Goal: Task Accomplishment & Management: Use online tool/utility

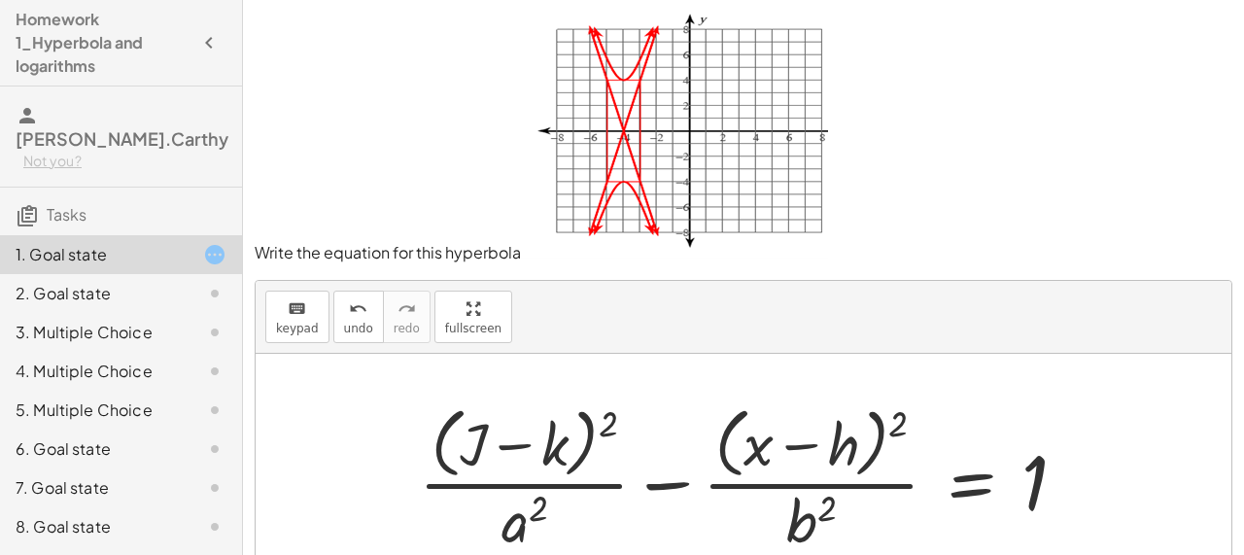
scroll to position [184, 0]
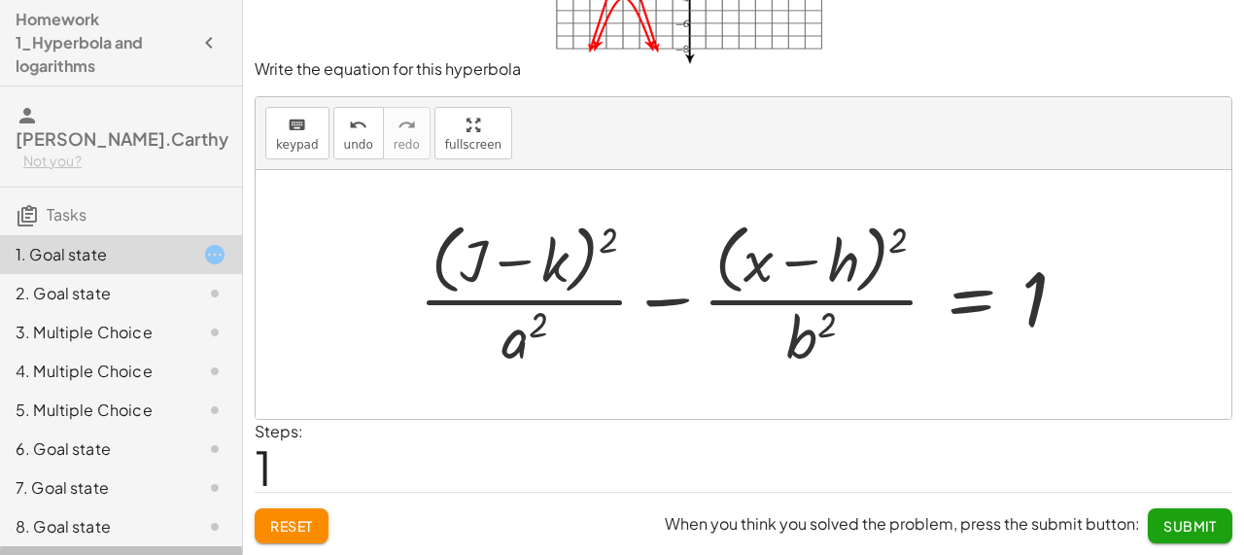
click at [123, 554] on div "9. Goal state" at bounding box center [94, 565] width 156 height 23
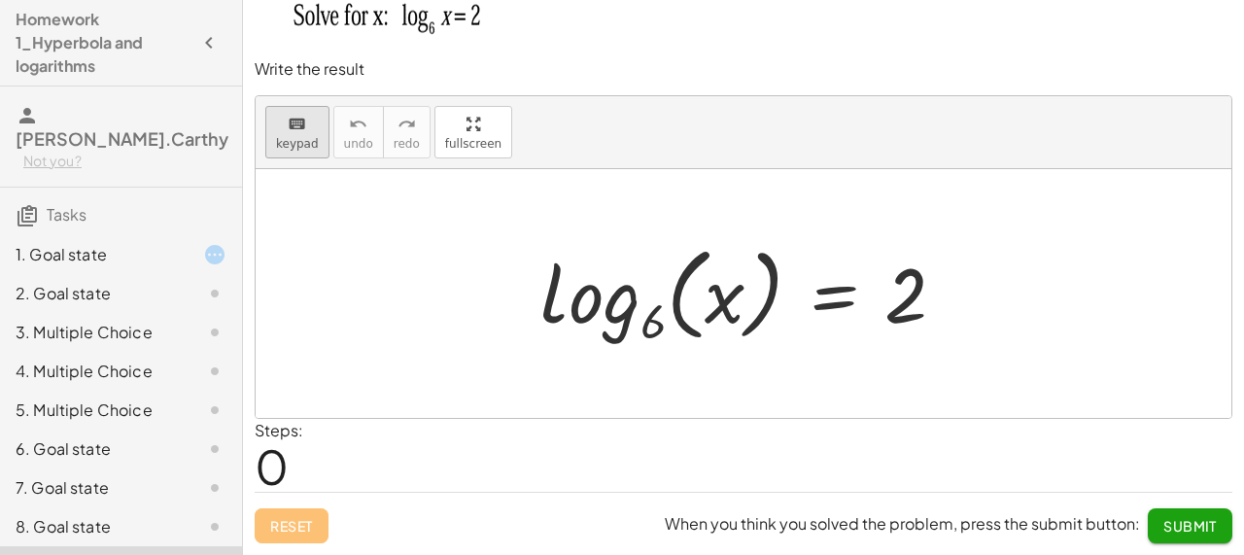
click at [304, 139] on span "keypad" at bounding box center [297, 144] width 43 height 14
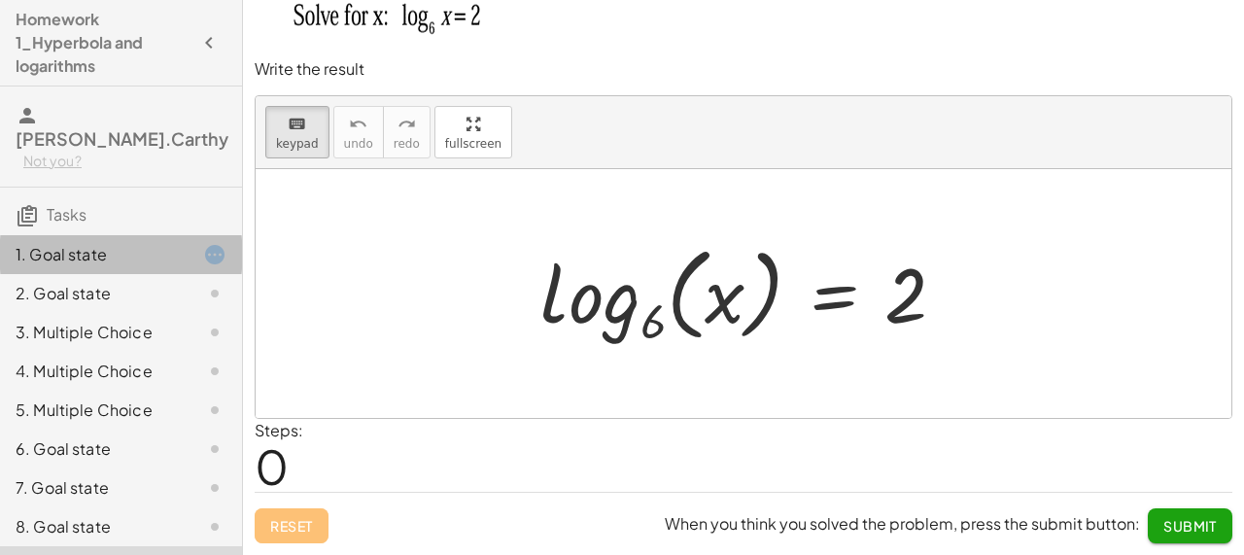
click at [172, 243] on div at bounding box center [199, 254] width 54 height 23
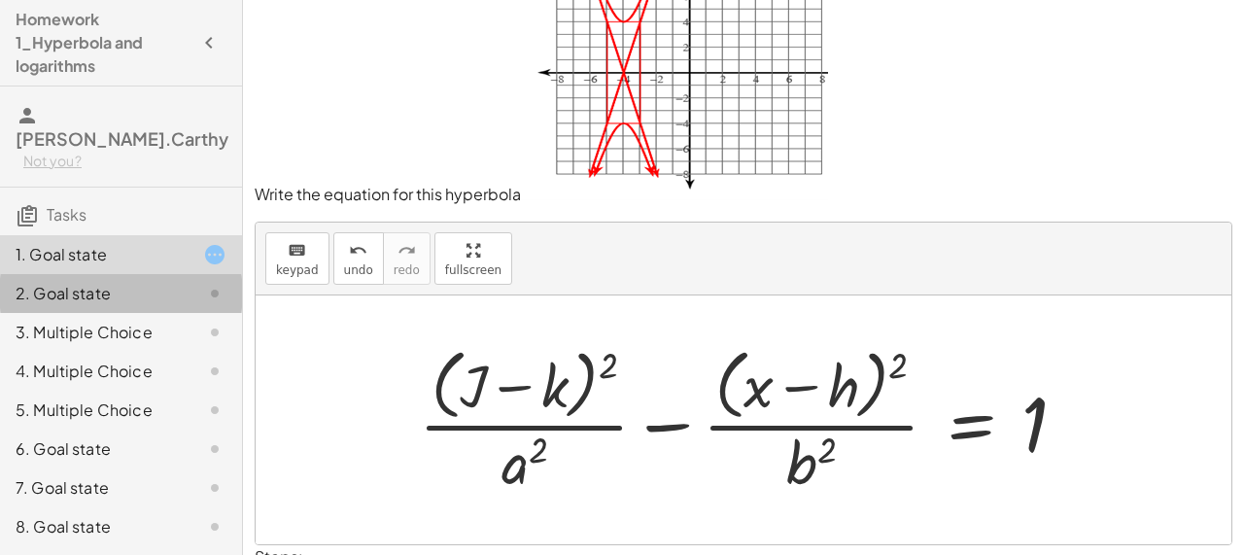
click at [159, 282] on div "2. Goal state" at bounding box center [94, 293] width 156 height 23
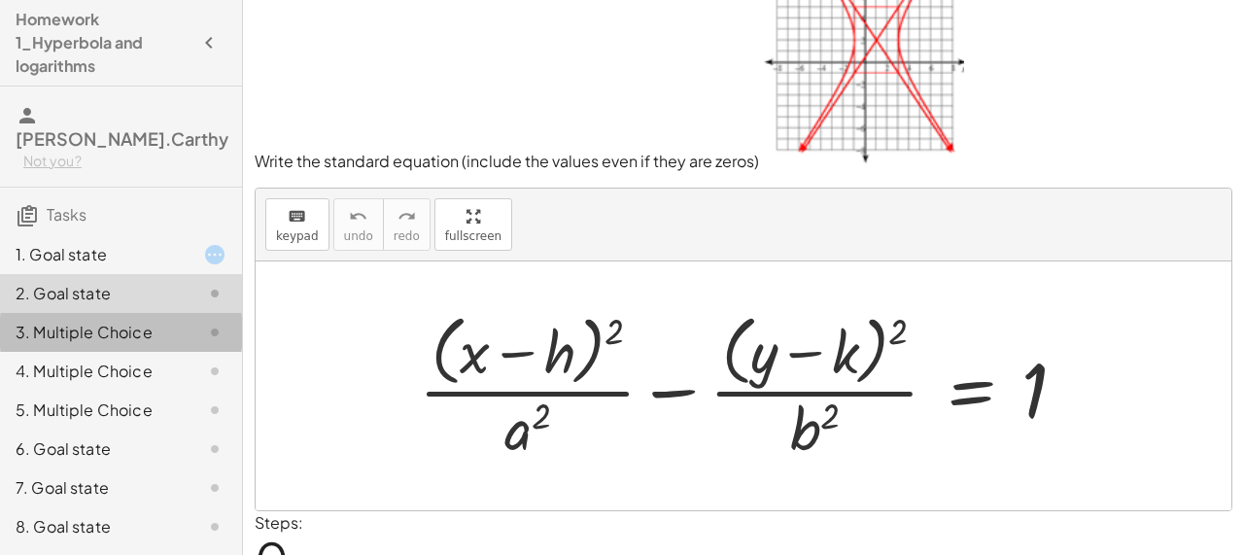
click at [149, 391] on div "3. Multiple Choice" at bounding box center [121, 410] width 242 height 39
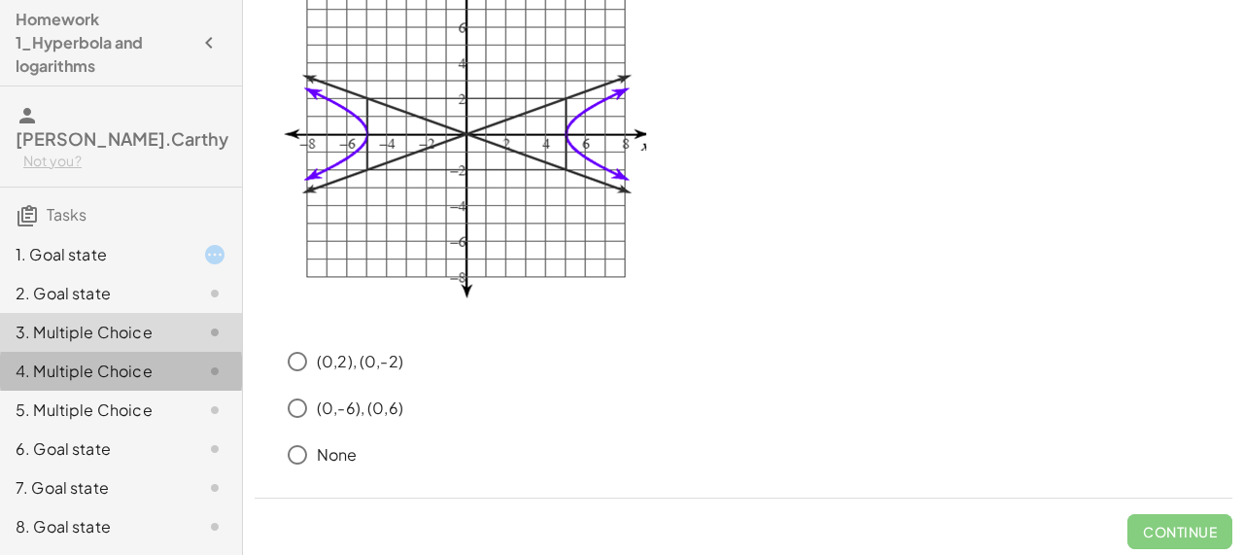
click at [160, 360] on div "4. Multiple Choice" at bounding box center [94, 371] width 156 height 23
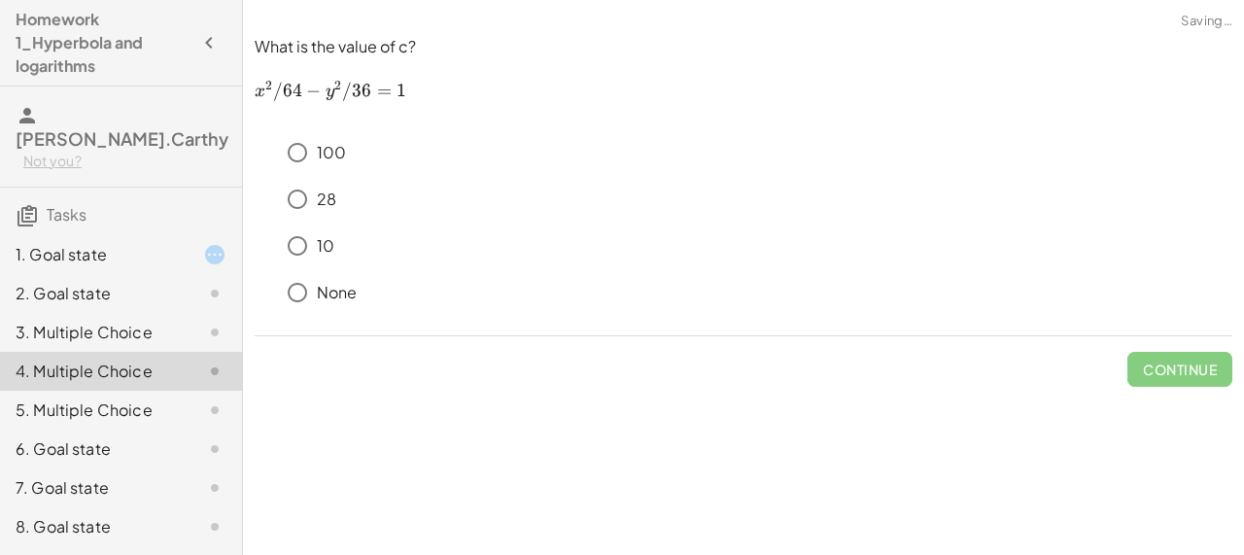
scroll to position [0, 0]
click at [125, 398] on div "5. Multiple Choice" at bounding box center [94, 409] width 156 height 23
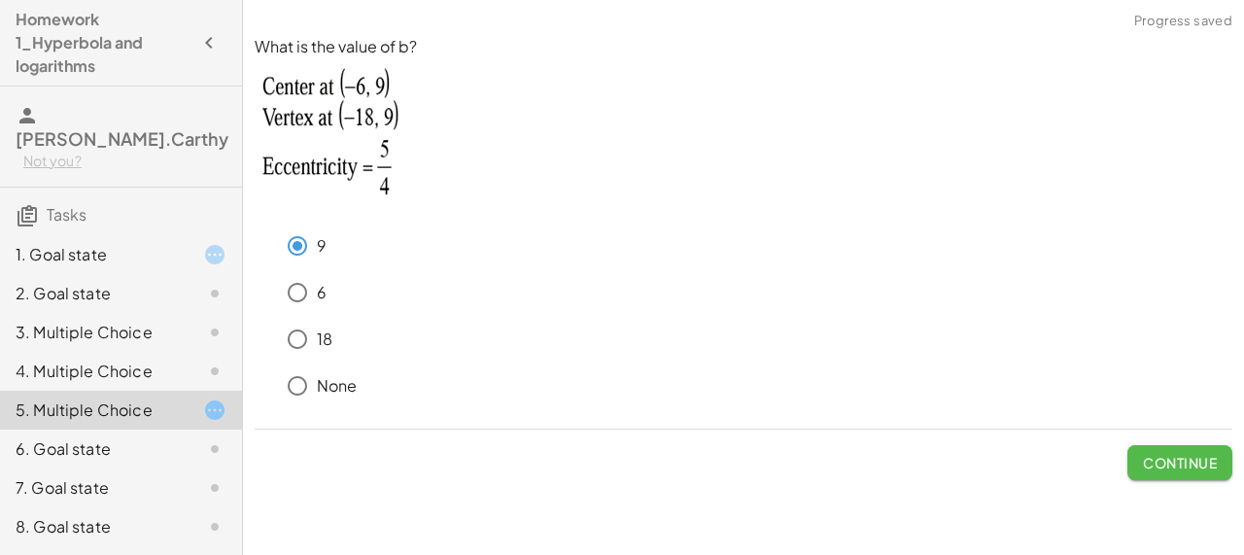
click at [1143, 464] on span "Continue" at bounding box center [1180, 462] width 74 height 17
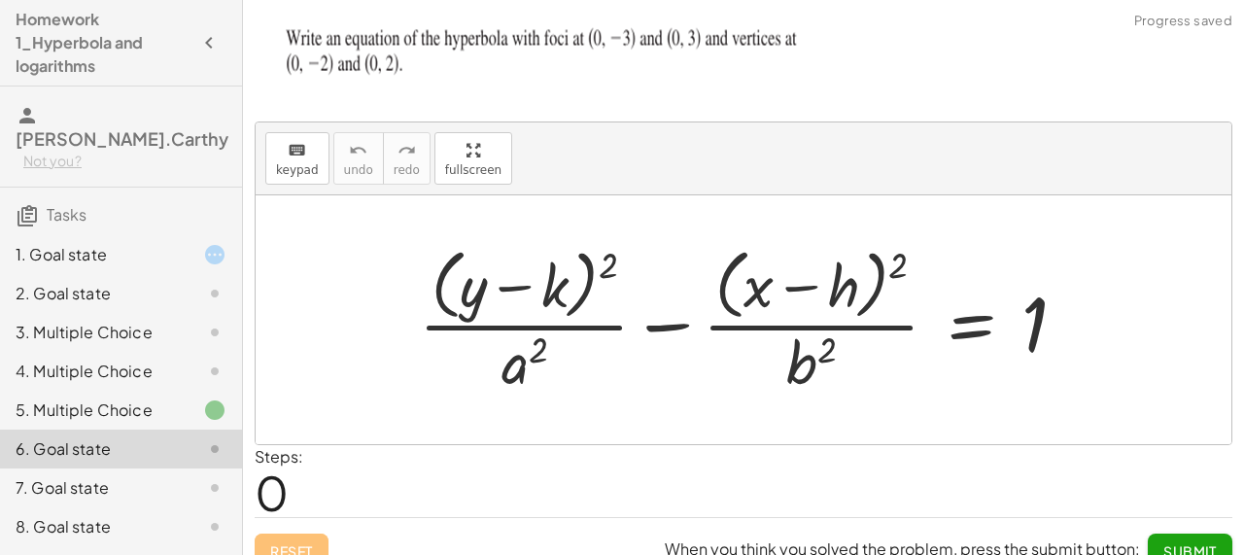
click at [142, 360] on div "4. Multiple Choice" at bounding box center [94, 371] width 156 height 23
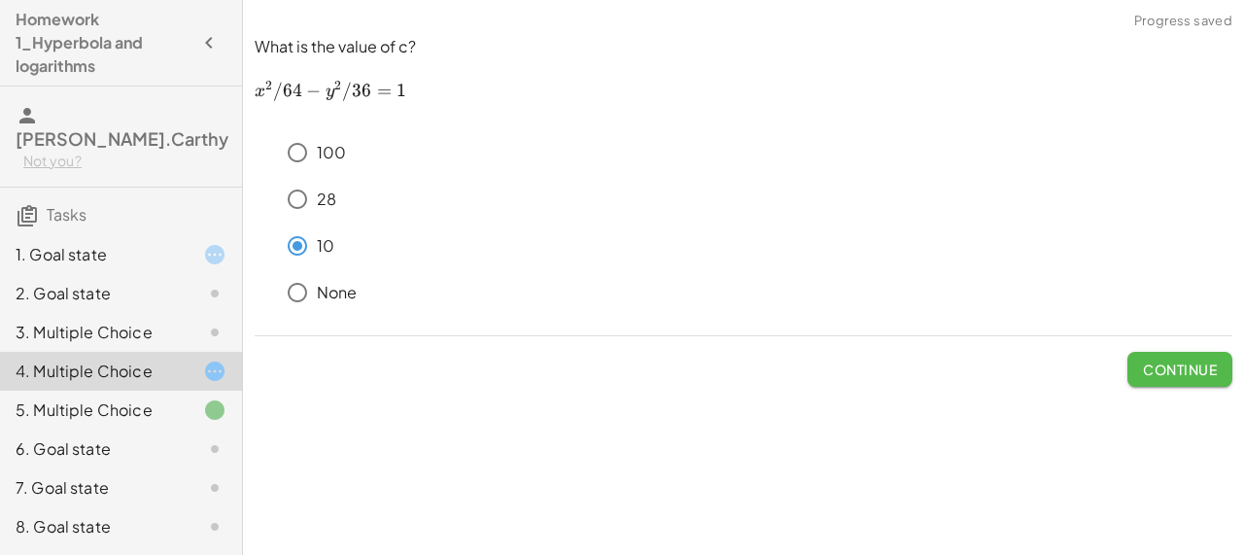
click at [1156, 368] on span "Continue" at bounding box center [1180, 369] width 74 height 17
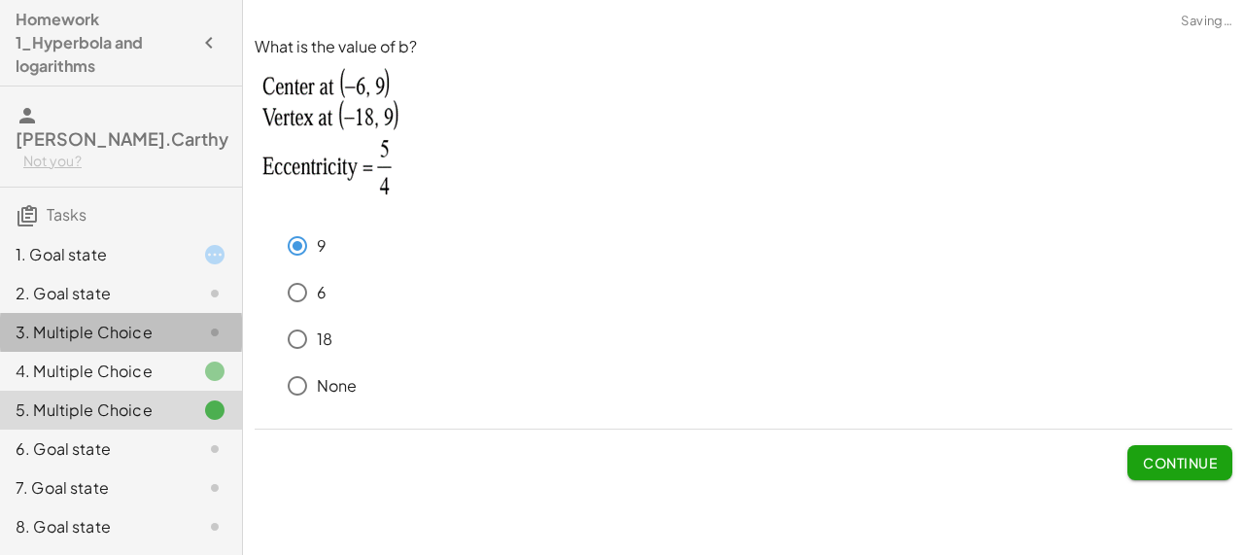
click at [138, 321] on div "3. Multiple Choice" at bounding box center [94, 332] width 156 height 23
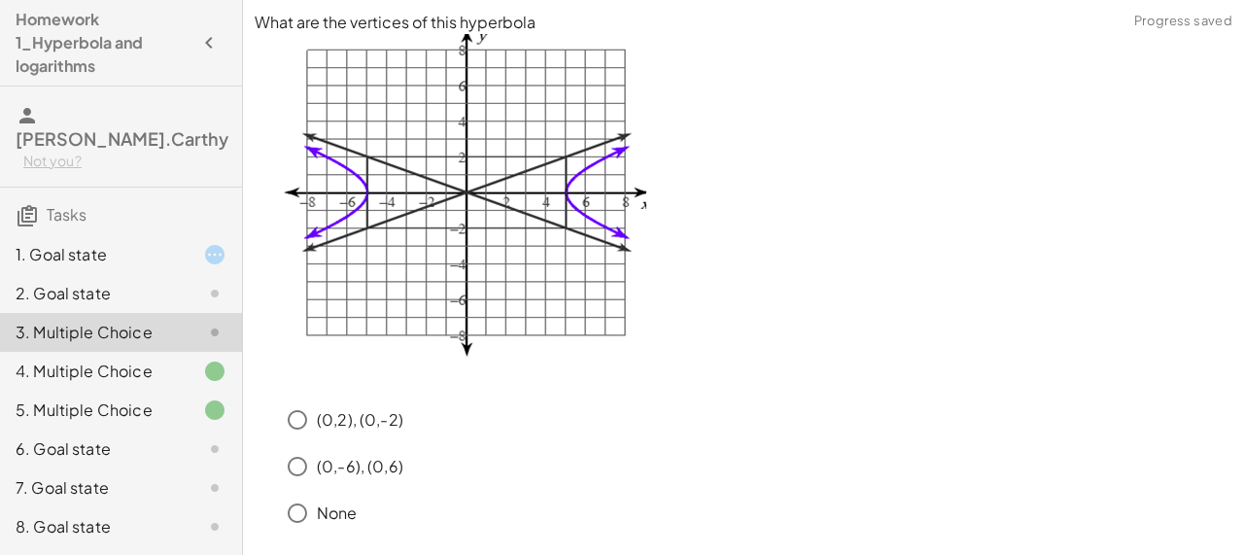
click at [205, 352] on div "2. Goal state" at bounding box center [121, 371] width 242 height 39
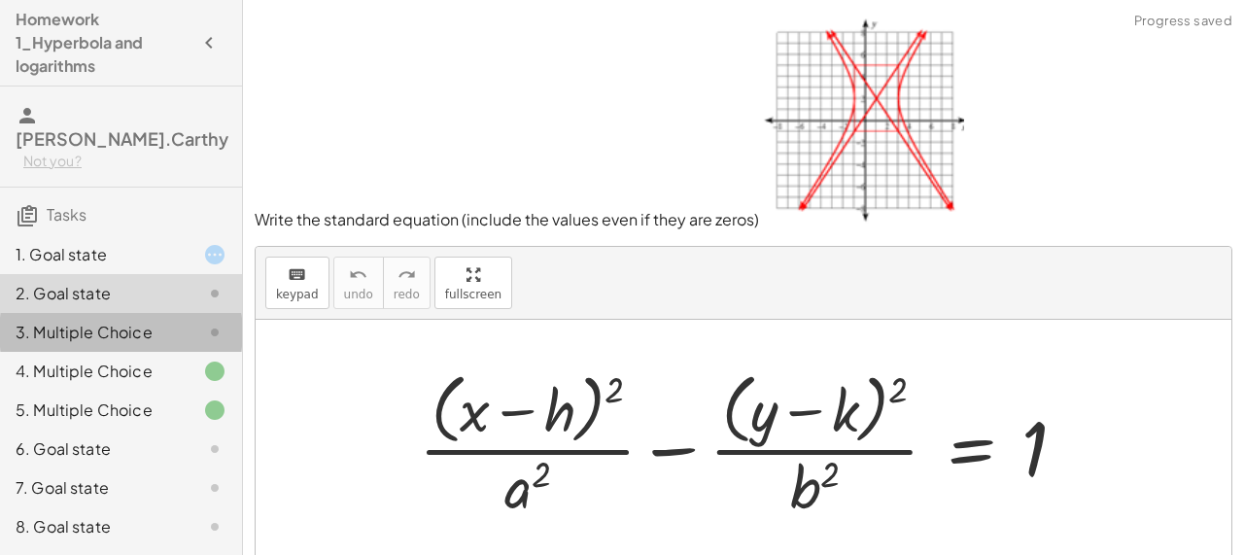
click at [194, 321] on div at bounding box center [199, 332] width 54 height 23
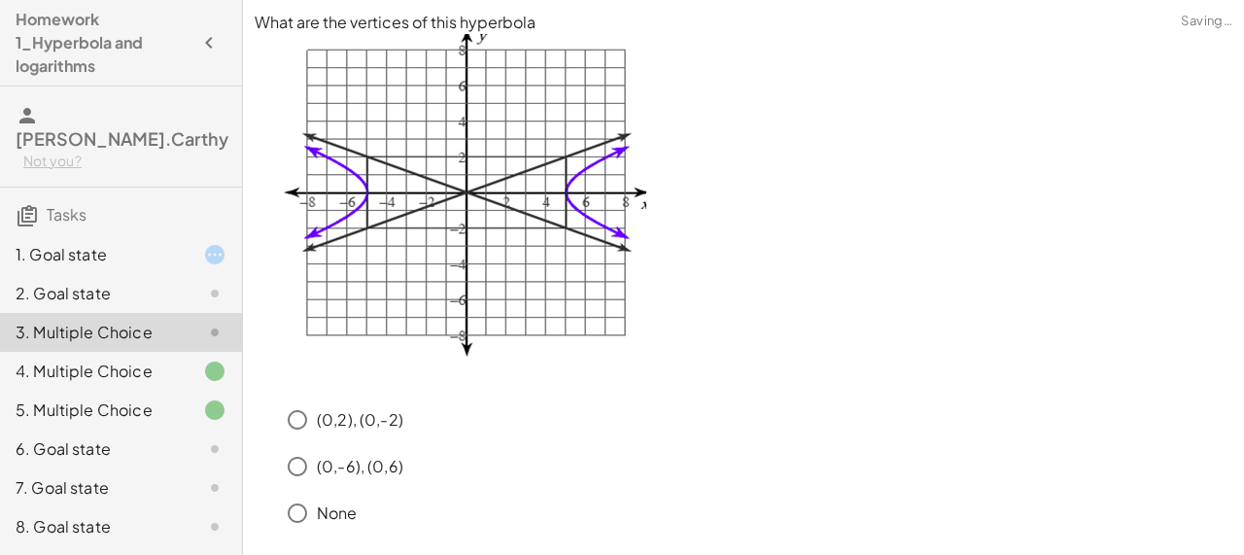
click at [147, 507] on div "6. Goal state" at bounding box center [121, 526] width 242 height 39
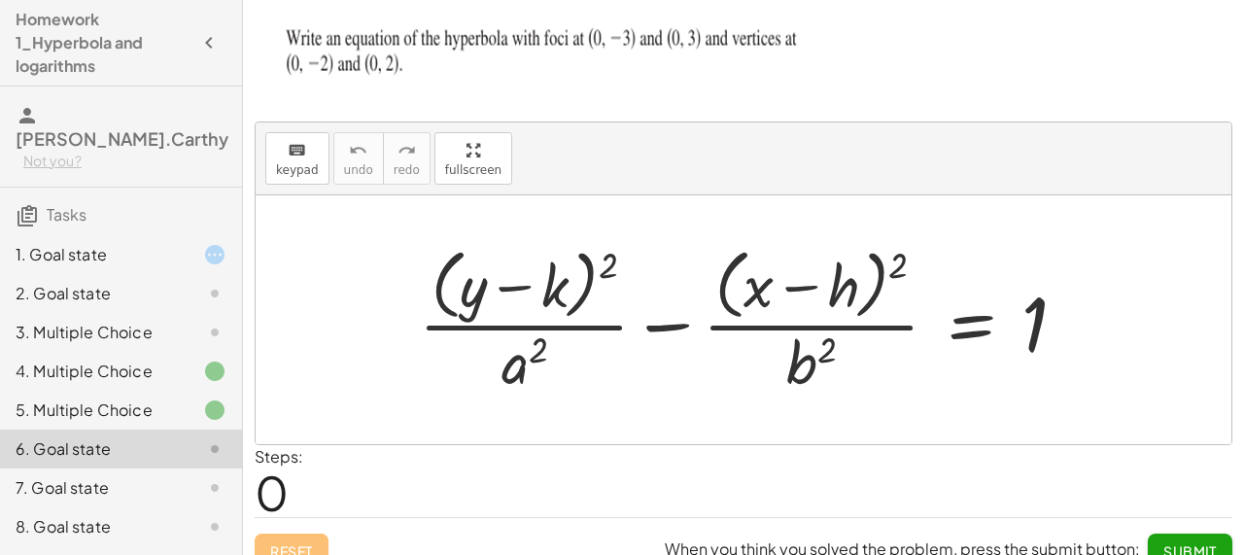
click at [211, 476] on icon at bounding box center [214, 487] width 23 height 23
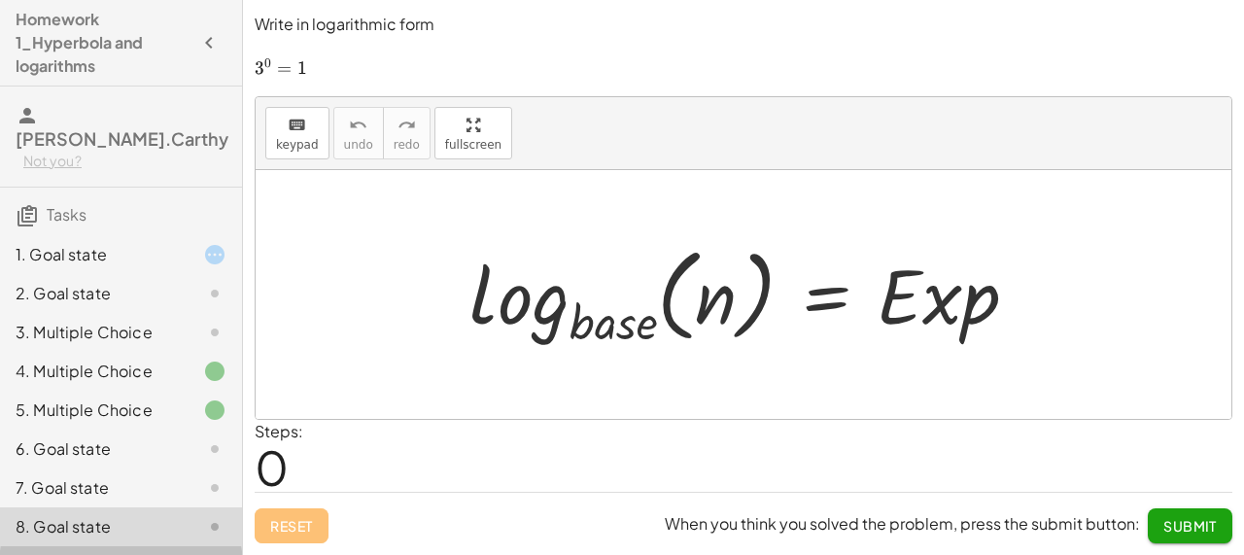
click at [176, 554] on div at bounding box center [199, 565] width 54 height 23
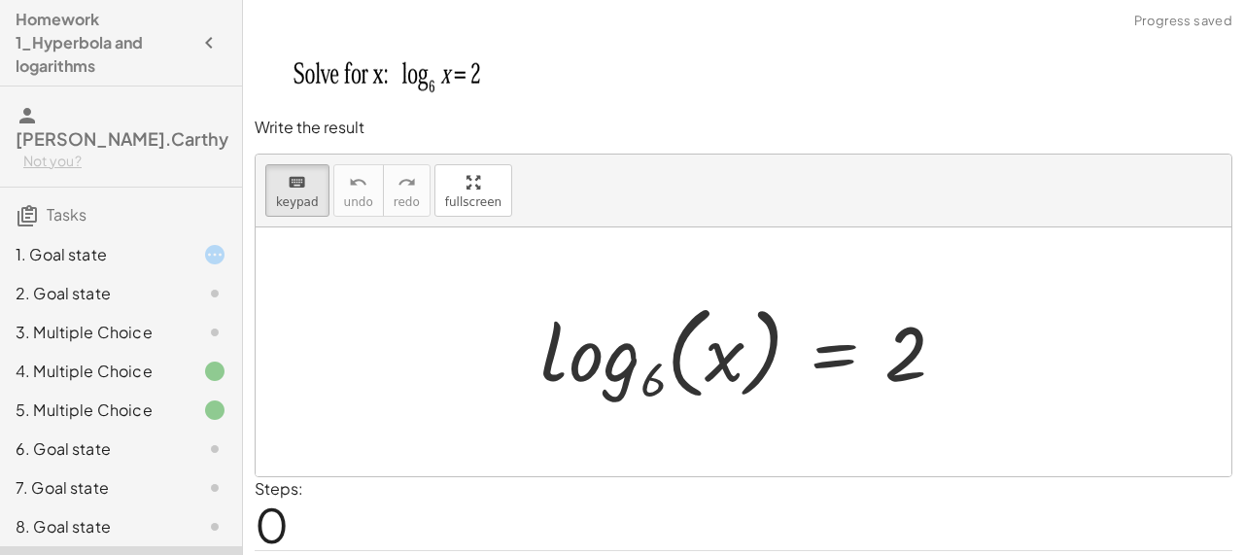
click at [163, 321] on div "3. Multiple Choice" at bounding box center [94, 332] width 156 height 23
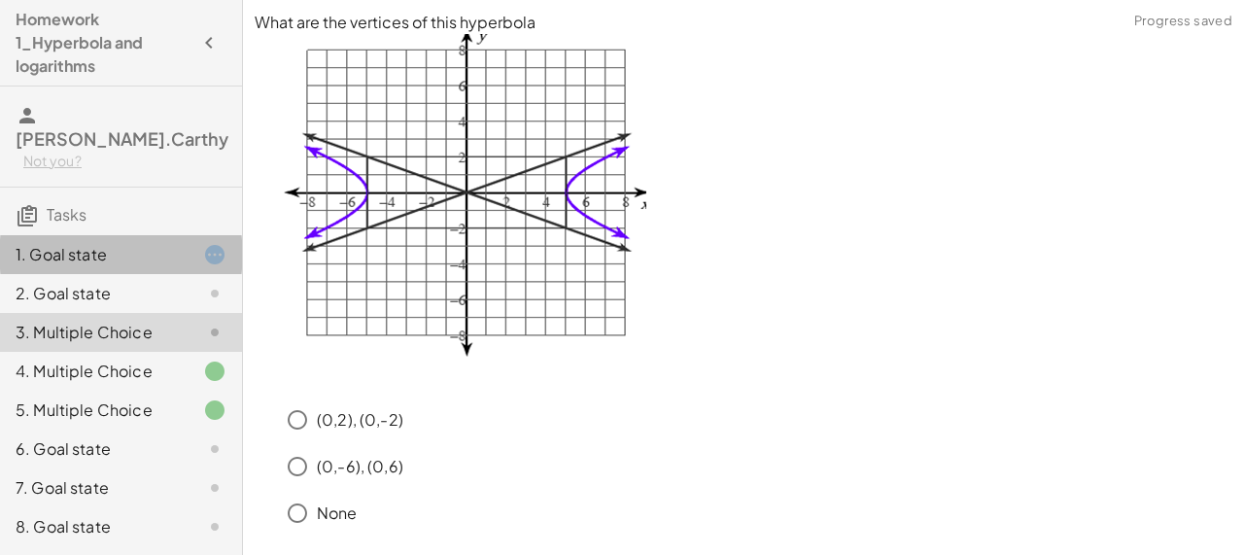
click at [68, 243] on div "1. Goal state" at bounding box center [94, 254] width 156 height 23
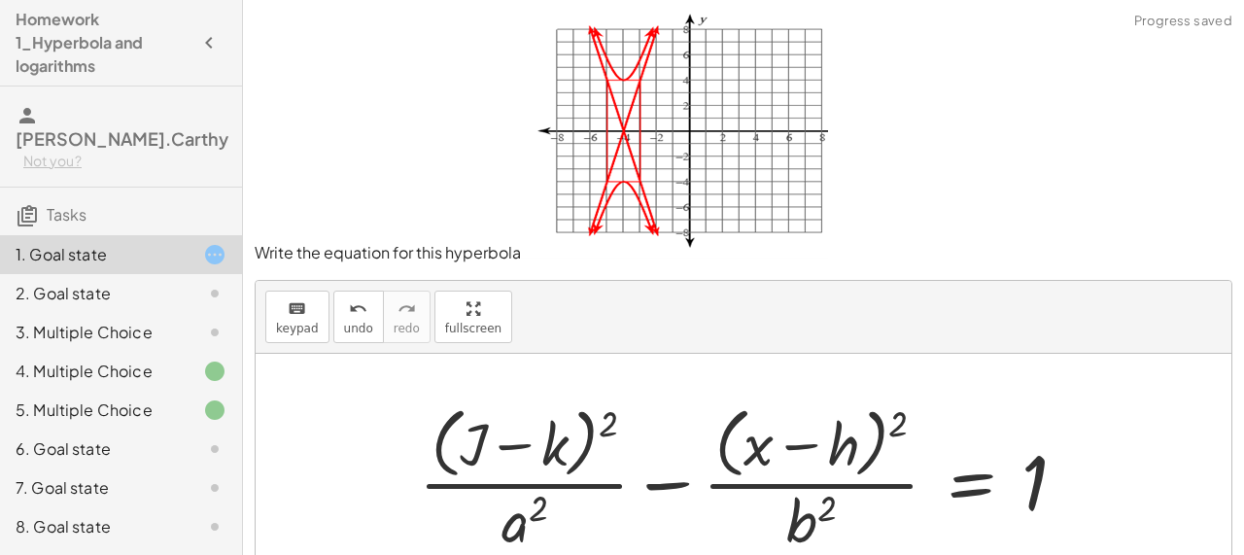
click at [483, 446] on div at bounding box center [750, 477] width 683 height 158
click at [483, 442] on div at bounding box center [750, 477] width 683 height 158
click at [295, 313] on icon "keyboard" at bounding box center [297, 308] width 18 height 23
click at [480, 441] on div at bounding box center [473, 444] width 27 height 68
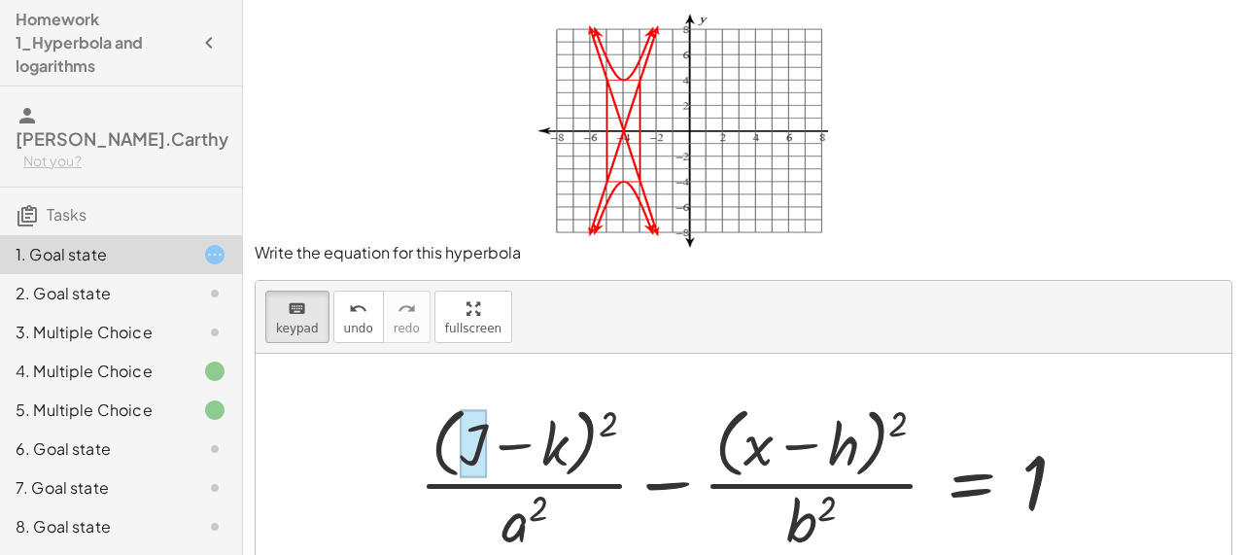
scroll to position [6, 0]
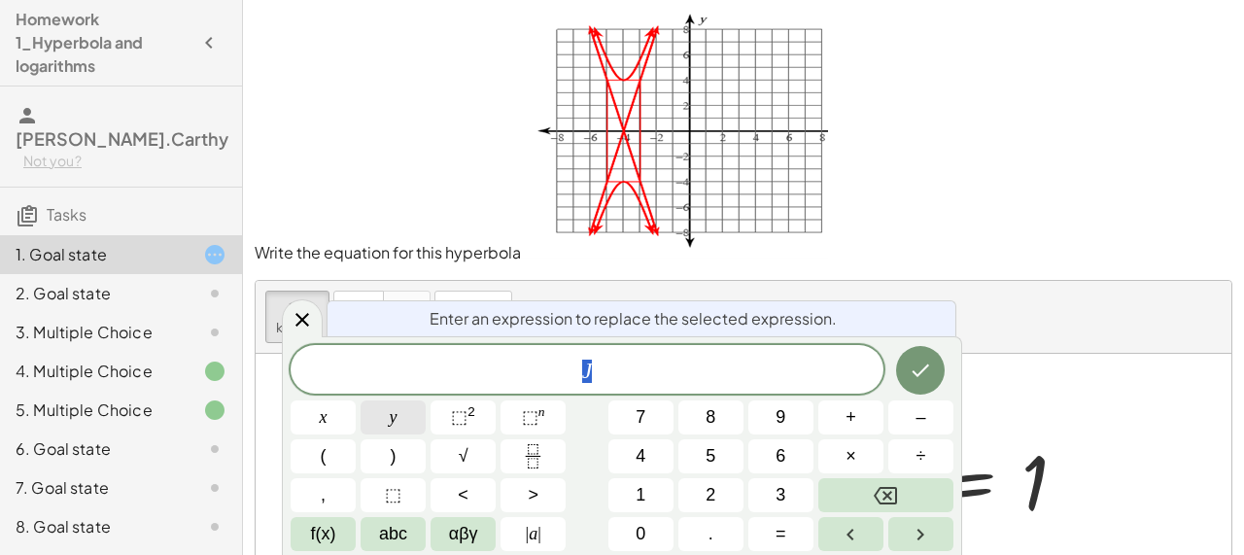
click at [400, 418] on button "y" at bounding box center [393, 417] width 65 height 34
click at [923, 375] on icon "Done" at bounding box center [920, 370] width 23 height 23
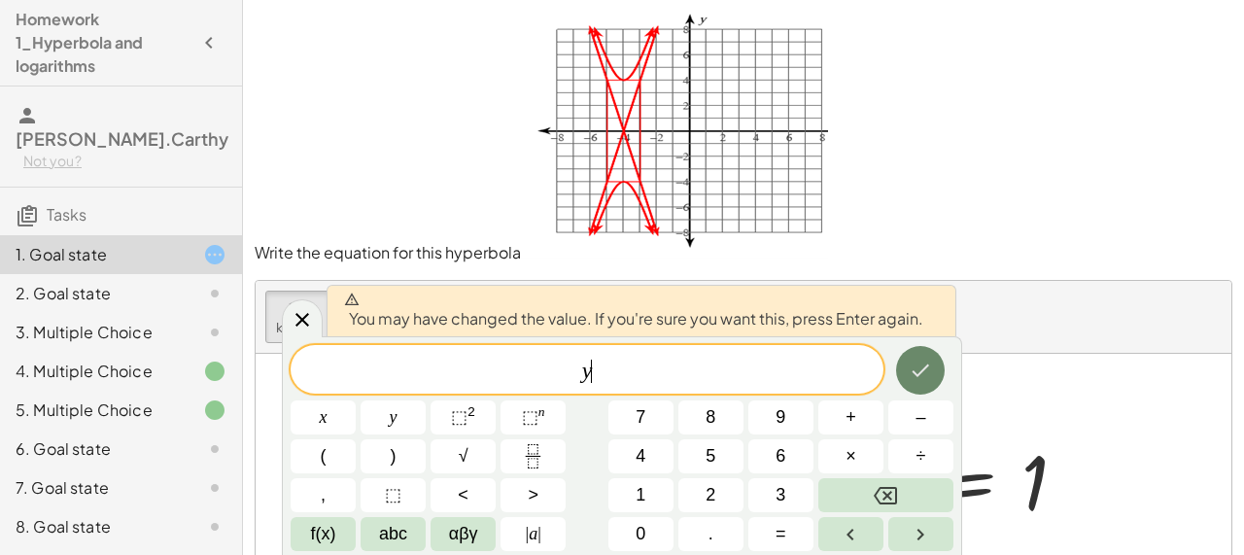
click at [912, 367] on icon "Done" at bounding box center [920, 370] width 23 height 23
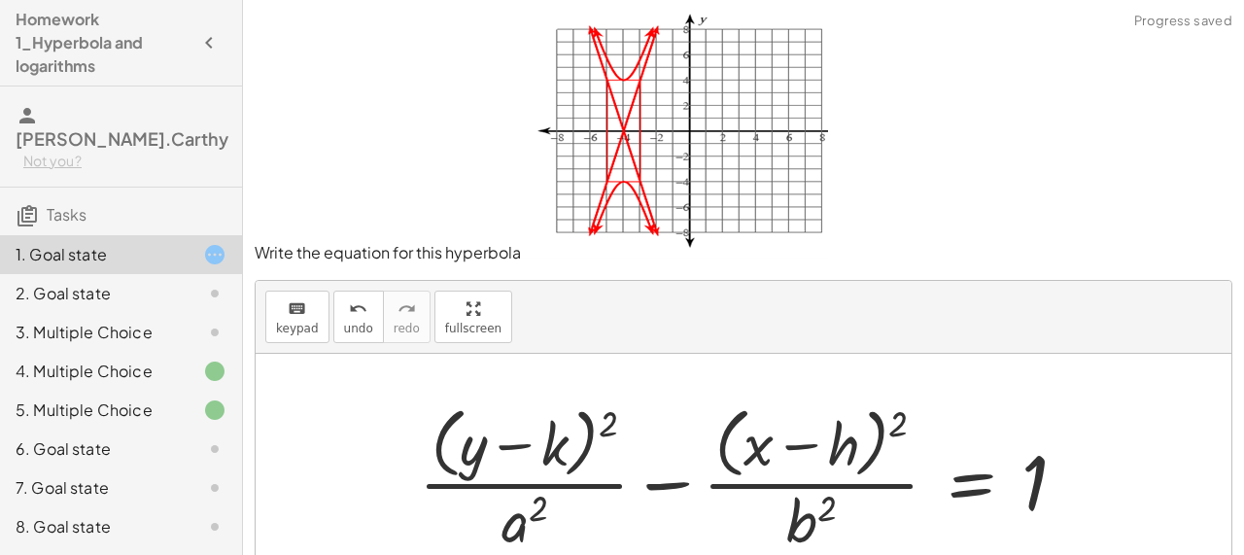
click at [552, 436] on div at bounding box center [750, 477] width 683 height 158
click at [553, 449] on div at bounding box center [750, 477] width 683 height 158
click at [314, 325] on span "keypad" at bounding box center [297, 329] width 43 height 14
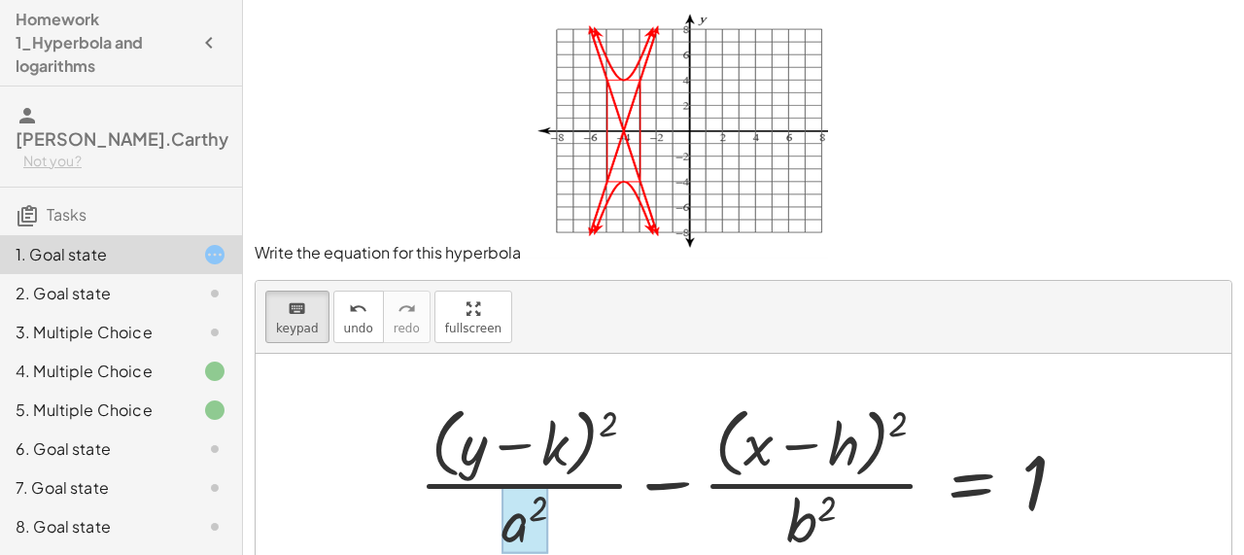
click at [513, 519] on div at bounding box center [524, 520] width 47 height 68
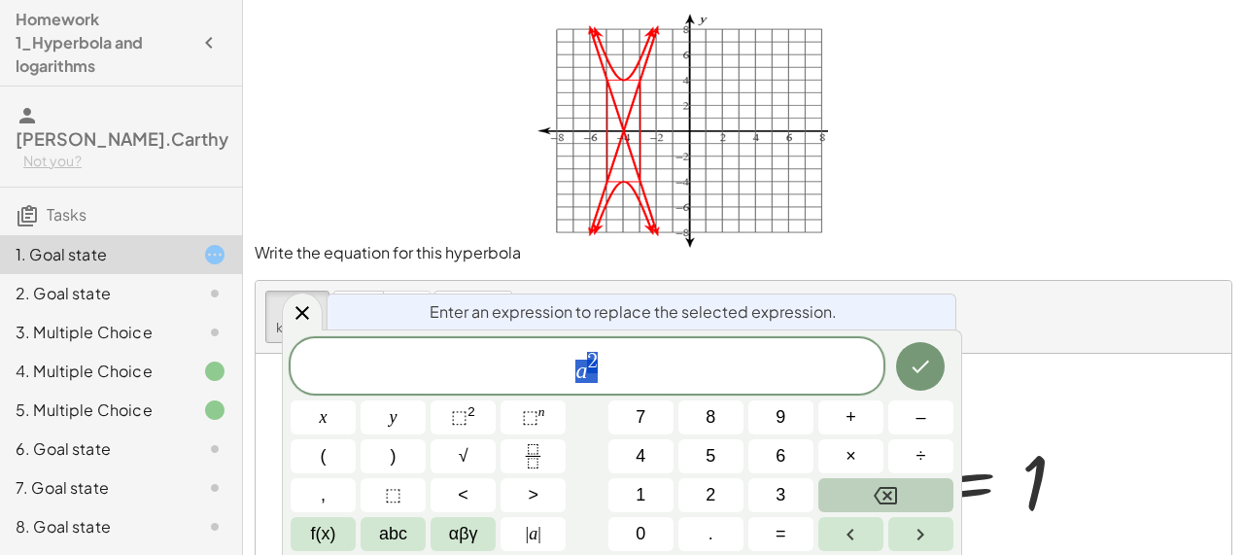
click at [867, 490] on button "Backspace" at bounding box center [885, 495] width 135 height 34
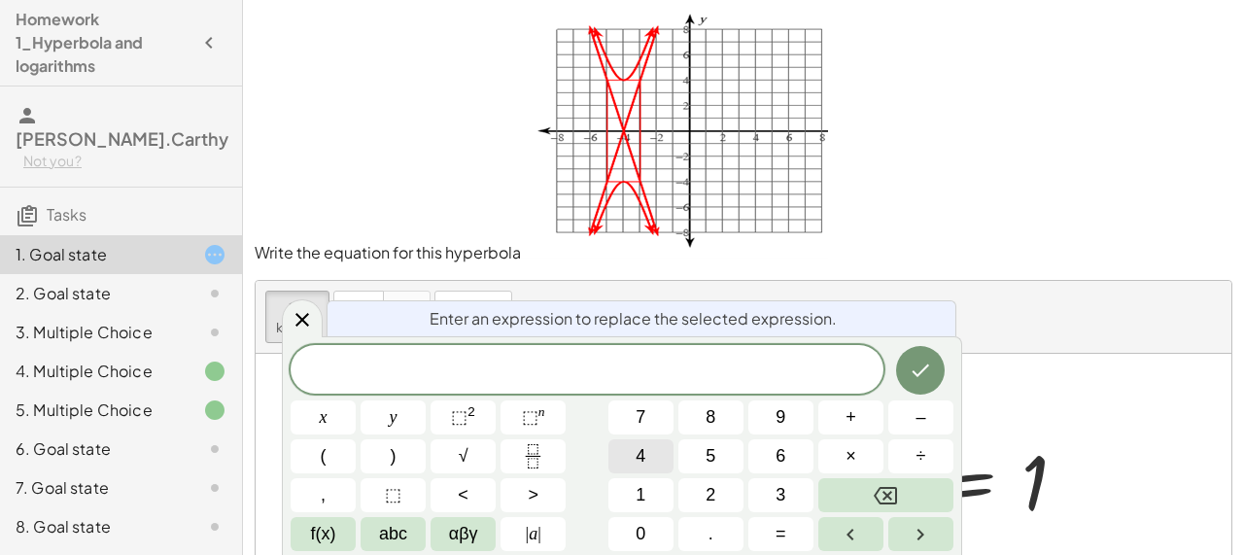
click at [654, 452] on button "4" at bounding box center [640, 456] width 65 height 34
click at [928, 369] on icon "Done" at bounding box center [920, 370] width 23 height 23
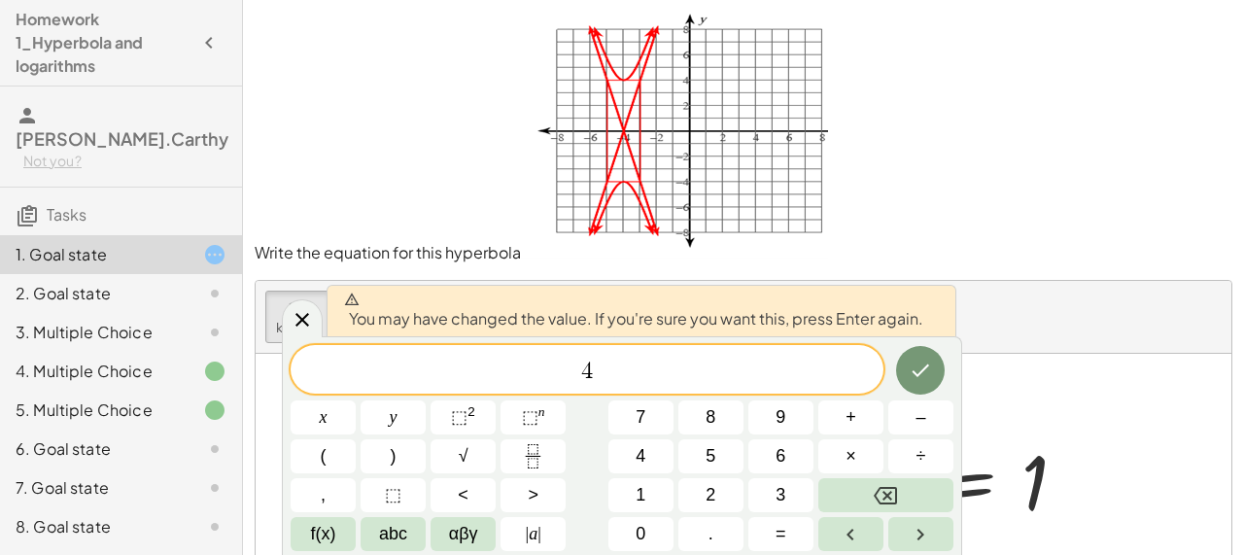
click at [919, 373] on icon "Done" at bounding box center [920, 370] width 17 height 13
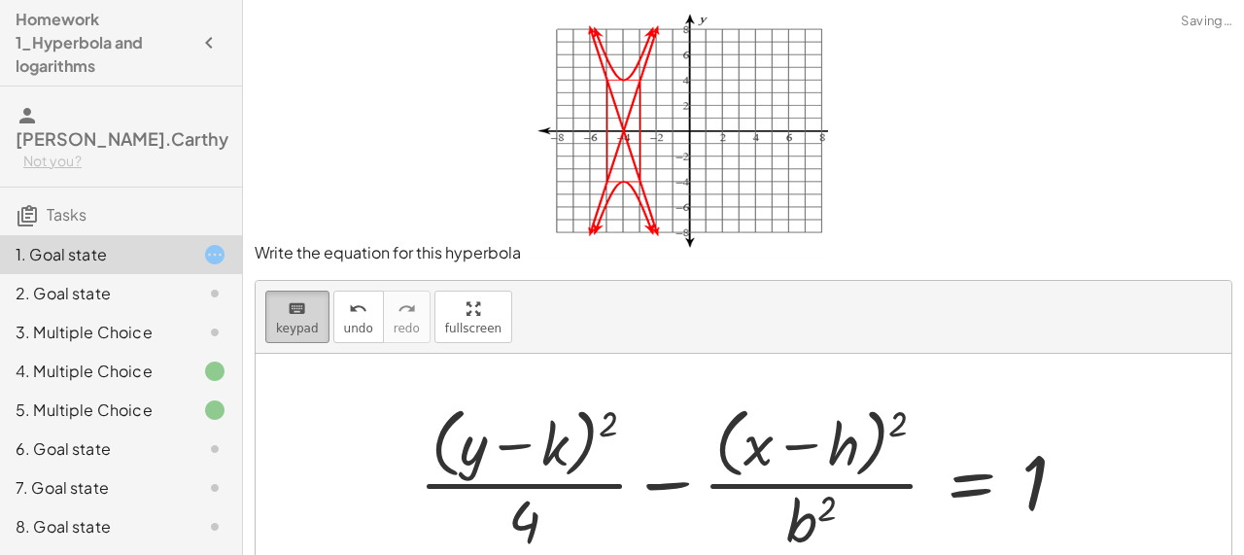
click at [305, 317] on div "keyboard" at bounding box center [297, 307] width 43 height 23
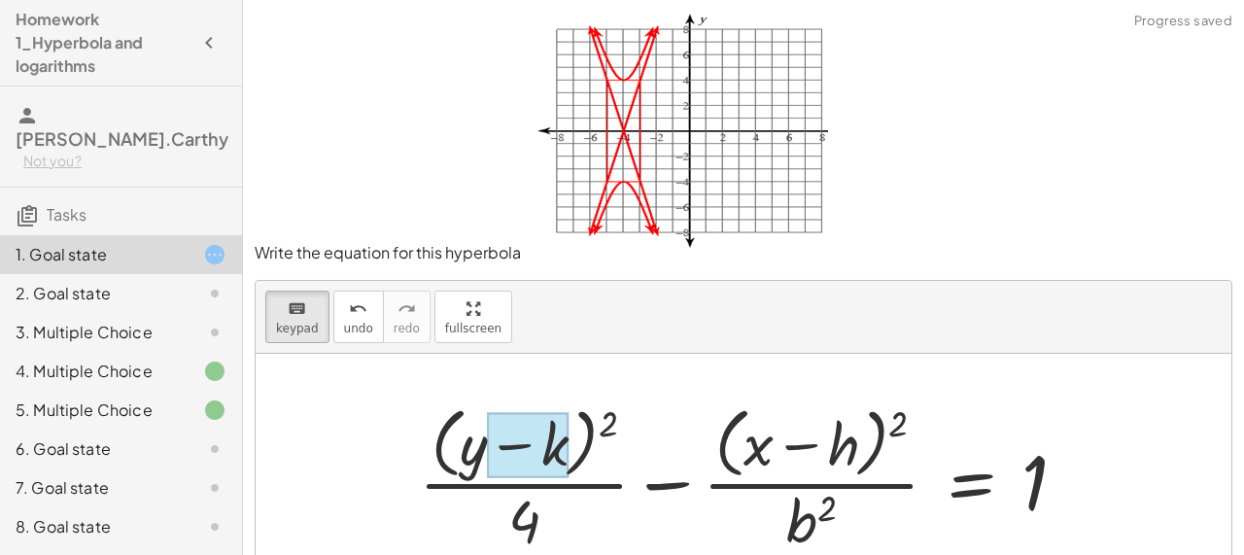
click at [558, 456] on div at bounding box center [528, 445] width 82 height 65
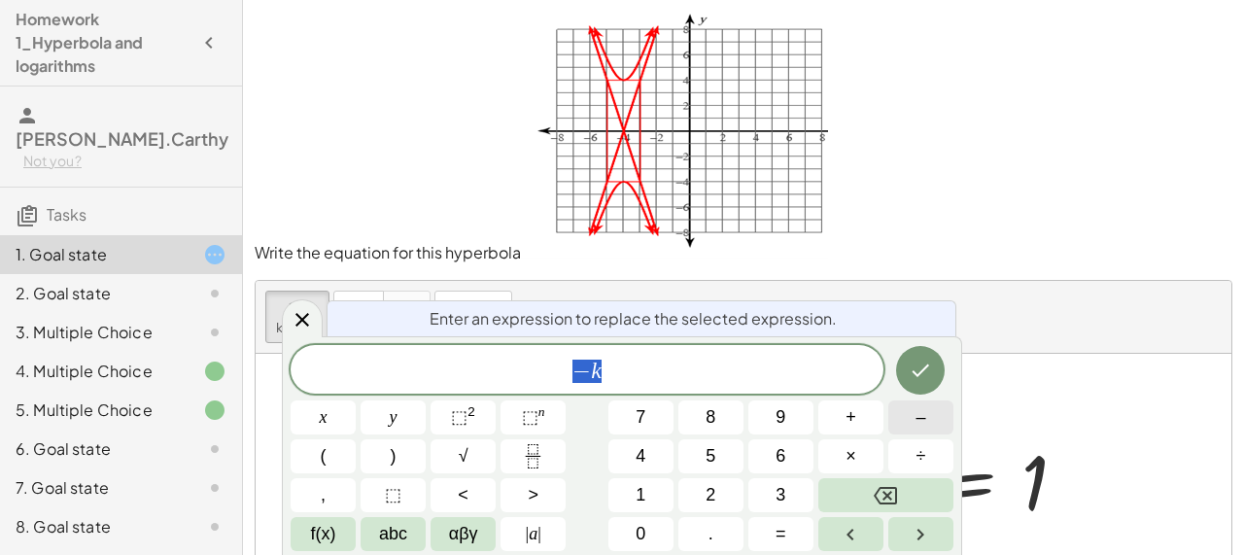
click at [931, 427] on button "–" at bounding box center [920, 417] width 65 height 34
click at [664, 531] on button "0" at bounding box center [640, 534] width 65 height 34
click at [928, 374] on icon "Done" at bounding box center [920, 370] width 23 height 23
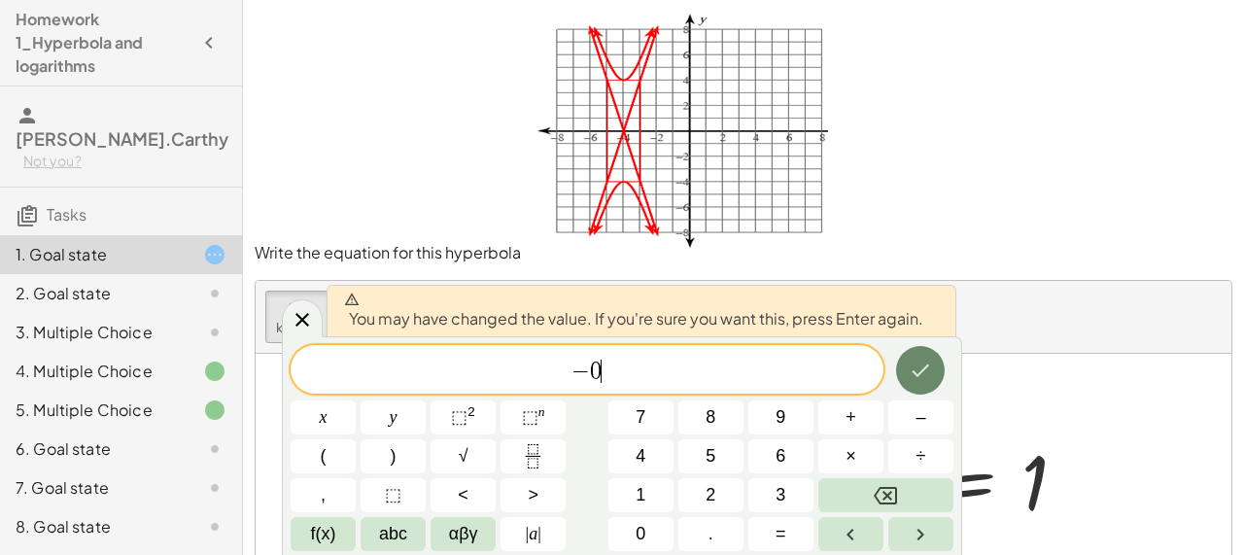
click at [928, 374] on icon "Done" at bounding box center [920, 370] width 23 height 23
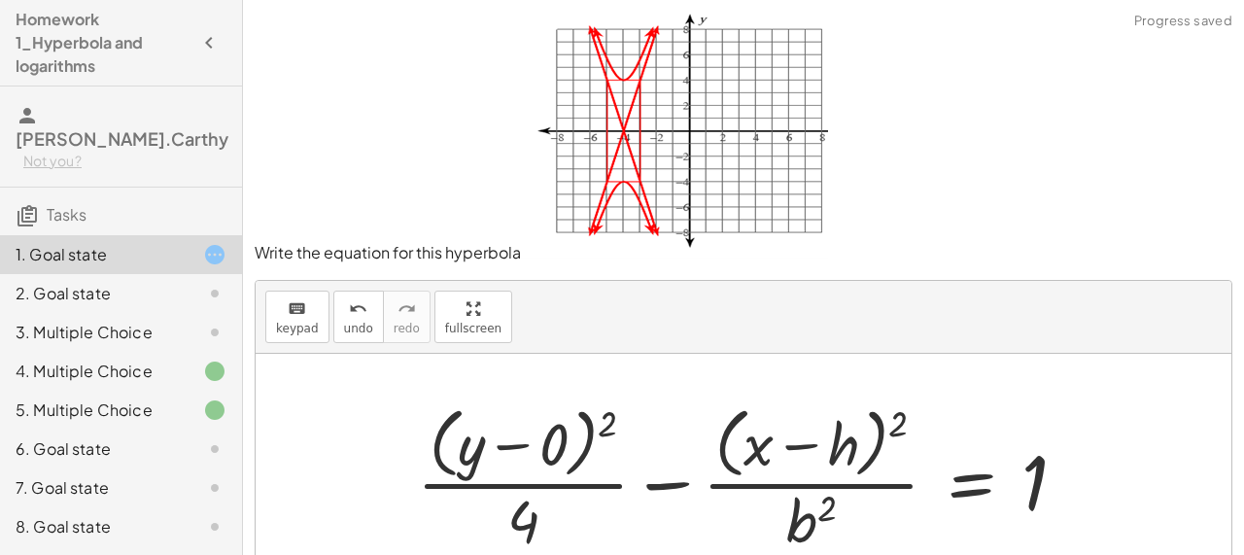
click at [843, 448] on div at bounding box center [749, 477] width 685 height 158
click at [284, 322] on span "keypad" at bounding box center [297, 329] width 43 height 14
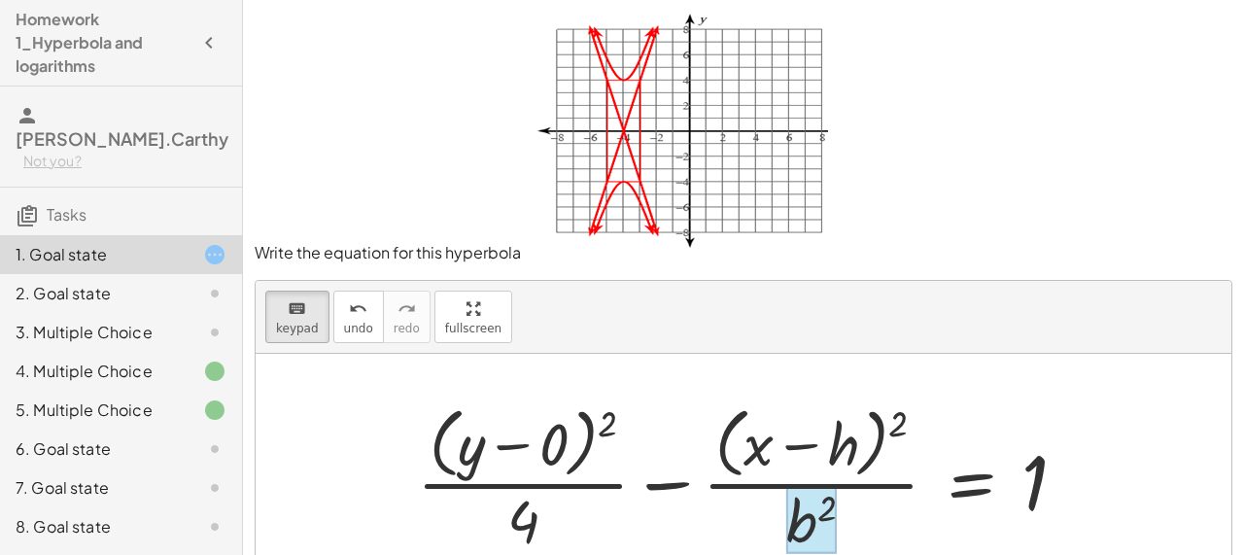
click at [813, 519] on div at bounding box center [811, 520] width 50 height 68
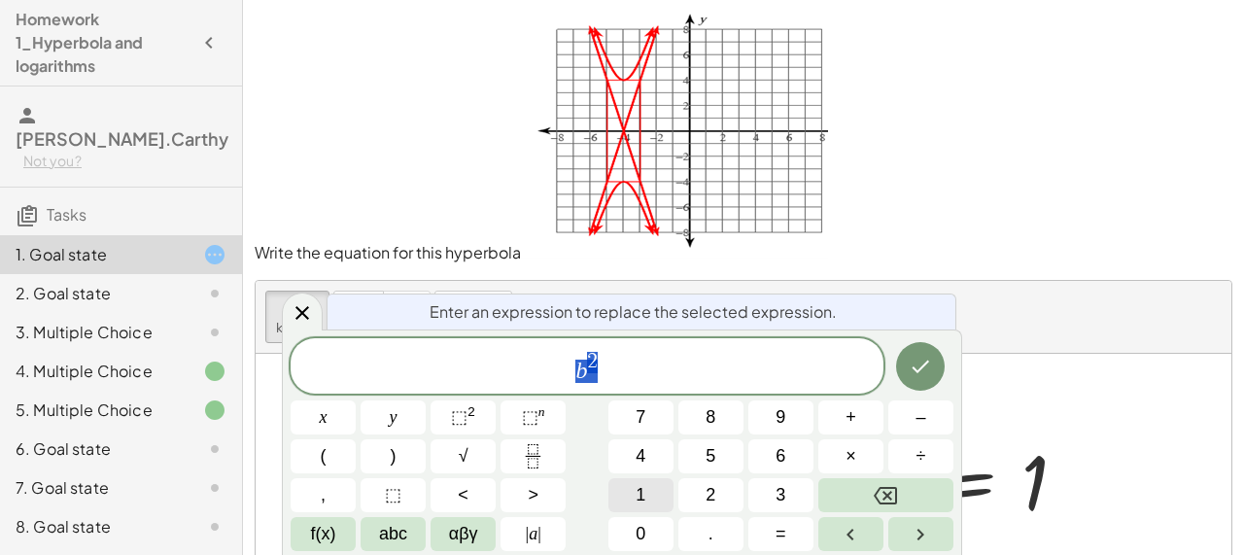
click at [640, 500] on span "1" at bounding box center [640, 495] width 10 height 26
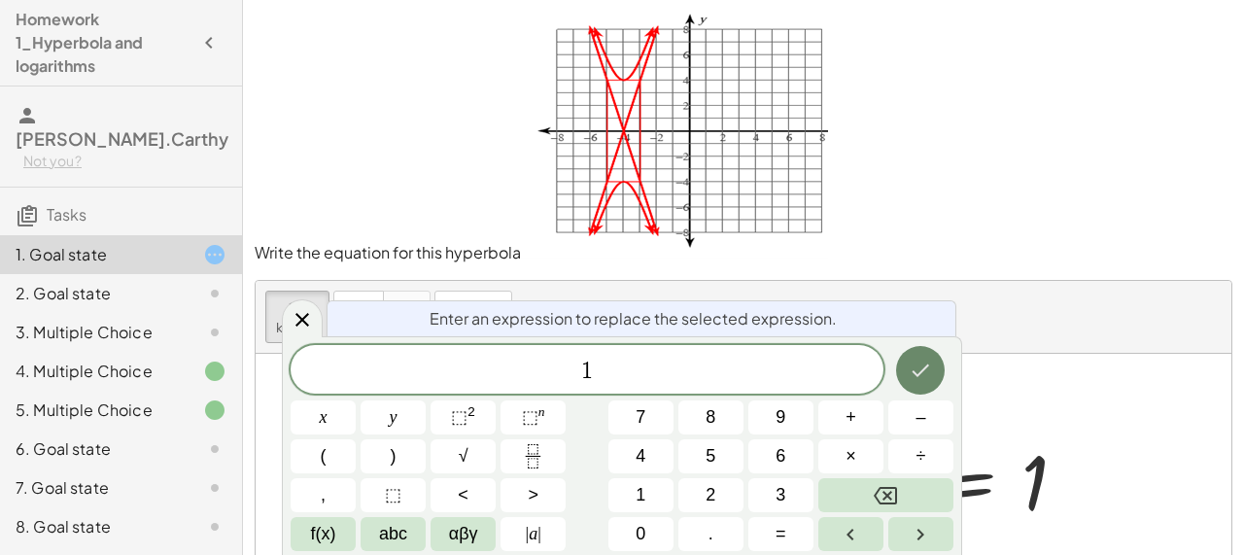
click at [929, 366] on icon "Done" at bounding box center [920, 370] width 23 height 23
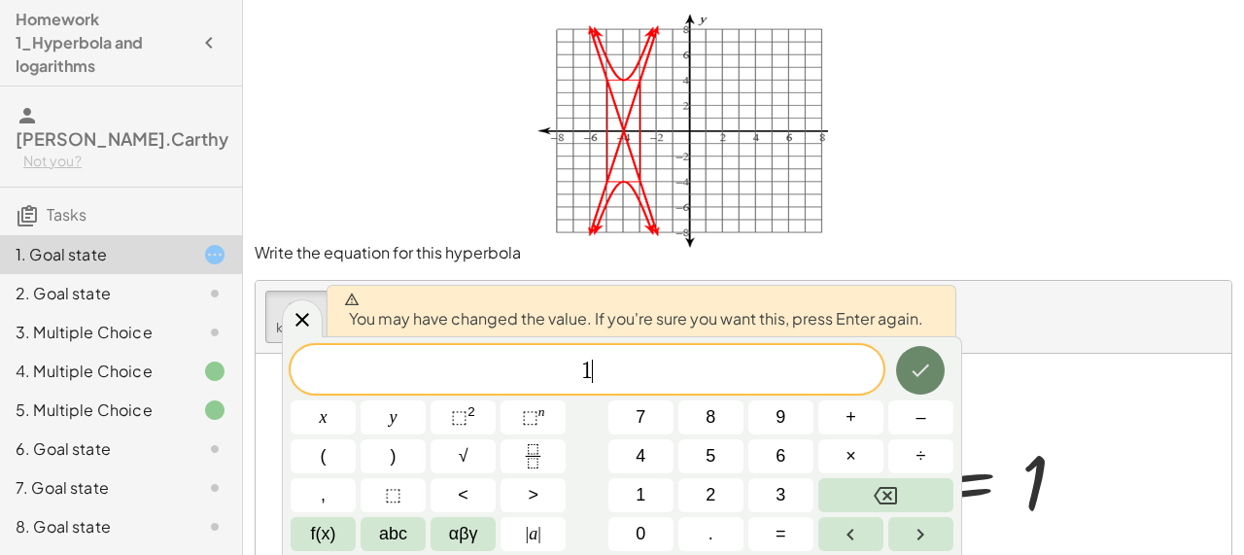
click at [916, 366] on icon "Done" at bounding box center [920, 370] width 23 height 23
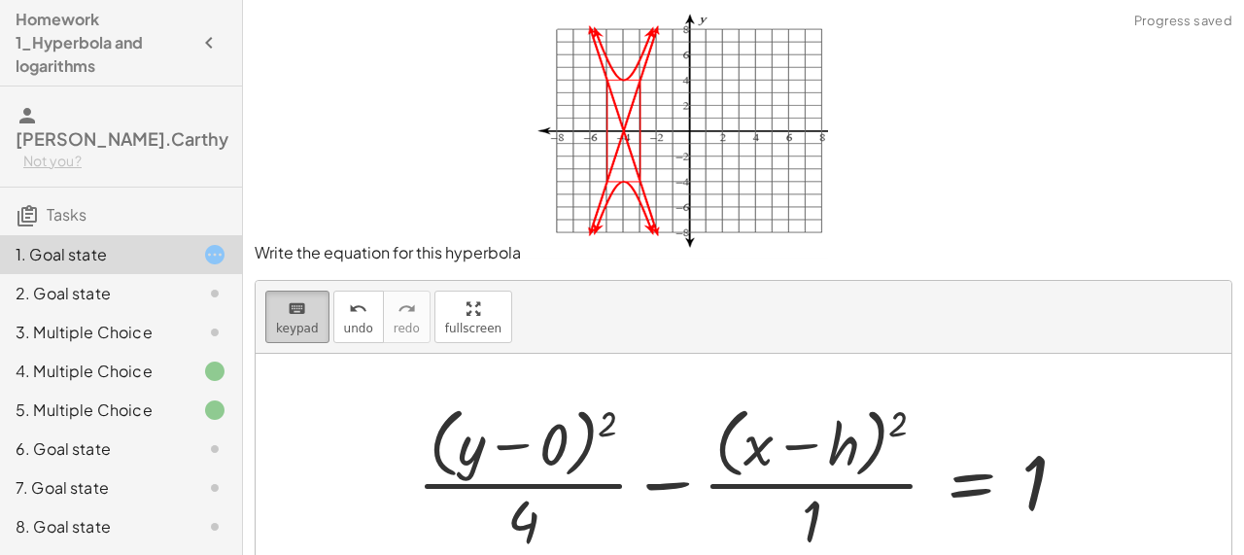
click at [297, 323] on span "keypad" at bounding box center [297, 329] width 43 height 14
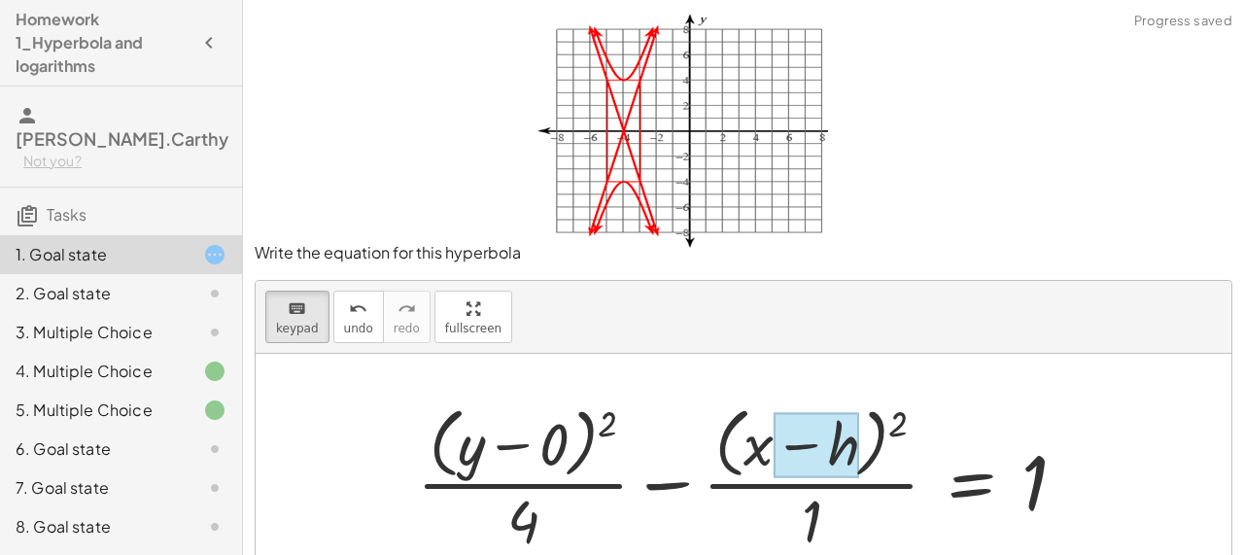
click at [841, 448] on div at bounding box center [816, 445] width 86 height 65
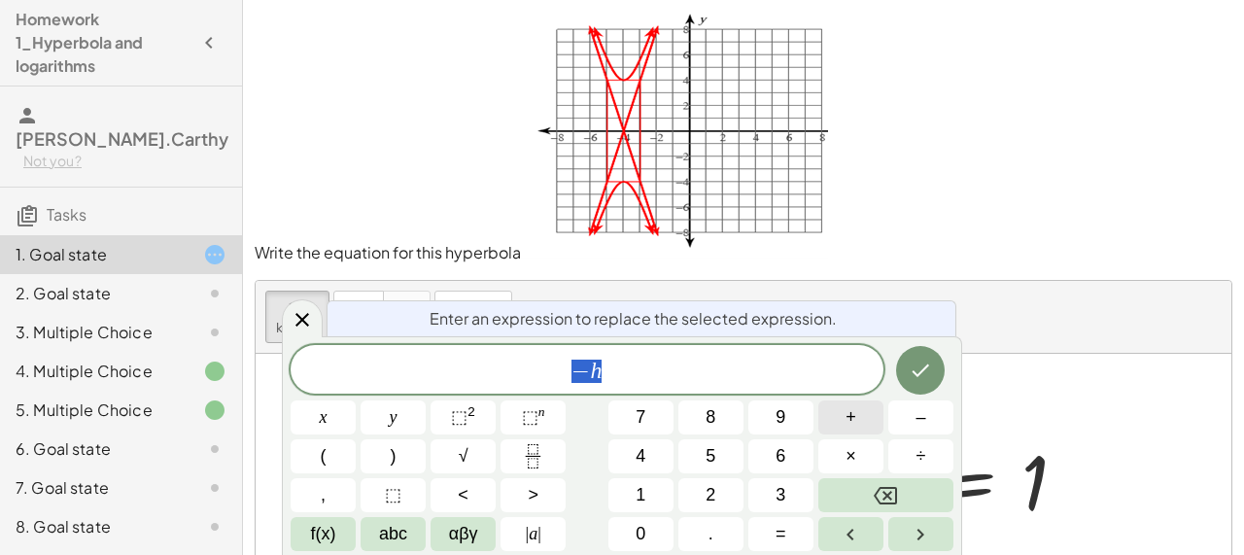
click at [854, 422] on span "+" at bounding box center [850, 417] width 11 height 26
click at [651, 446] on button "4" at bounding box center [640, 456] width 65 height 34
click at [938, 368] on button "Done" at bounding box center [920, 370] width 49 height 49
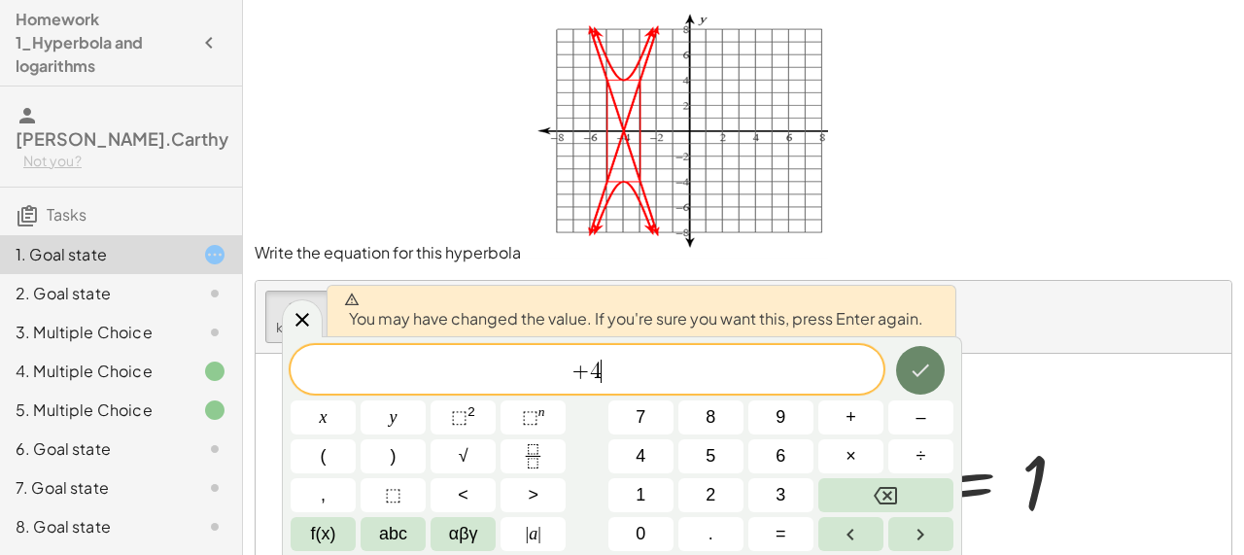
click at [937, 367] on button "Done" at bounding box center [920, 370] width 49 height 49
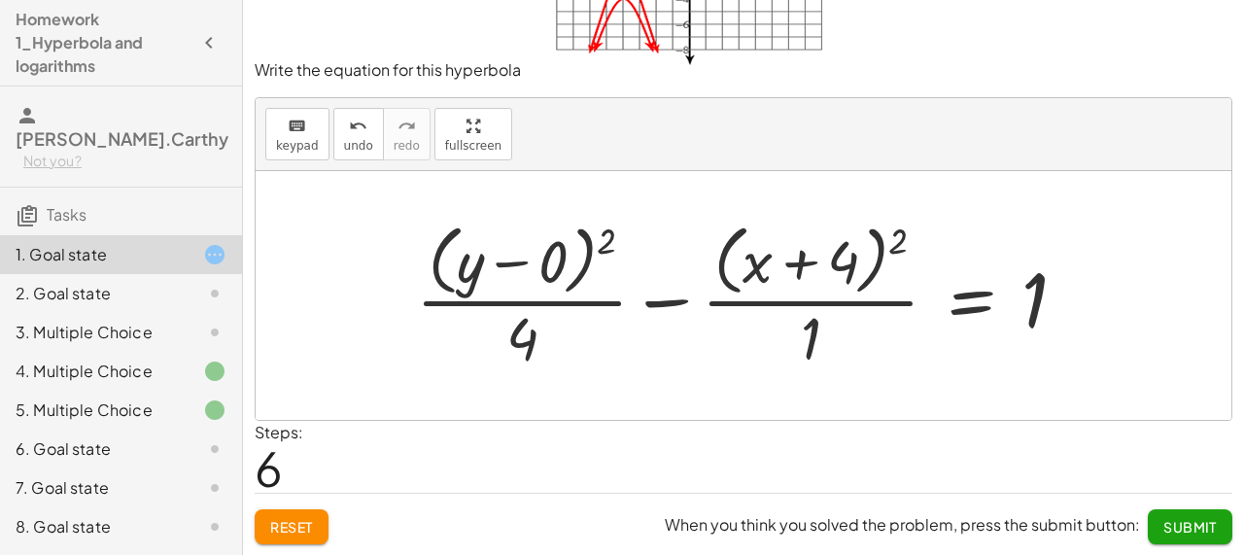
scroll to position [184, 0]
click at [1172, 534] on button "Submit" at bounding box center [1190, 525] width 85 height 35
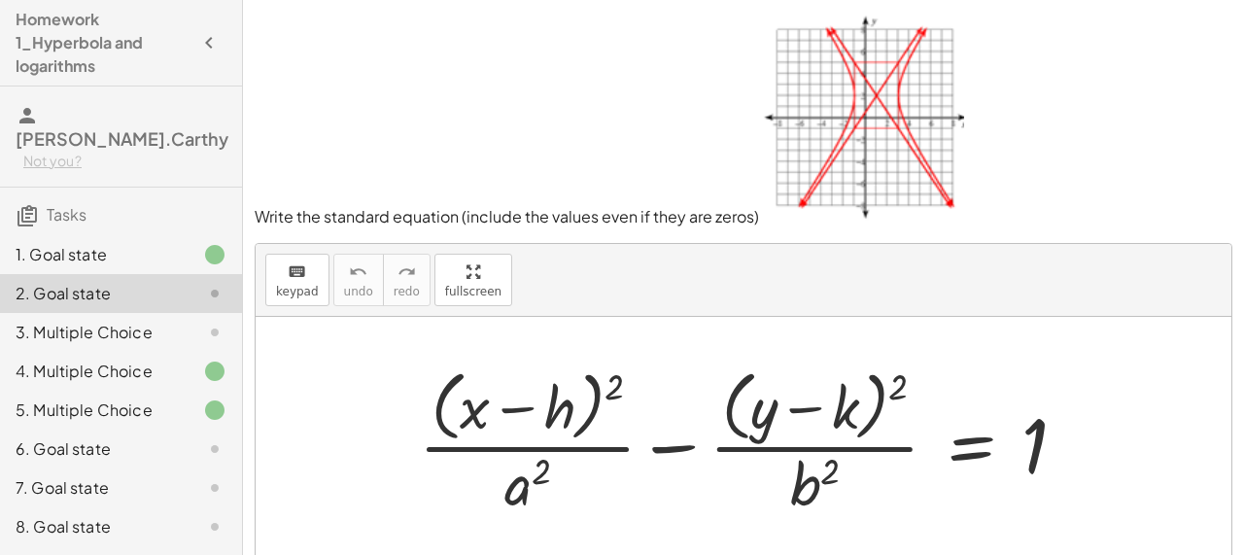
scroll to position [0, 0]
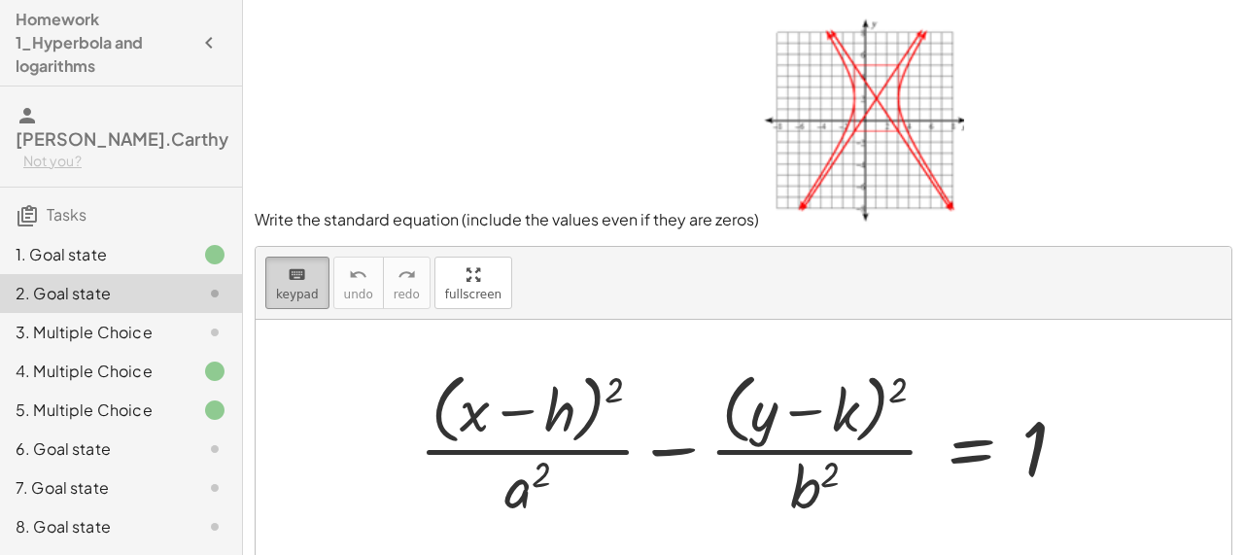
click at [304, 284] on icon "keyboard" at bounding box center [297, 274] width 18 height 23
drag, startPoint x: 525, startPoint y: 511, endPoint x: 791, endPoint y: 498, distance: 266.6
click at [821, 498] on div at bounding box center [815, 487] width 50 height 68
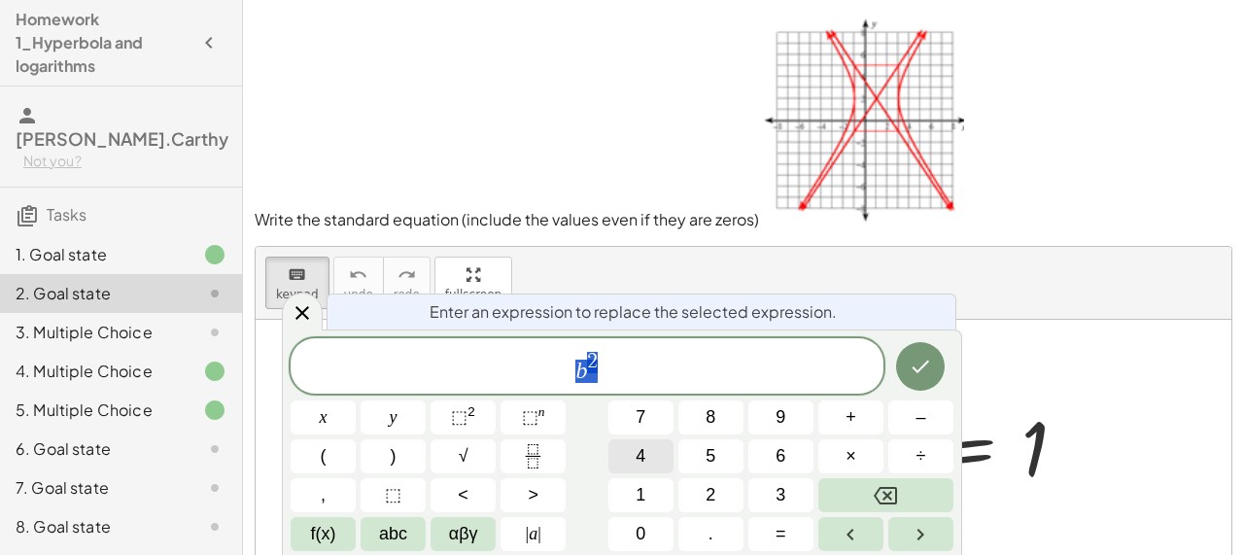
click at [652, 451] on button "4" at bounding box center [640, 456] width 65 height 34
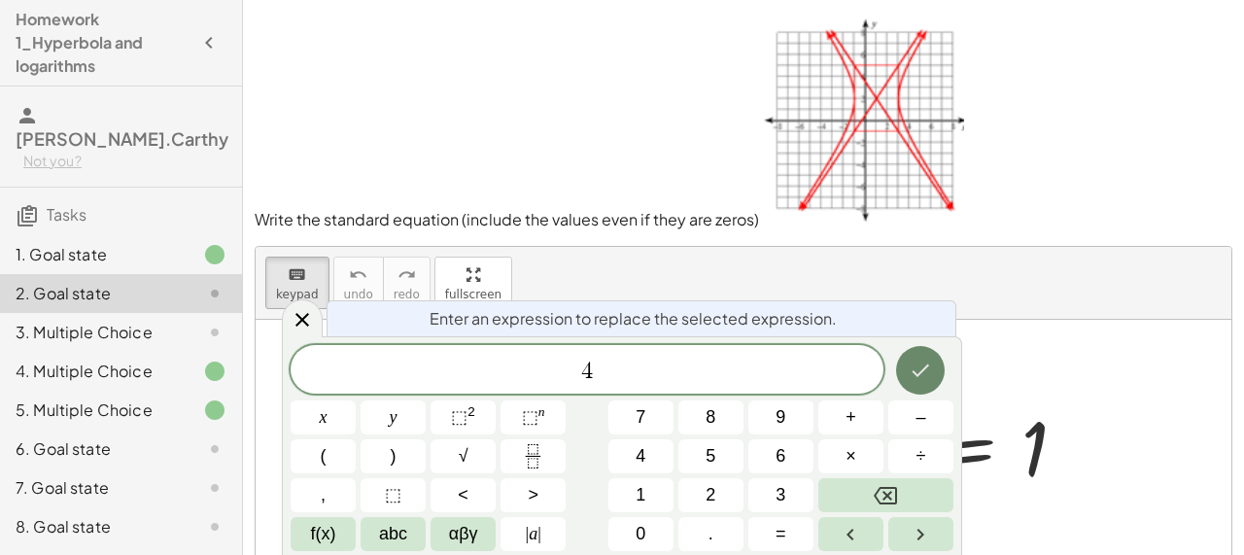
click at [900, 381] on button "Done" at bounding box center [920, 370] width 49 height 49
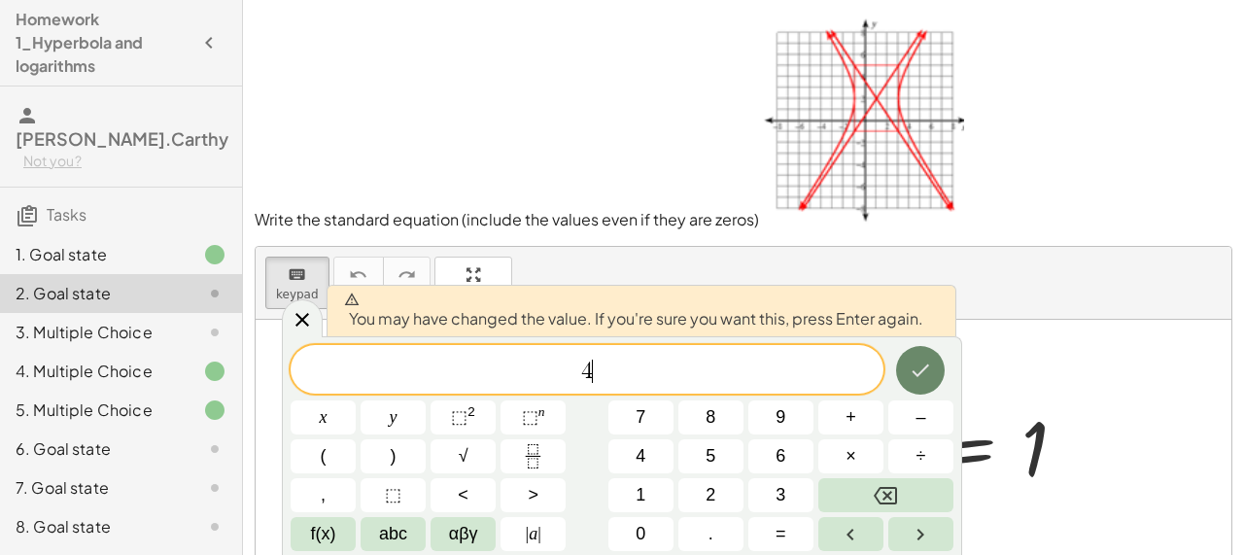
click at [909, 378] on icon "Done" at bounding box center [920, 370] width 23 height 23
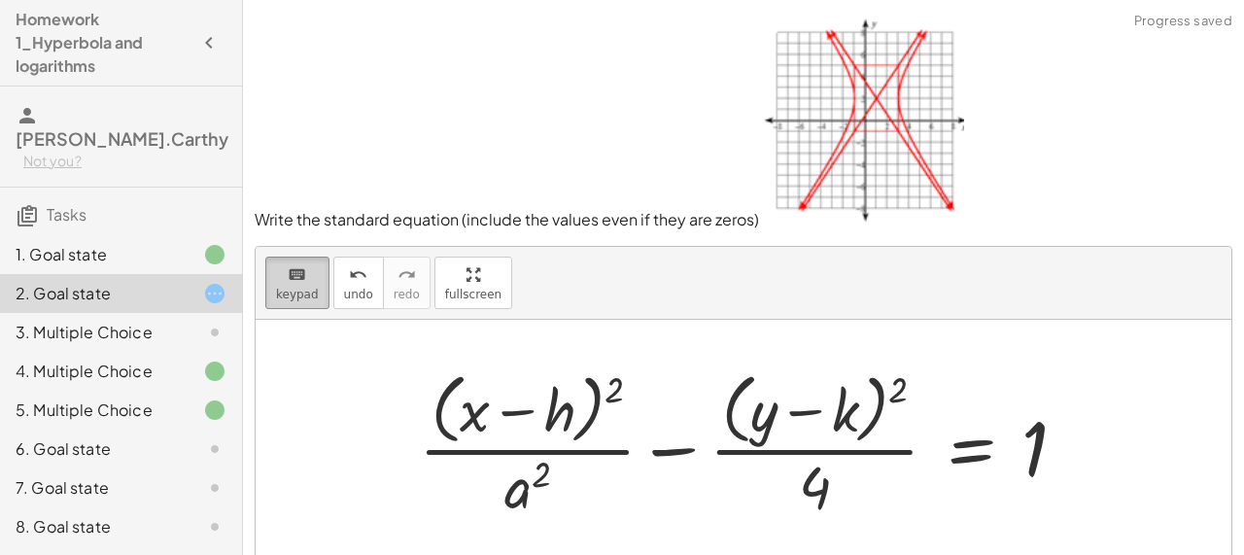
click at [292, 288] on span "keypad" at bounding box center [297, 295] width 43 height 14
click at [532, 478] on div at bounding box center [527, 487] width 47 height 68
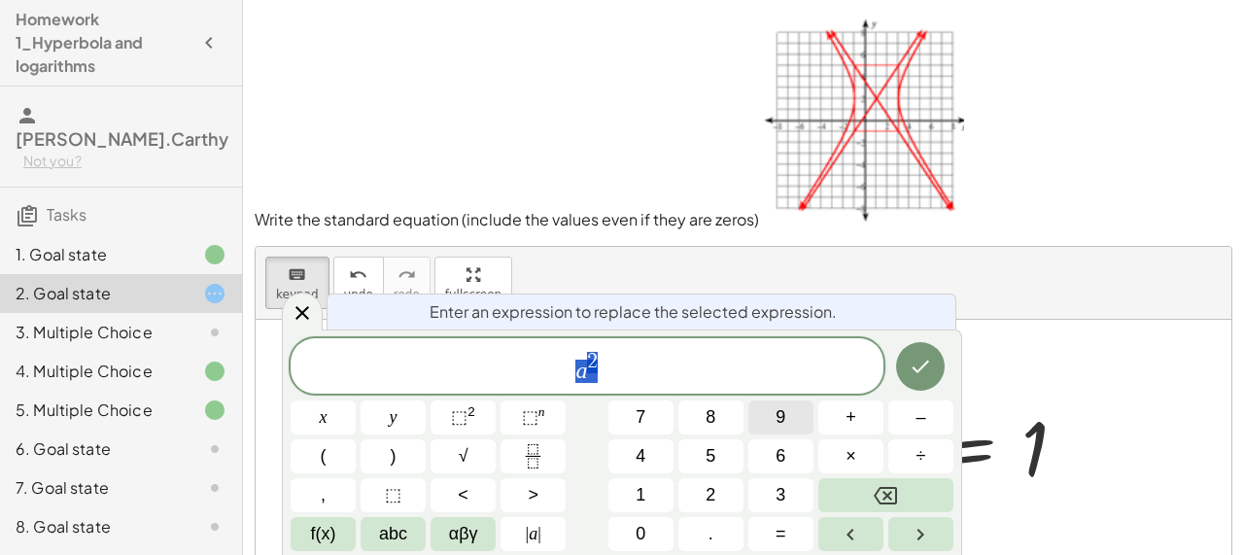
click at [764, 425] on button "9" at bounding box center [780, 417] width 65 height 34
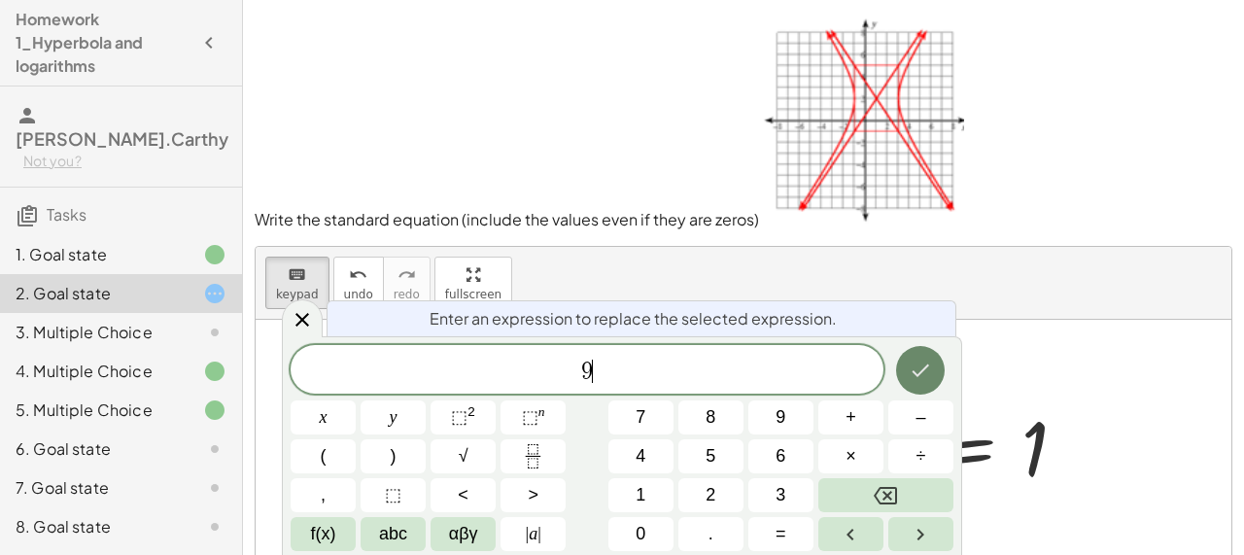
click at [922, 376] on icon "Done" at bounding box center [920, 370] width 23 height 23
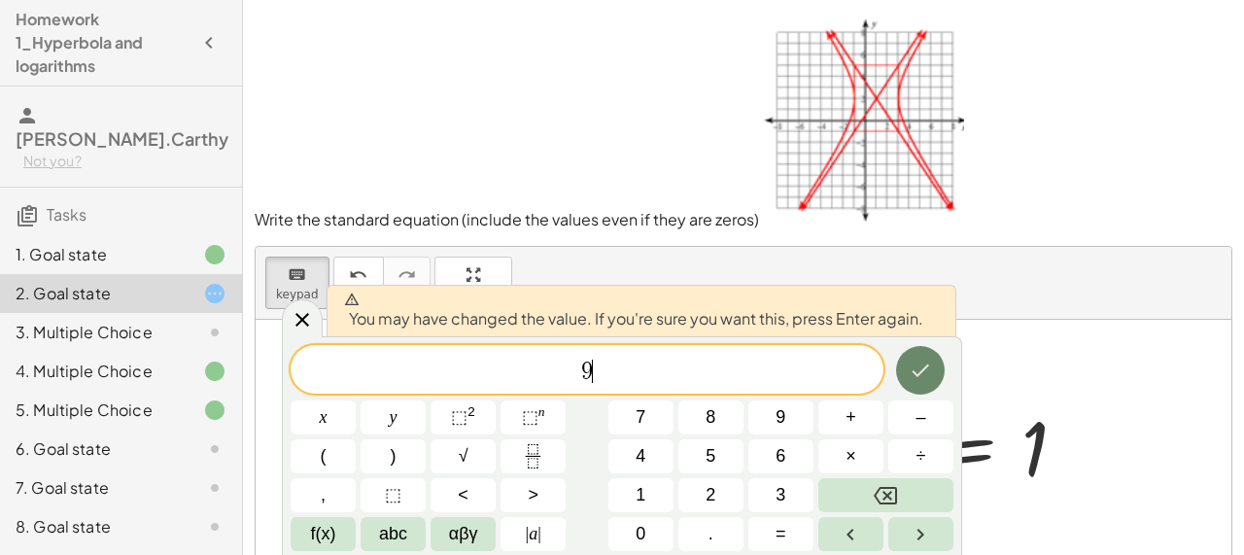
click at [922, 376] on icon "Done" at bounding box center [920, 370] width 23 height 23
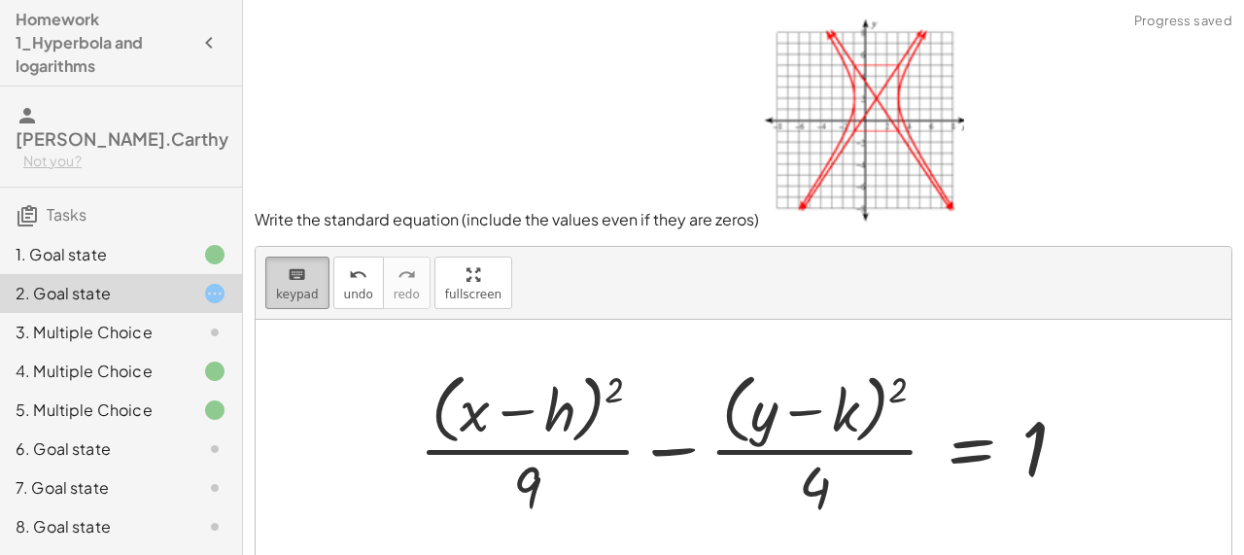
click at [311, 292] on span "keypad" at bounding box center [297, 295] width 43 height 14
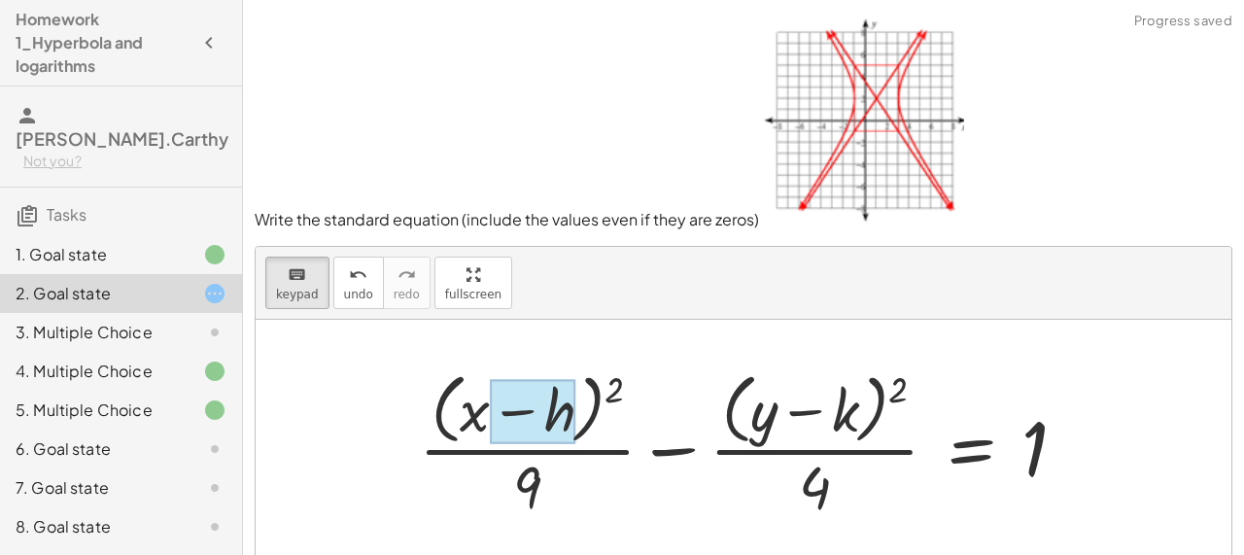
click at [560, 419] on div at bounding box center [533, 411] width 86 height 65
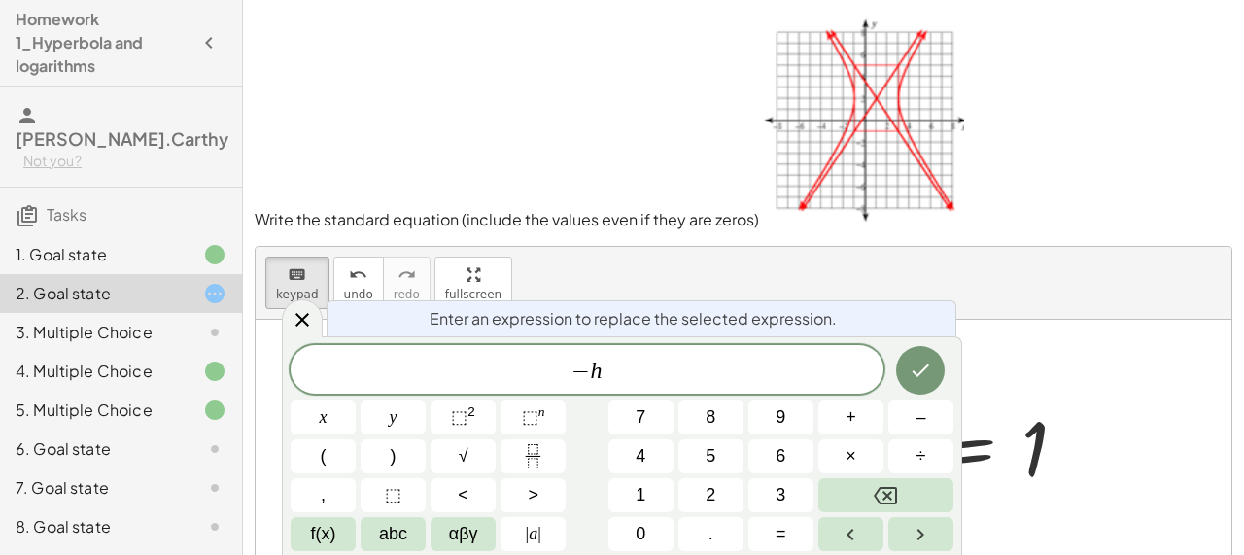
click at [922, 434] on div "− h x y ⬚ 2 ⬚ n 7 8 9 + – ( ) √ 4 5 6 × ÷ , ⬚ < > 1 2 3 f(x) abc αβγ | a | 0 . =" at bounding box center [622, 448] width 663 height 206
click at [925, 423] on button "–" at bounding box center [920, 417] width 65 height 34
click at [895, 510] on button "Backspace" at bounding box center [885, 495] width 135 height 34
click at [673, 376] on span "​ − h" at bounding box center [587, 371] width 593 height 27
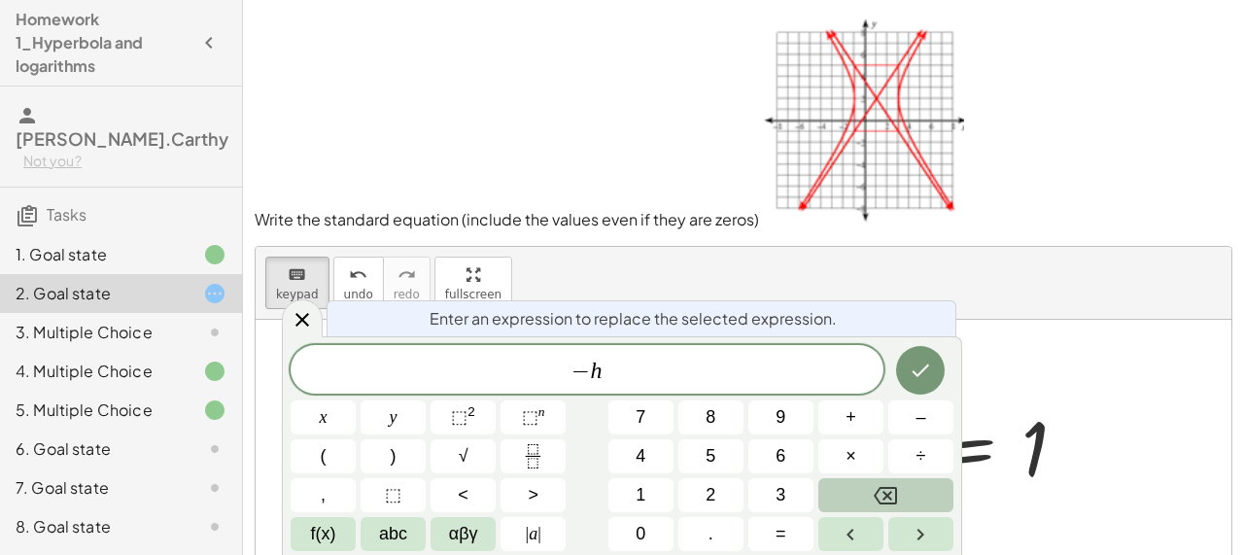
click at [886, 494] on icon "Backspace" at bounding box center [885, 495] width 23 height 17
click at [712, 487] on span "2" at bounding box center [710, 495] width 10 height 26
click at [911, 376] on icon "Done" at bounding box center [920, 370] width 23 height 23
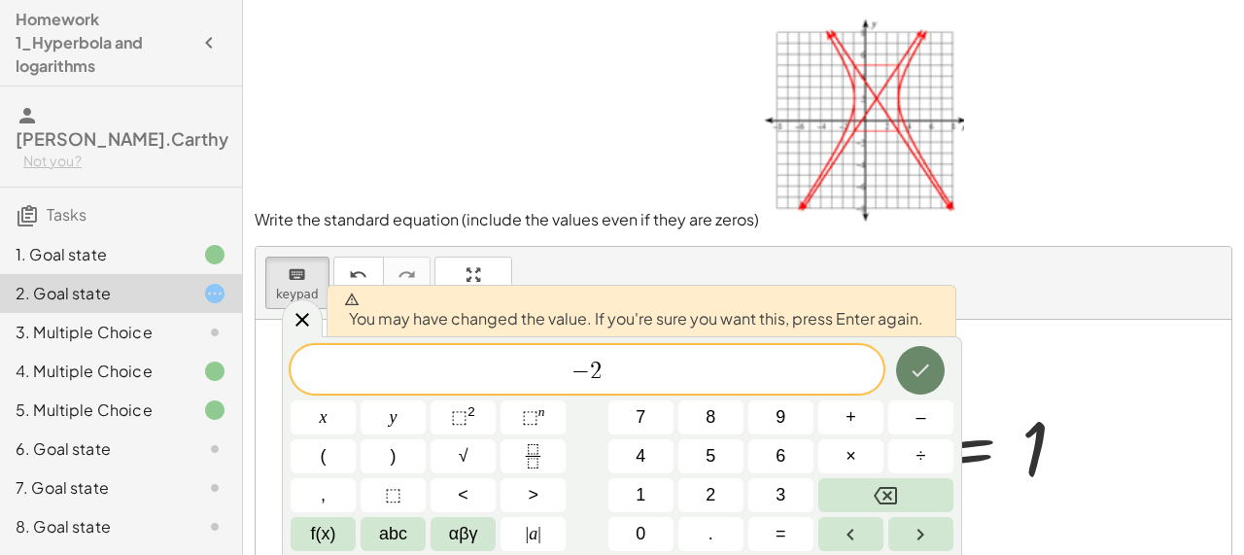
click at [911, 376] on icon "Done" at bounding box center [920, 370] width 23 height 23
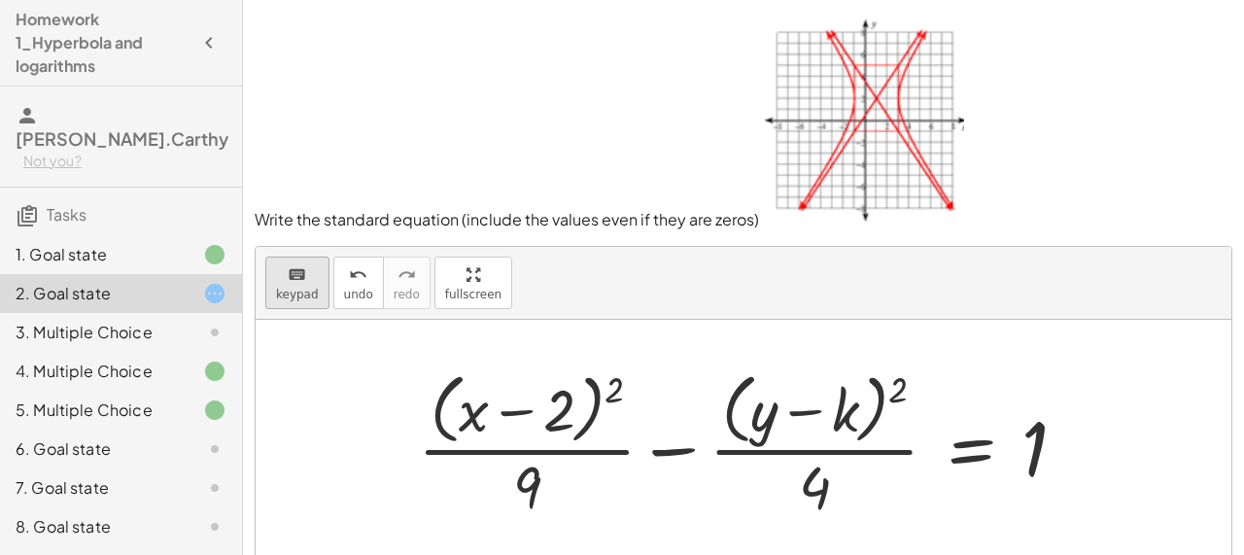
click at [304, 276] on icon "keyboard" at bounding box center [297, 274] width 18 height 23
click at [847, 414] on div at bounding box center [818, 411] width 82 height 65
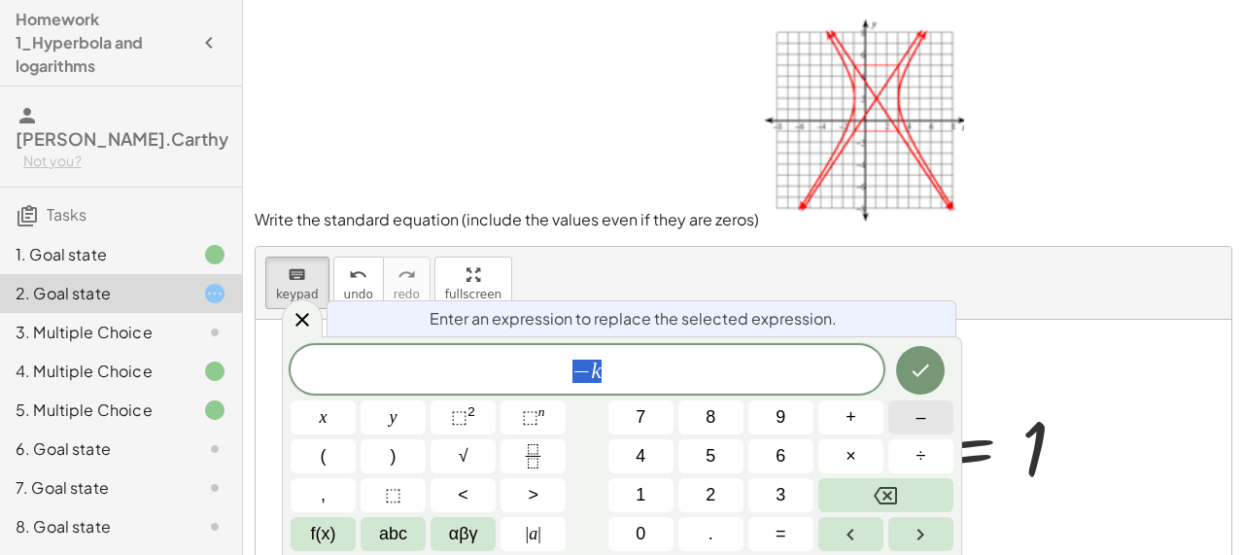
click at [939, 411] on button "–" at bounding box center [920, 417] width 65 height 34
click at [641, 486] on span "1" at bounding box center [640, 495] width 10 height 26
click at [914, 359] on icon "Done" at bounding box center [920, 370] width 23 height 23
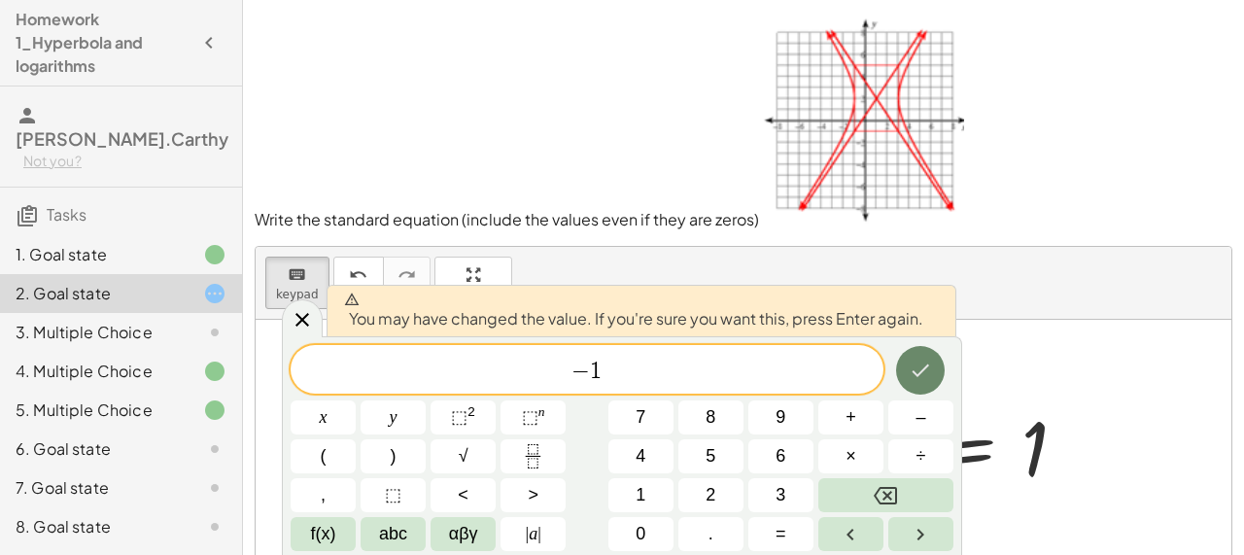
click at [914, 361] on icon "Done" at bounding box center [920, 370] width 23 height 23
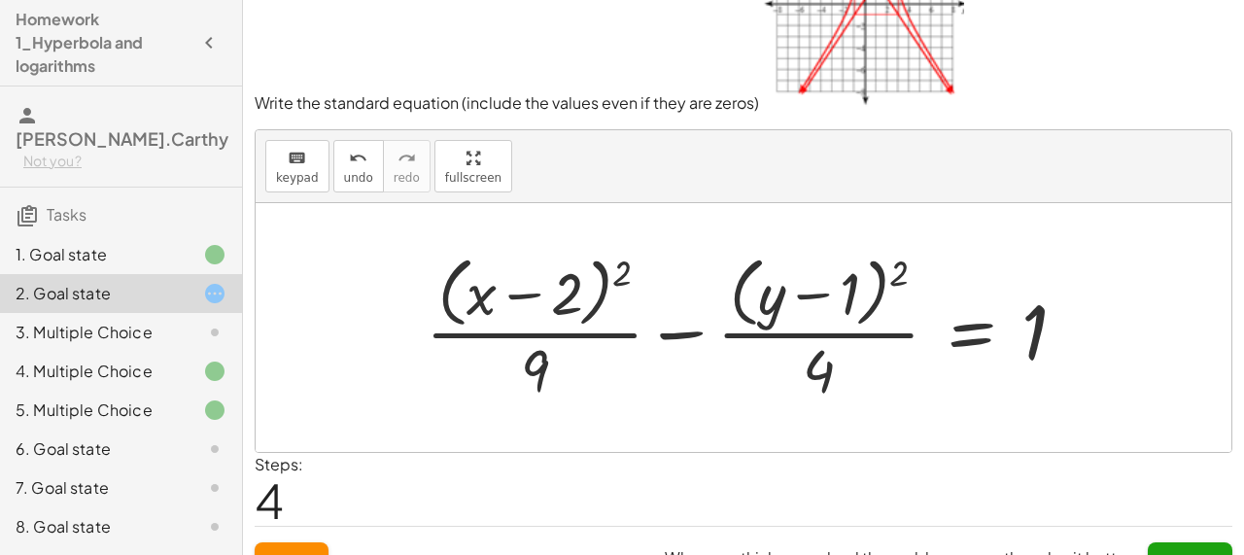
scroll to position [151, 0]
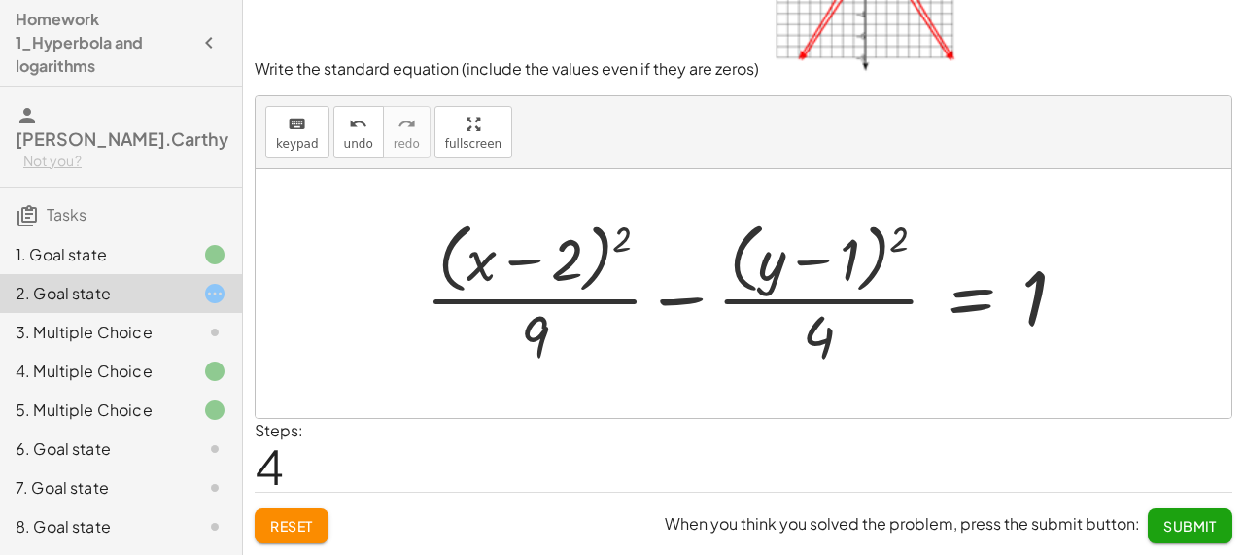
click at [1170, 530] on span "Submit" at bounding box center [1189, 525] width 53 height 17
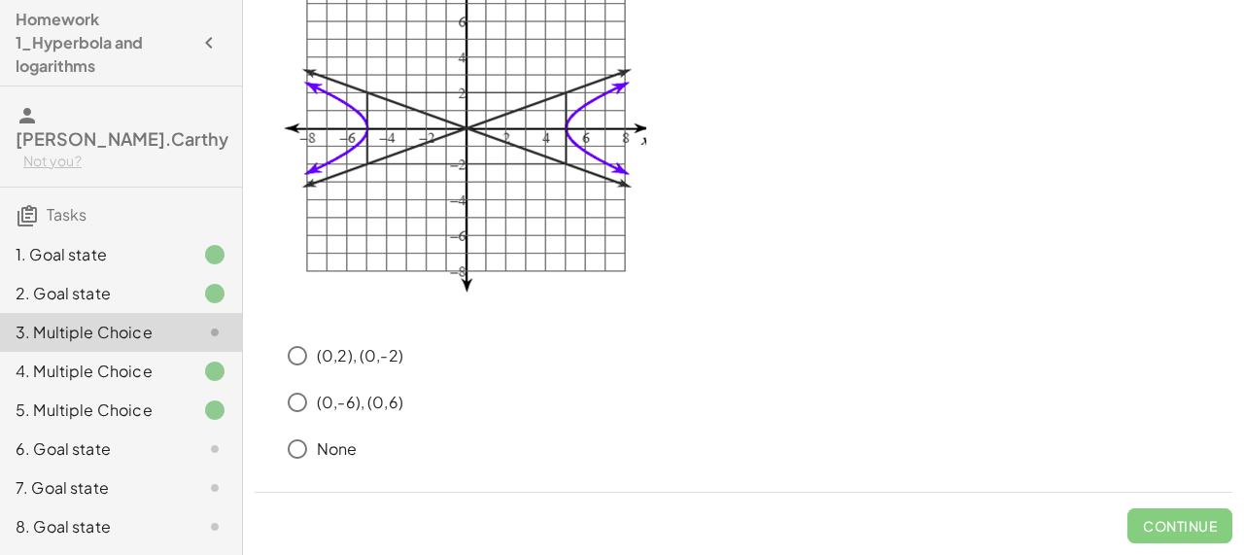
scroll to position [64, 0]
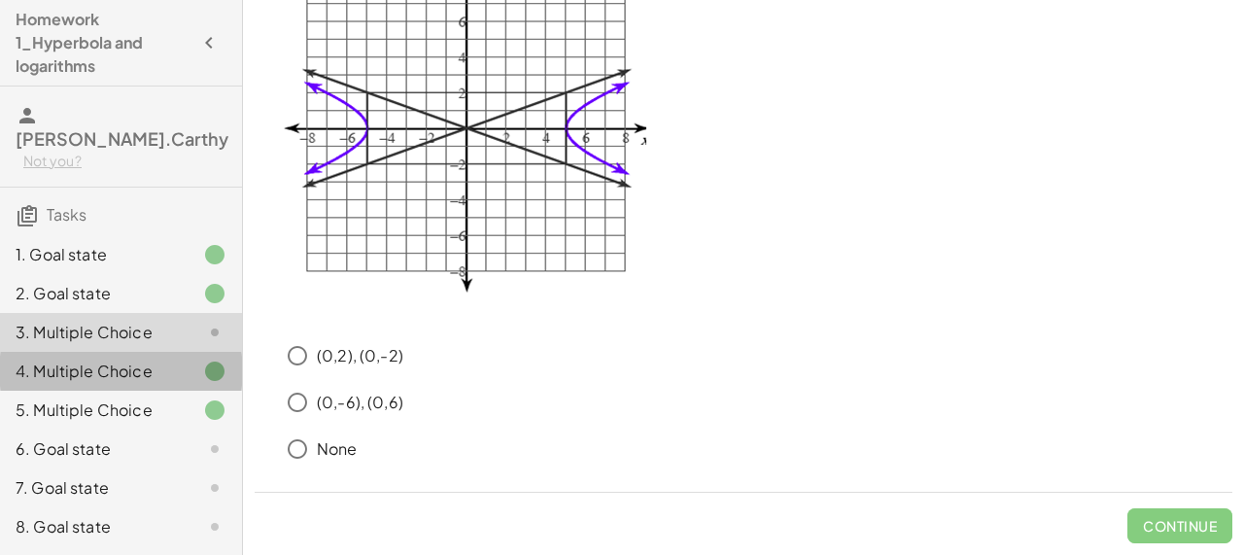
click at [165, 360] on div "4. Multiple Choice" at bounding box center [94, 371] width 156 height 23
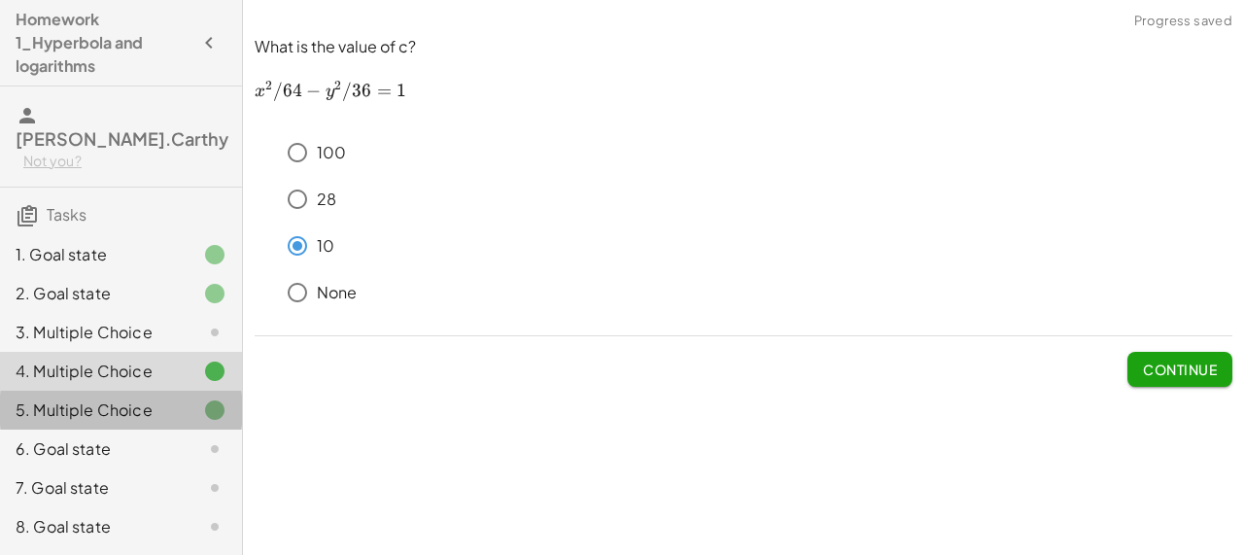
click at [128, 398] on div "5. Multiple Choice" at bounding box center [94, 409] width 156 height 23
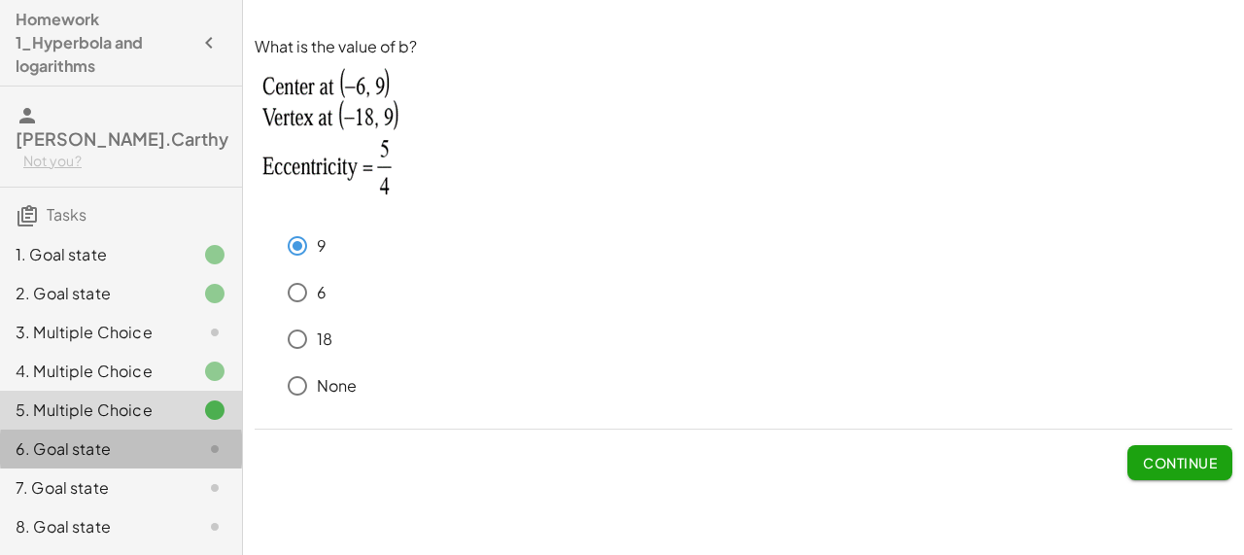
click at [116, 437] on div "6. Goal state" at bounding box center [94, 448] width 156 height 23
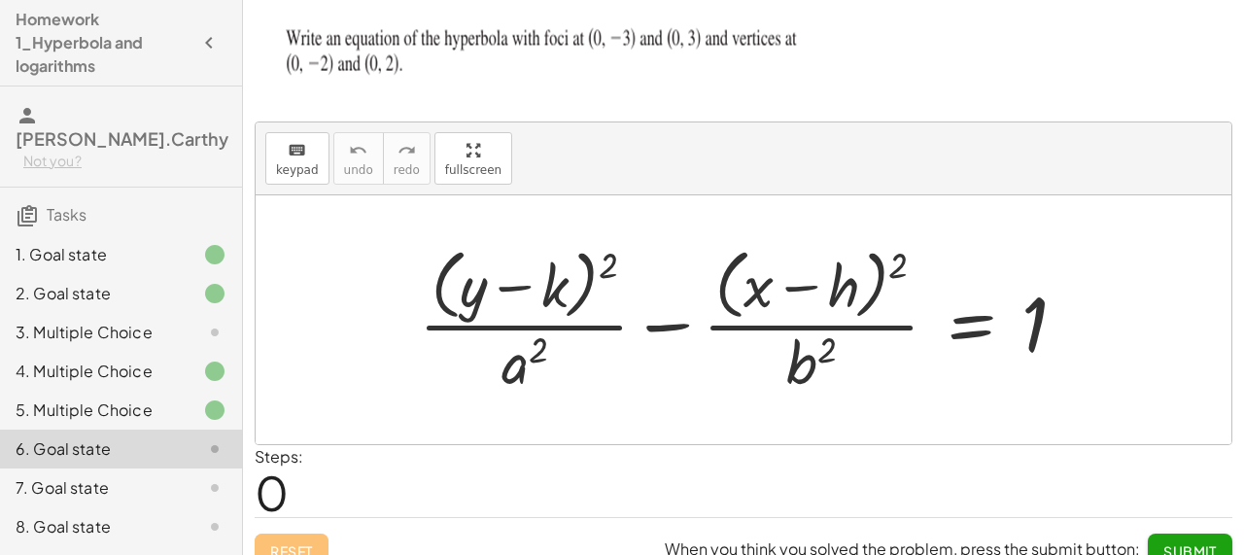
click at [136, 476] on div "7. Goal state" at bounding box center [94, 487] width 156 height 23
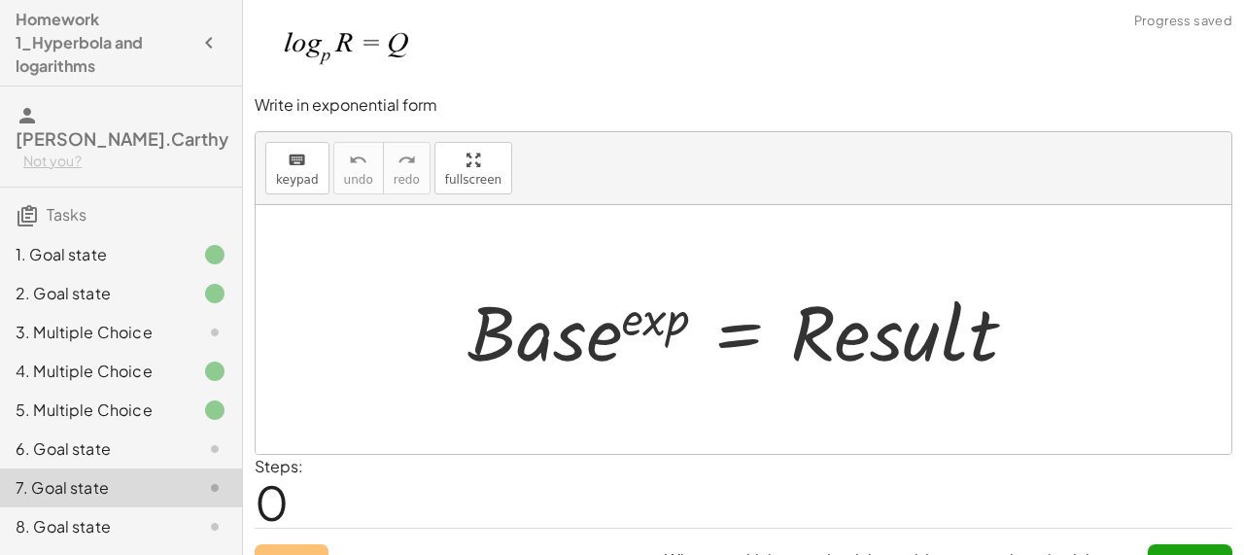
click at [129, 515] on div "8. Goal state" at bounding box center [94, 526] width 156 height 23
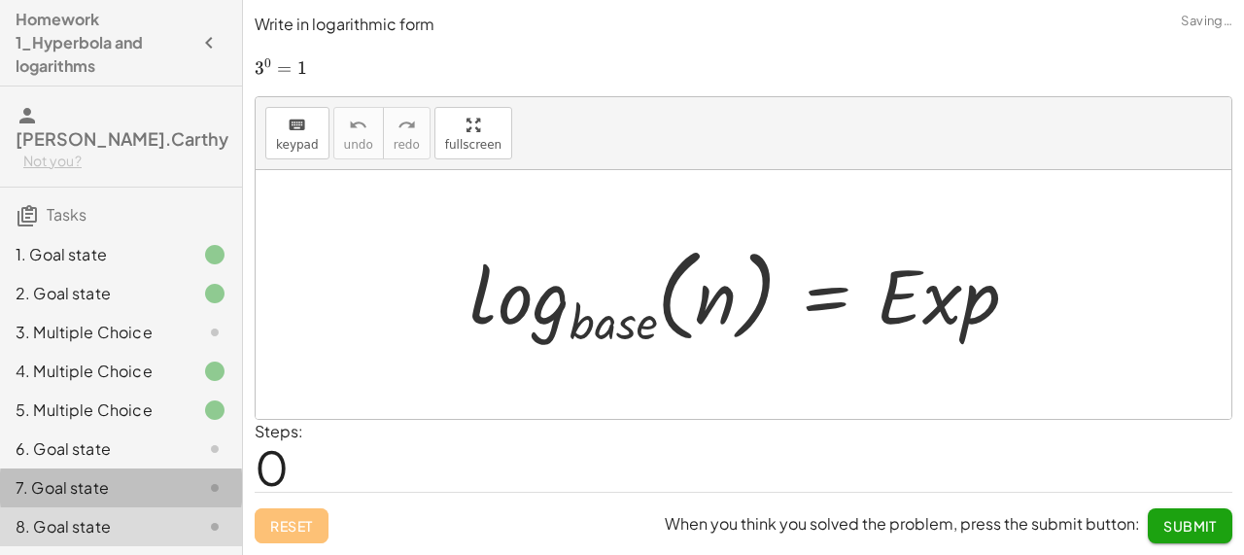
click at [142, 476] on div "7. Goal state" at bounding box center [94, 487] width 156 height 23
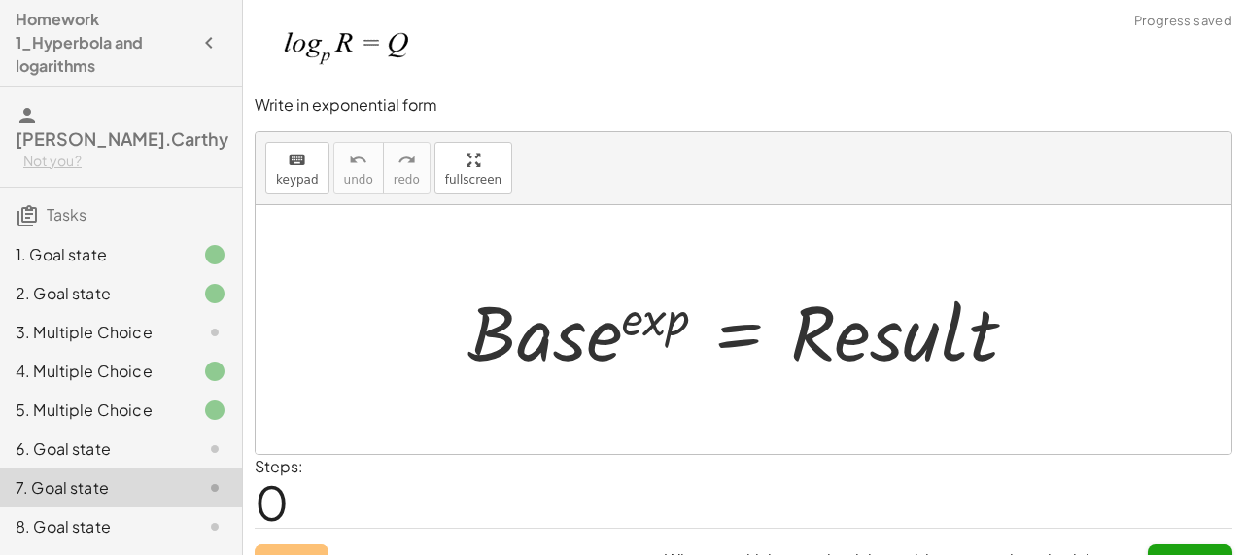
click at [610, 360] on div at bounding box center [750, 330] width 585 height 100
click at [284, 173] on span "keypad" at bounding box center [297, 180] width 43 height 14
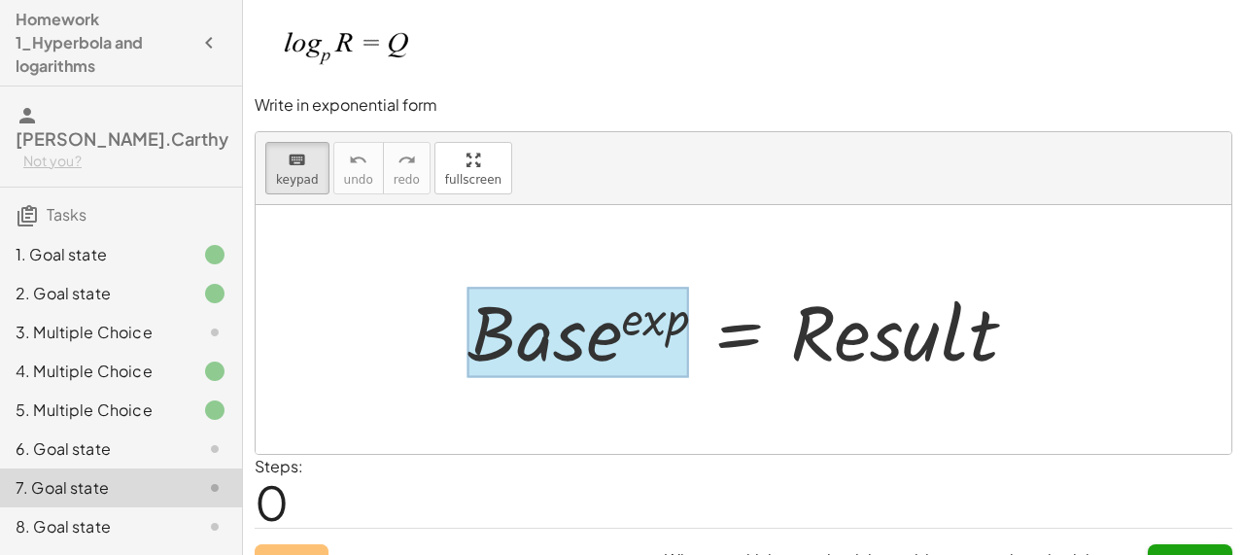
click at [621, 346] on div at bounding box center [578, 332] width 222 height 90
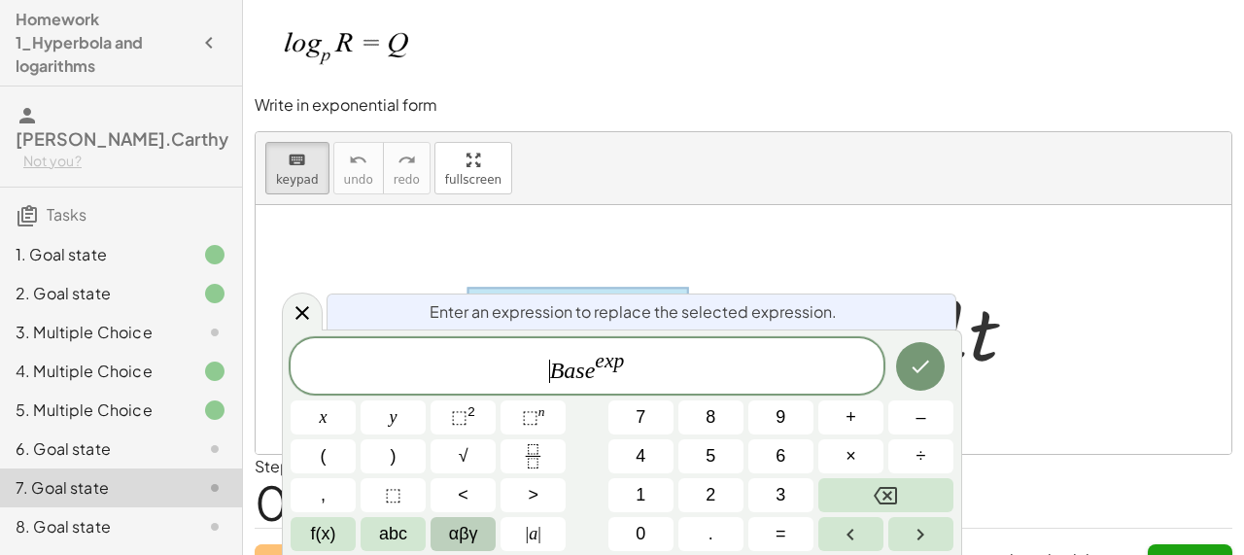
click at [477, 540] on button "αβγ" at bounding box center [462, 534] width 65 height 34
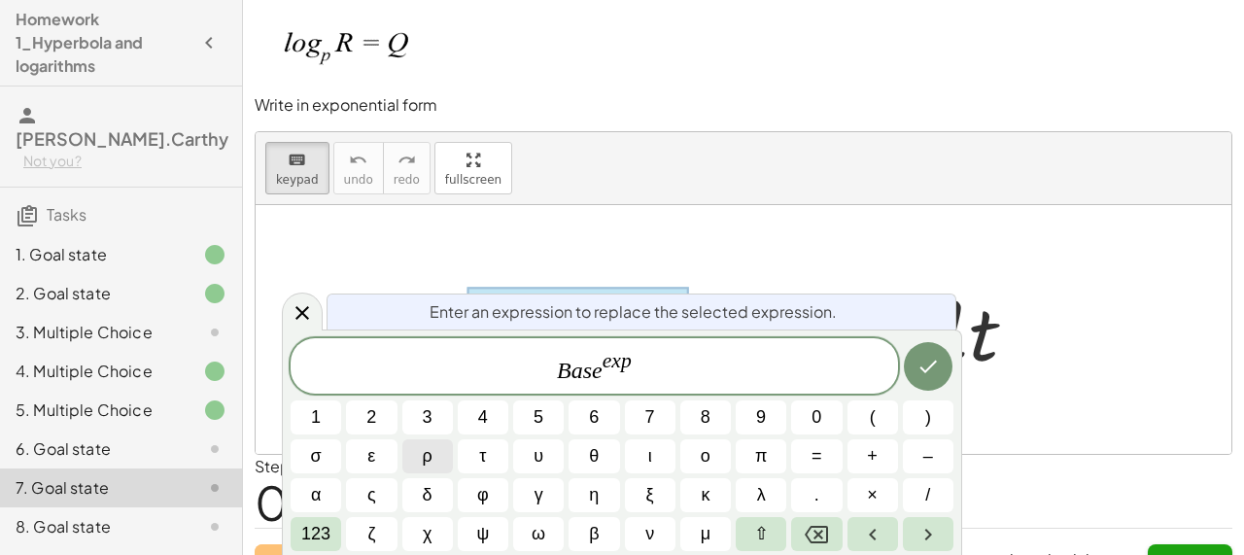
click at [441, 453] on button "ρ" at bounding box center [427, 456] width 51 height 34
click at [663, 360] on span "ρ B a s e e x p ​" at bounding box center [594, 367] width 607 height 35
click at [609, 368] on var "e" at bounding box center [613, 360] width 10 height 23
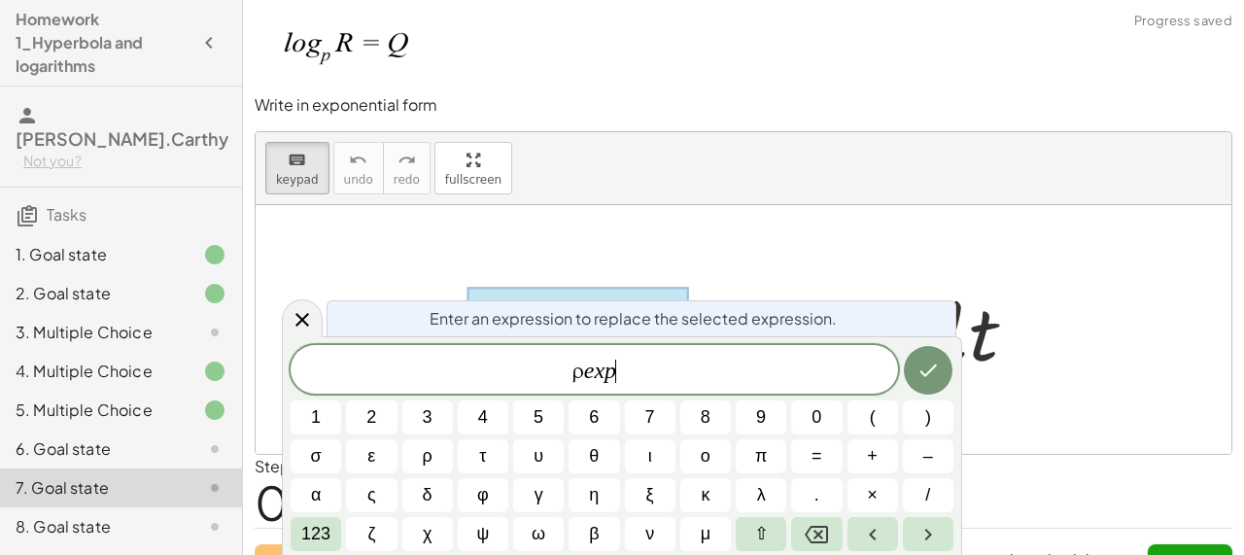
click at [638, 372] on span "ρ e x p ​" at bounding box center [594, 371] width 607 height 27
click at [327, 530] on span "123" at bounding box center [315, 534] width 29 height 26
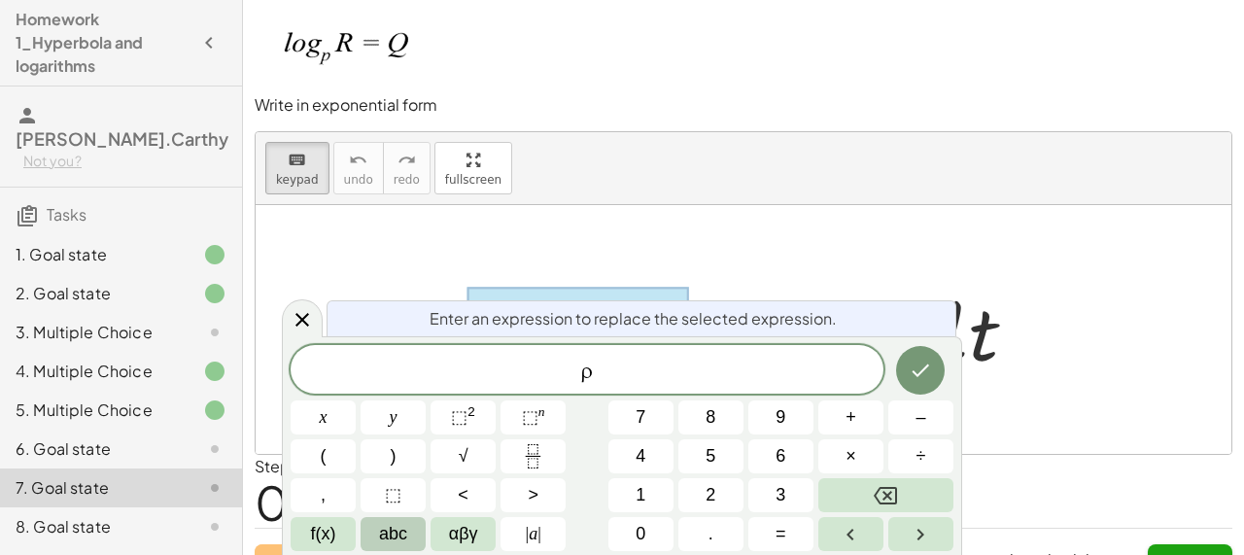
click at [408, 544] on button "abc" at bounding box center [393, 534] width 65 height 34
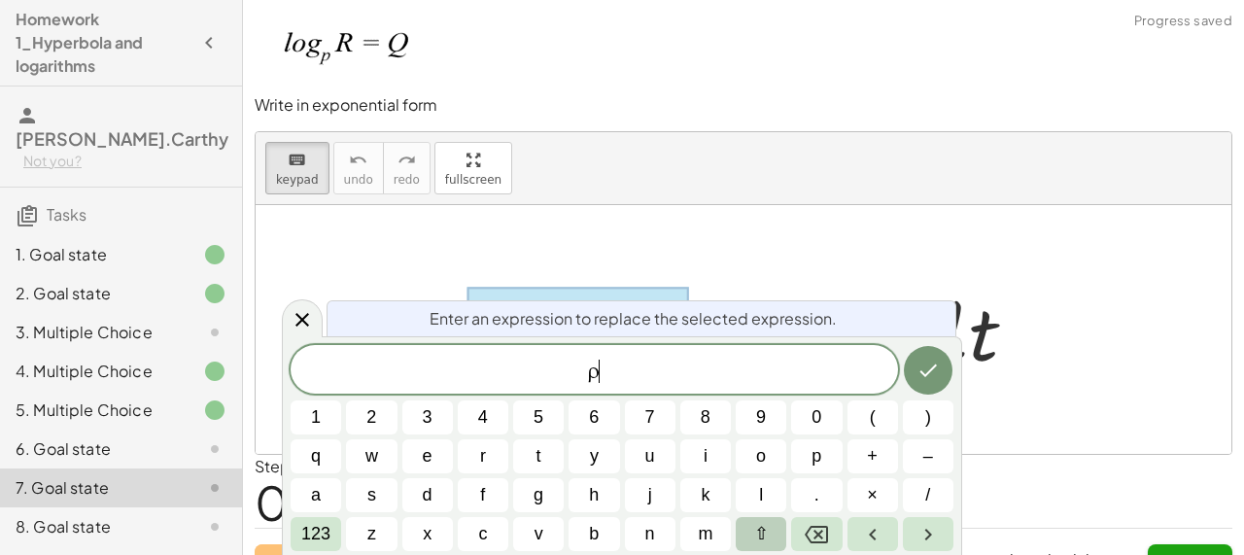
click at [771, 528] on button "⇧" at bounding box center [761, 534] width 51 height 34
click at [321, 534] on span "123" at bounding box center [315, 534] width 29 height 26
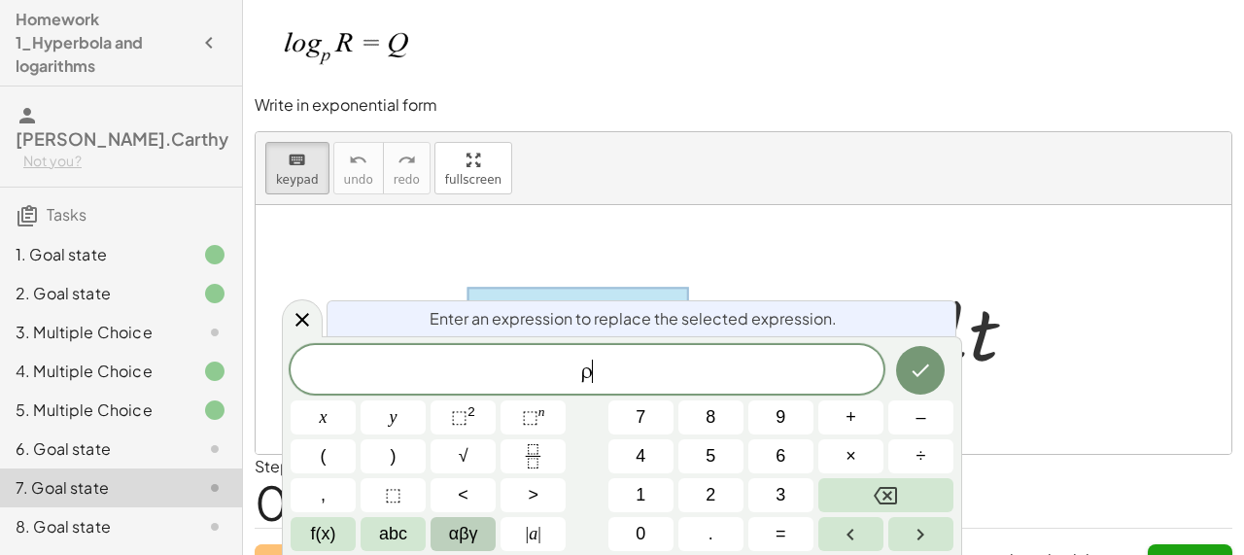
click at [477, 536] on button "αβγ" at bounding box center [462, 534] width 65 height 34
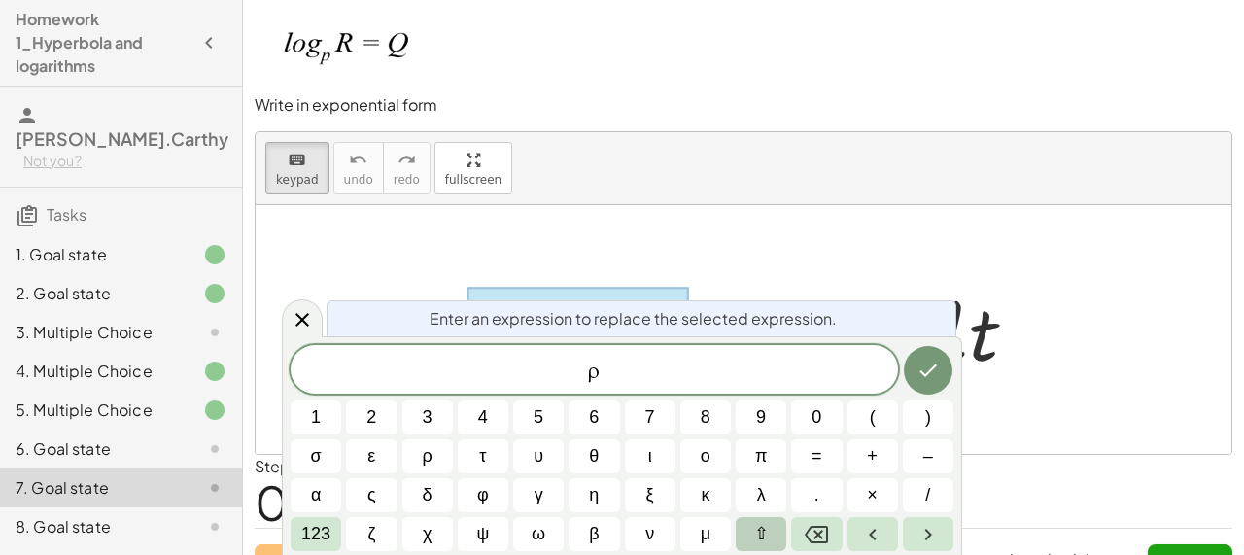
click at [773, 537] on button "⇧" at bounding box center [761, 534] width 51 height 34
click at [1014, 399] on div at bounding box center [744, 329] width 976 height 249
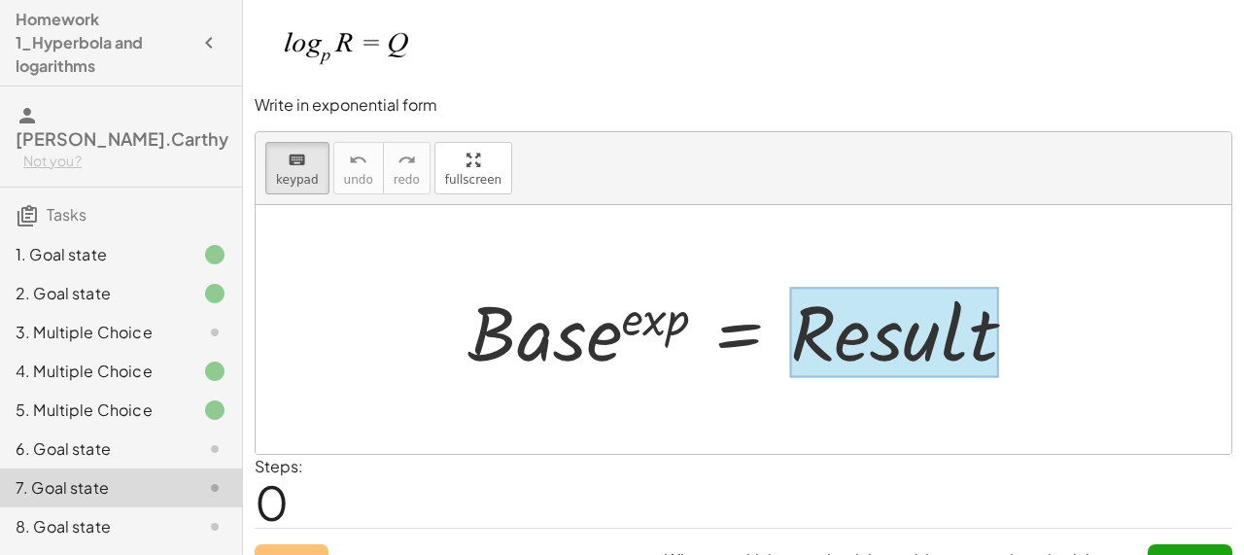
click at [829, 341] on div at bounding box center [894, 332] width 209 height 90
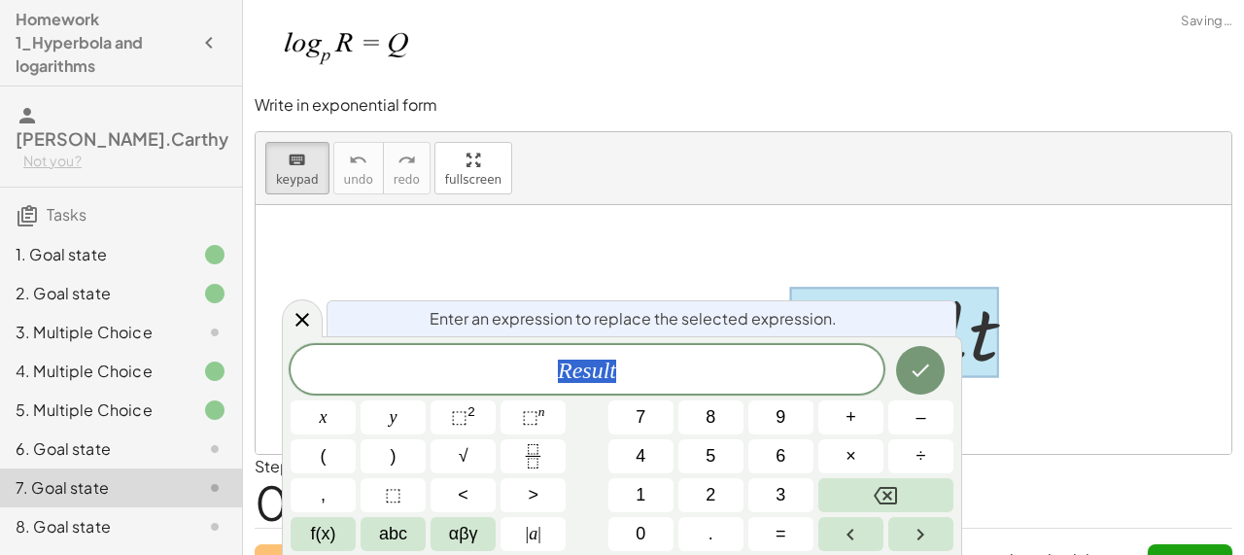
scroll to position [12, 0]
click at [845, 486] on button "Backspace" at bounding box center [885, 495] width 135 height 34
click at [451, 545] on span "αβγ" at bounding box center [463, 534] width 29 height 26
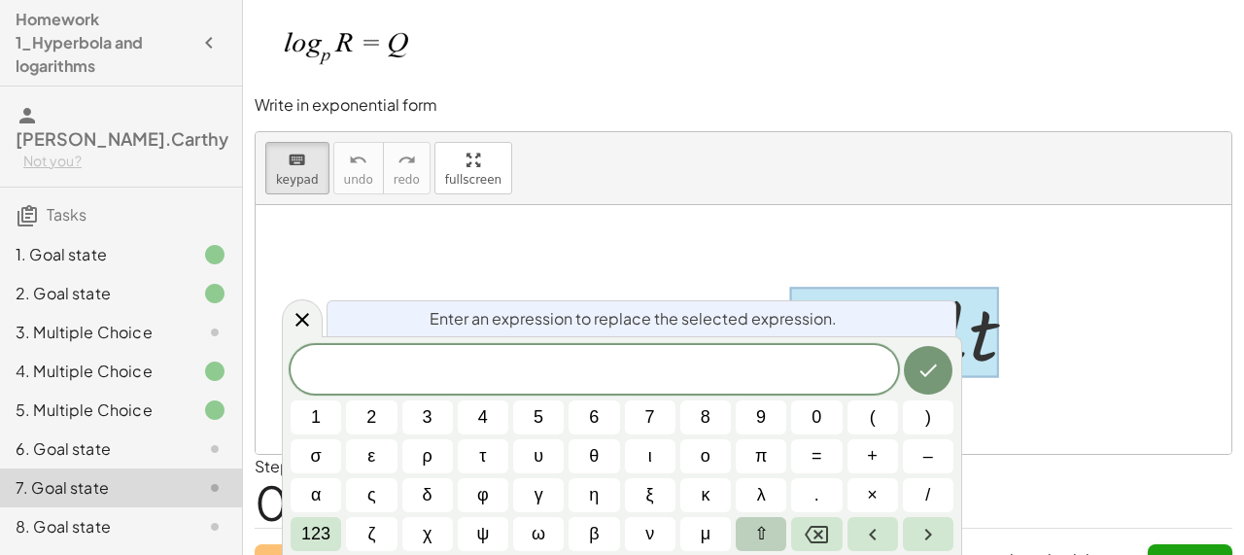
click at [763, 532] on span "⇧" at bounding box center [761, 534] width 15 height 26
click at [766, 537] on span "⇧" at bounding box center [761, 534] width 15 height 26
click at [767, 545] on span "⇧" at bounding box center [761, 534] width 15 height 26
click at [334, 519] on button "123" at bounding box center [316, 534] width 51 height 34
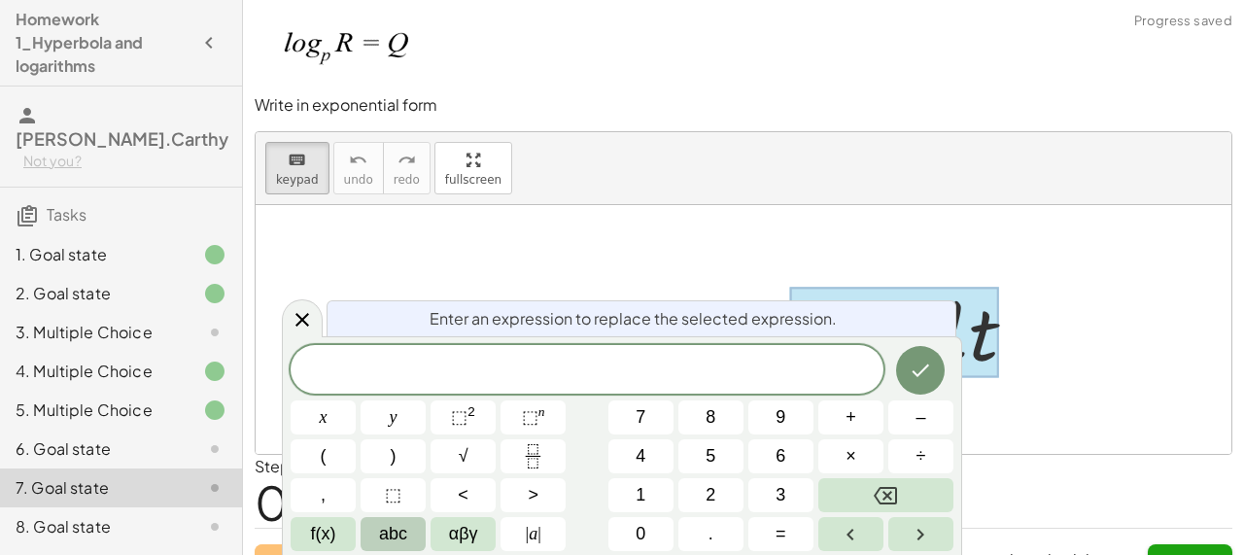
click at [414, 538] on button "abc" at bounding box center [393, 534] width 65 height 34
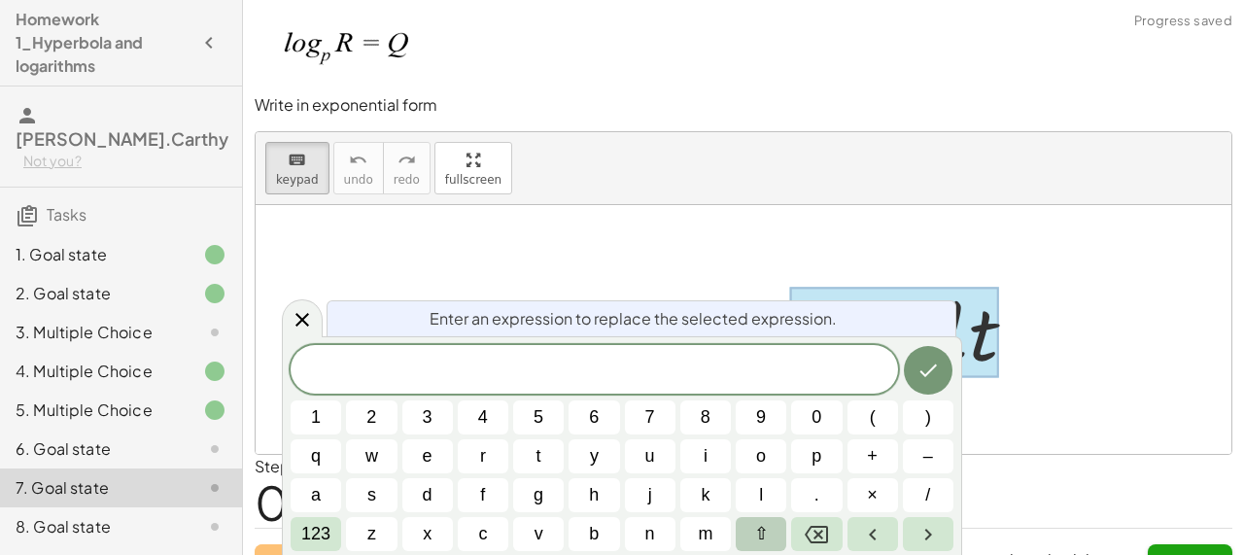
click at [770, 529] on button "⇧" at bounding box center [761, 534] width 51 height 34
click at [488, 444] on span "r" at bounding box center [482, 456] width 13 height 26
click at [937, 355] on button "Done" at bounding box center [928, 370] width 49 height 49
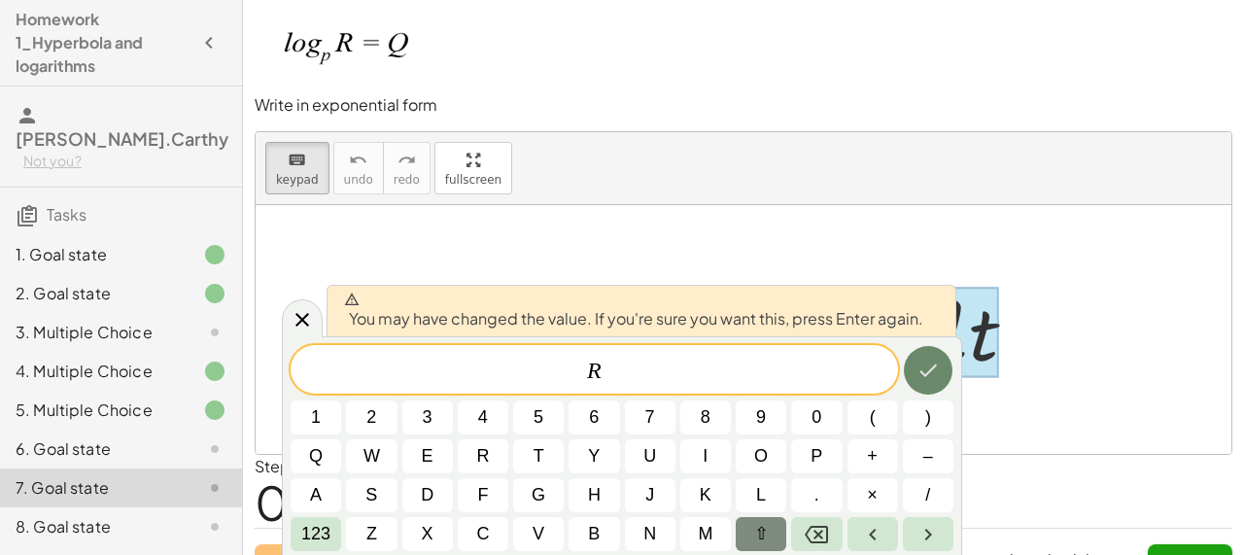
click at [937, 359] on icon "Done" at bounding box center [927, 370] width 23 height 23
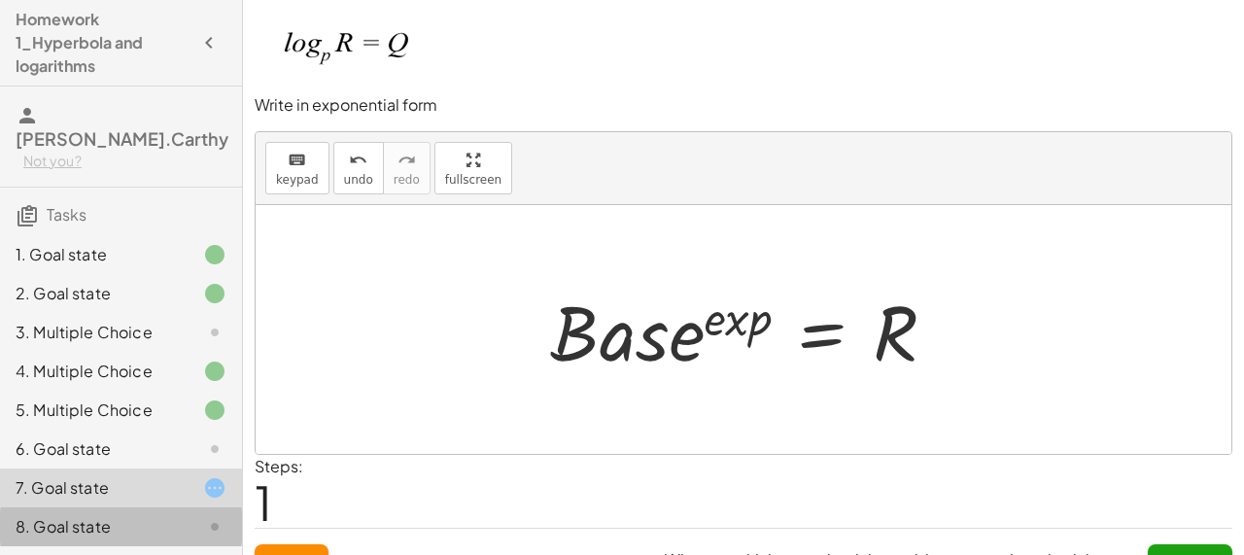
click at [158, 515] on div "8. Goal state" at bounding box center [94, 526] width 156 height 23
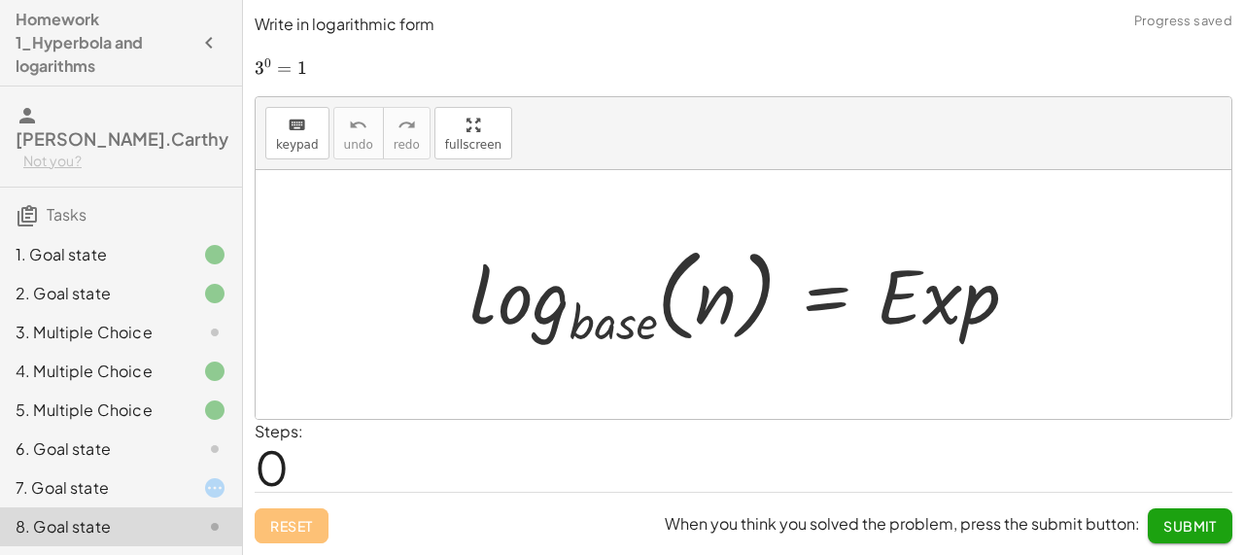
click at [619, 335] on div at bounding box center [751, 294] width 583 height 115
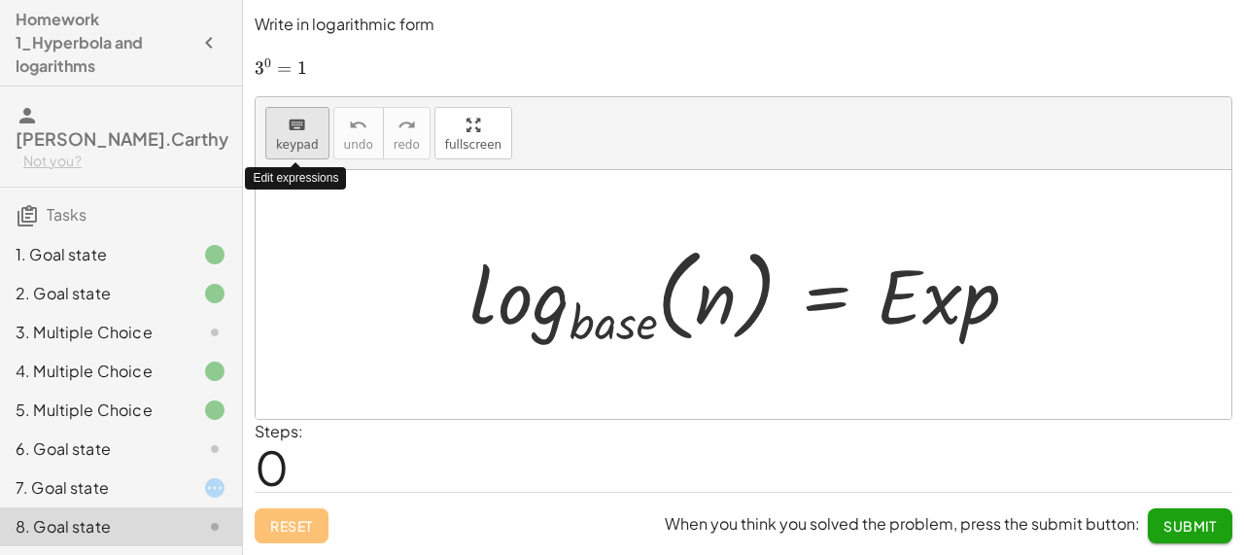
click at [293, 125] on icon "keyboard" at bounding box center [297, 125] width 18 height 23
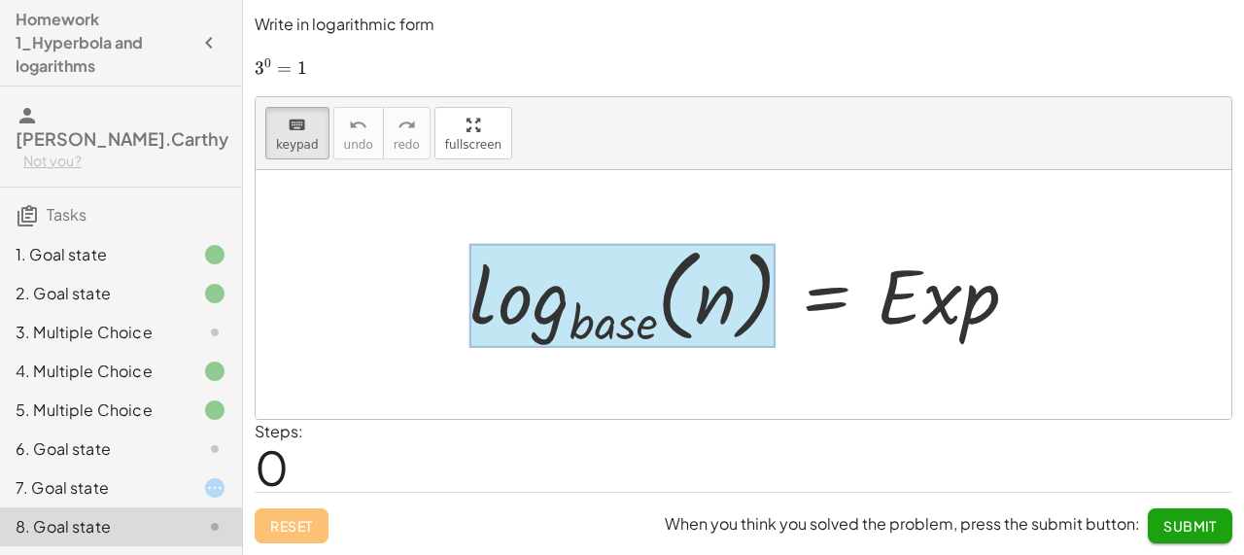
click at [637, 337] on div at bounding box center [622, 296] width 306 height 105
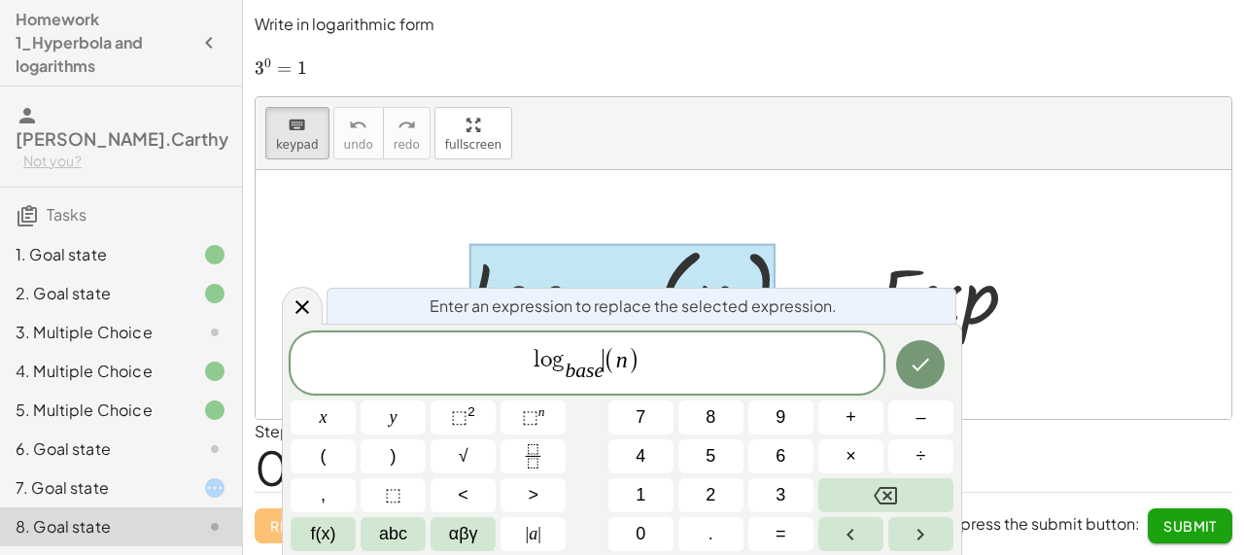
click at [603, 371] on span "(" at bounding box center [609, 360] width 13 height 28
click at [773, 499] on button "3" at bounding box center [780, 495] width 65 height 34
click at [617, 356] on span ")" at bounding box center [619, 360] width 13 height 28
click at [924, 373] on icon "Done" at bounding box center [920, 364] width 23 height 23
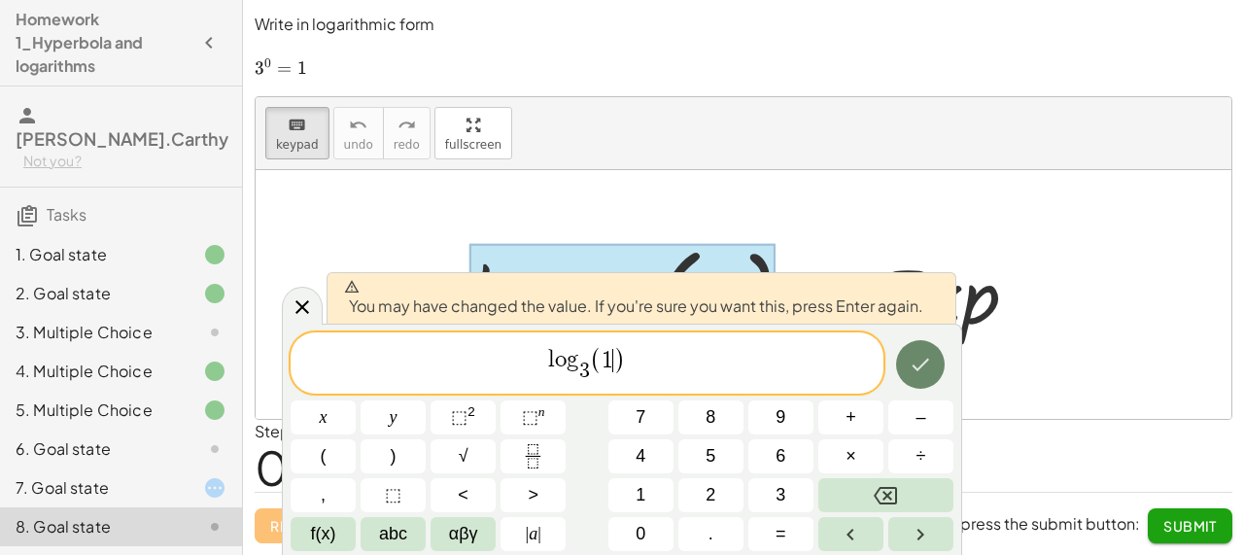
click at [924, 373] on icon "Done" at bounding box center [920, 364] width 23 height 23
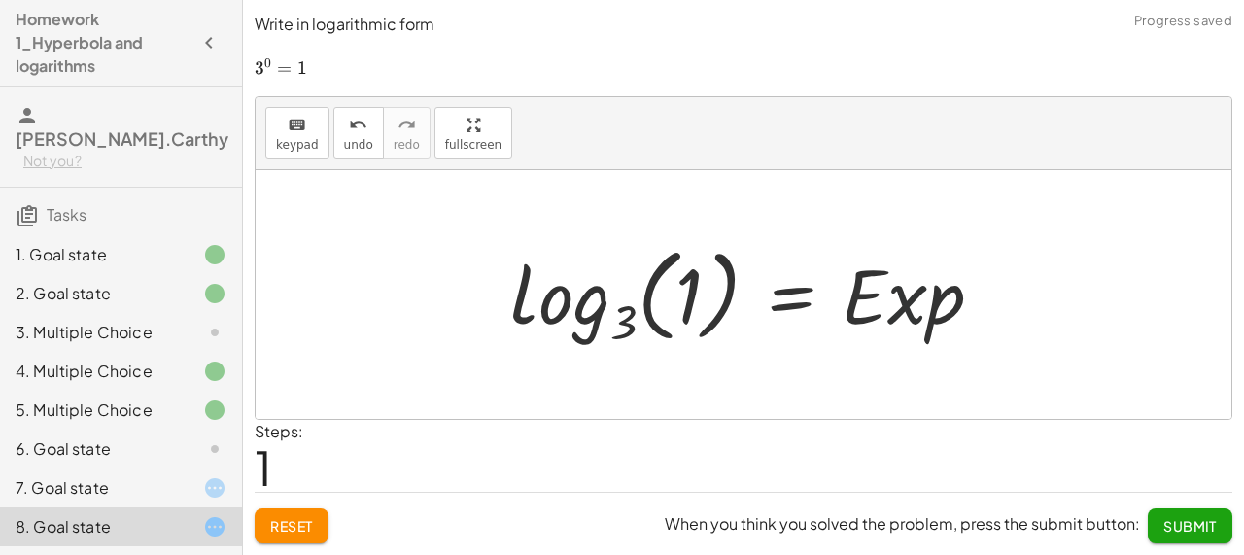
click at [939, 325] on div at bounding box center [754, 294] width 508 height 115
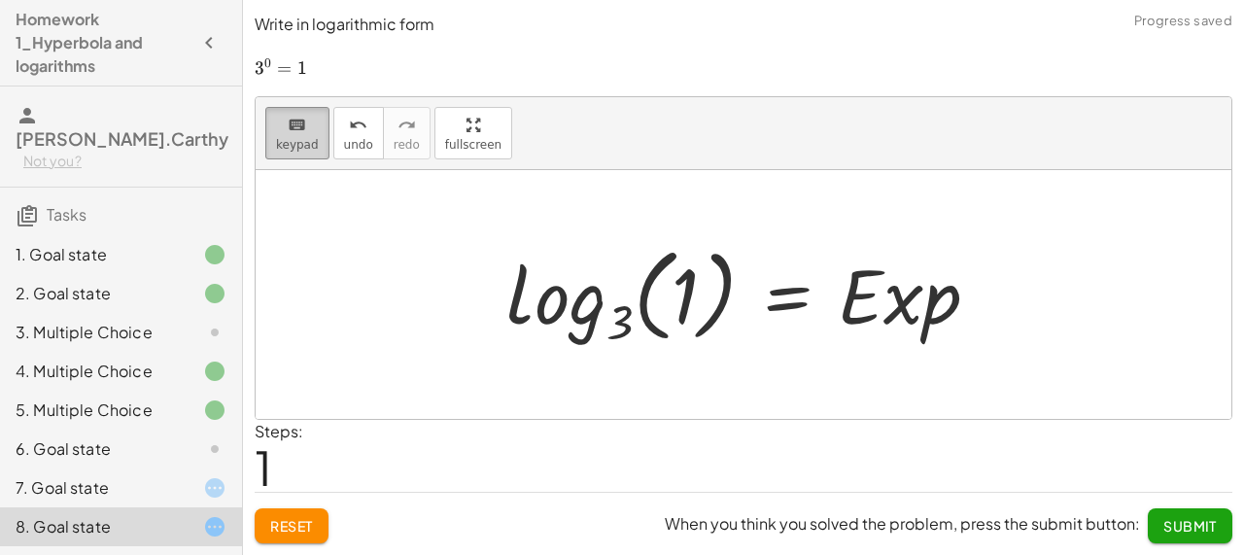
click at [295, 138] on span "keypad" at bounding box center [297, 145] width 43 height 14
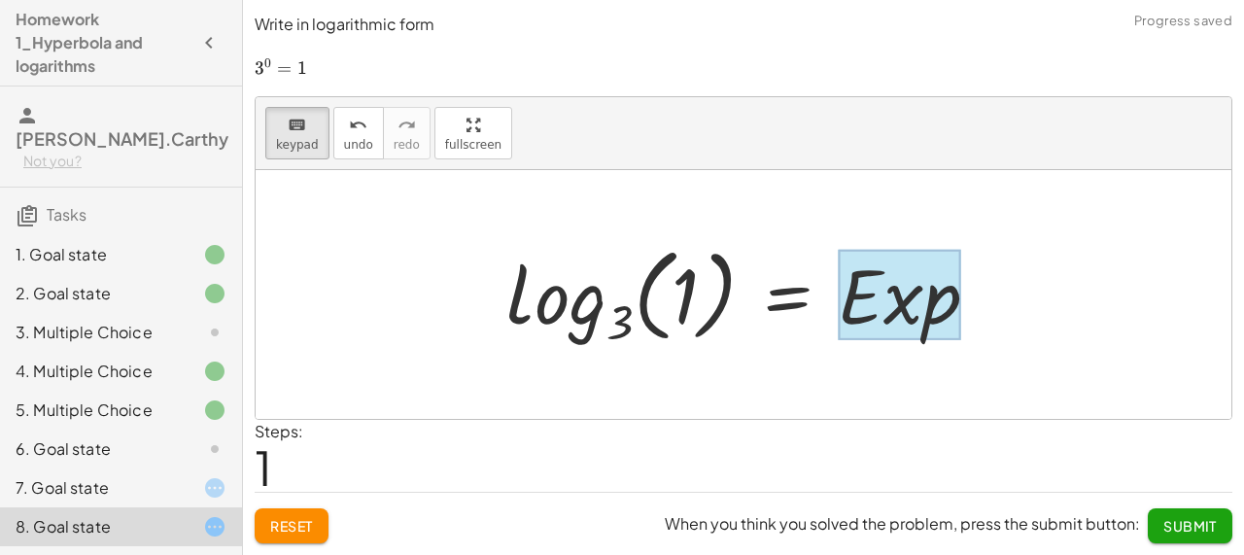
click at [911, 315] on div at bounding box center [899, 295] width 122 height 90
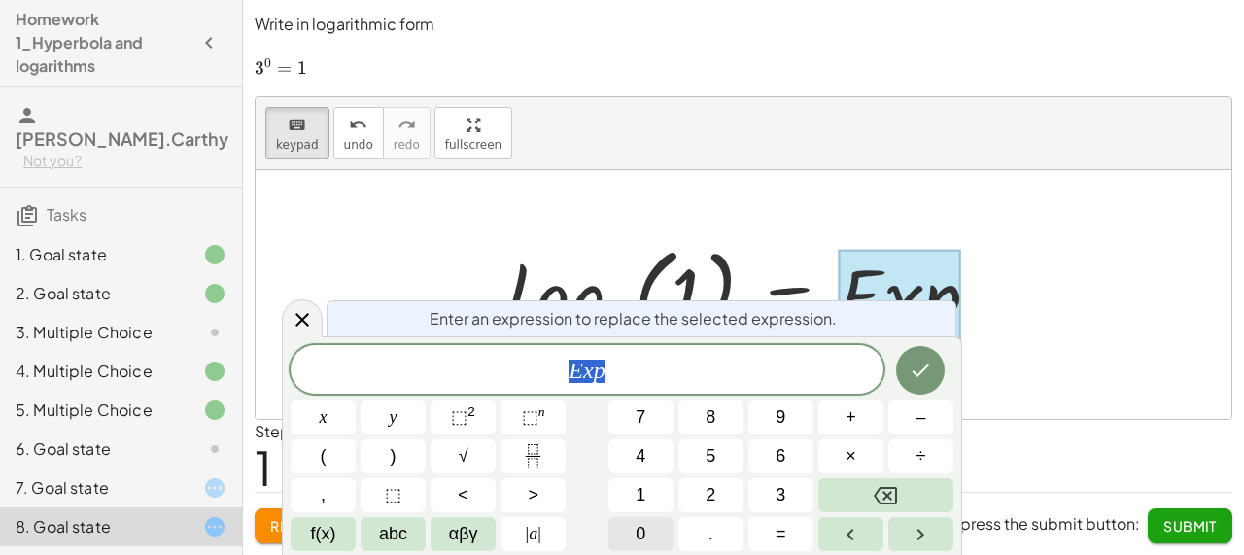
click at [659, 533] on button "0" at bounding box center [640, 534] width 65 height 34
click at [916, 376] on icon "Done" at bounding box center [920, 370] width 23 height 23
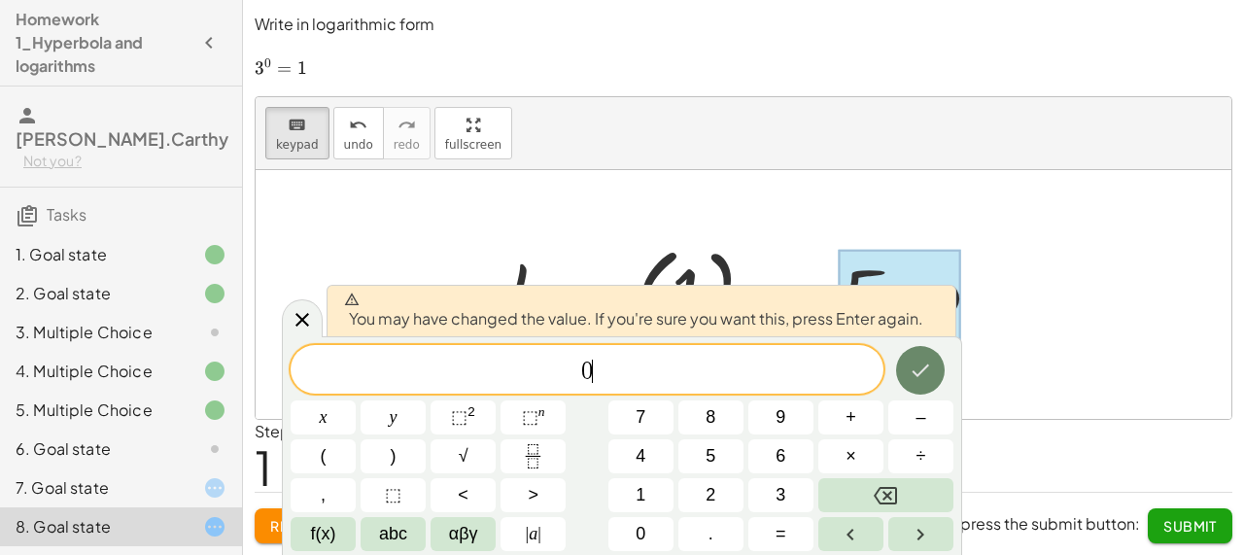
click at [916, 376] on icon "Done" at bounding box center [920, 370] width 23 height 23
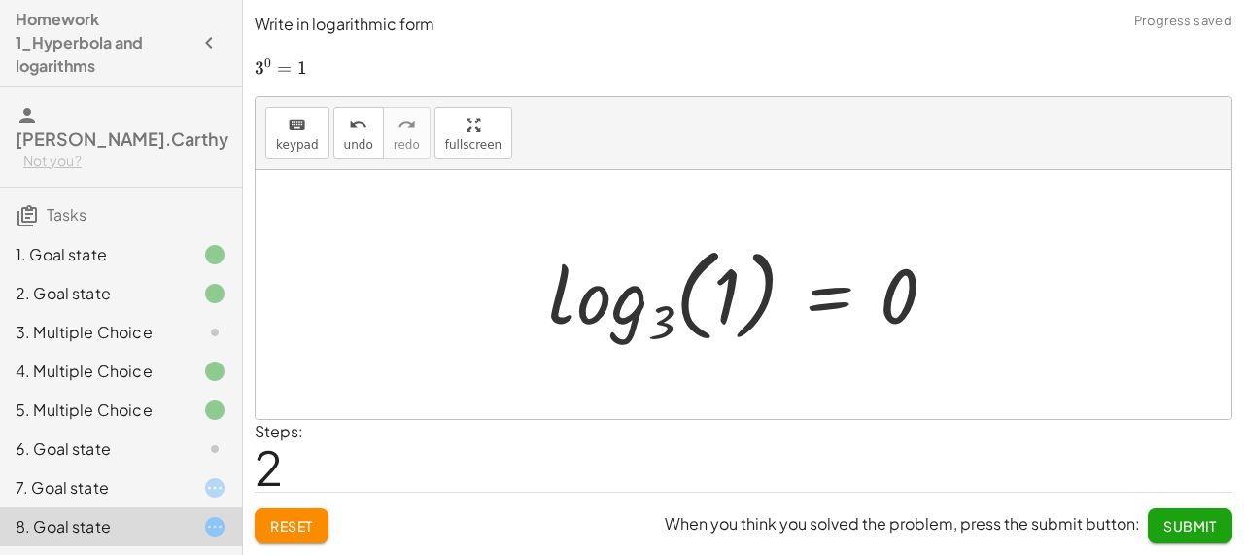
click at [1171, 525] on span "Submit" at bounding box center [1189, 525] width 53 height 17
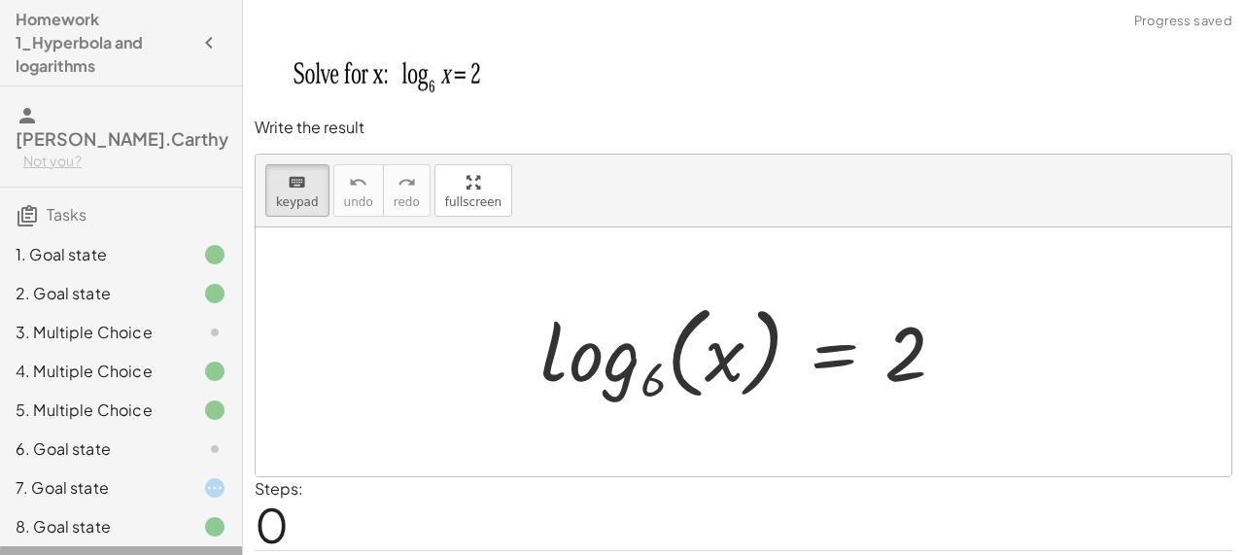
click at [145, 554] on div "9. Goal state" at bounding box center [94, 565] width 156 height 23
click at [160, 515] on div "8. Goal state" at bounding box center [94, 526] width 156 height 23
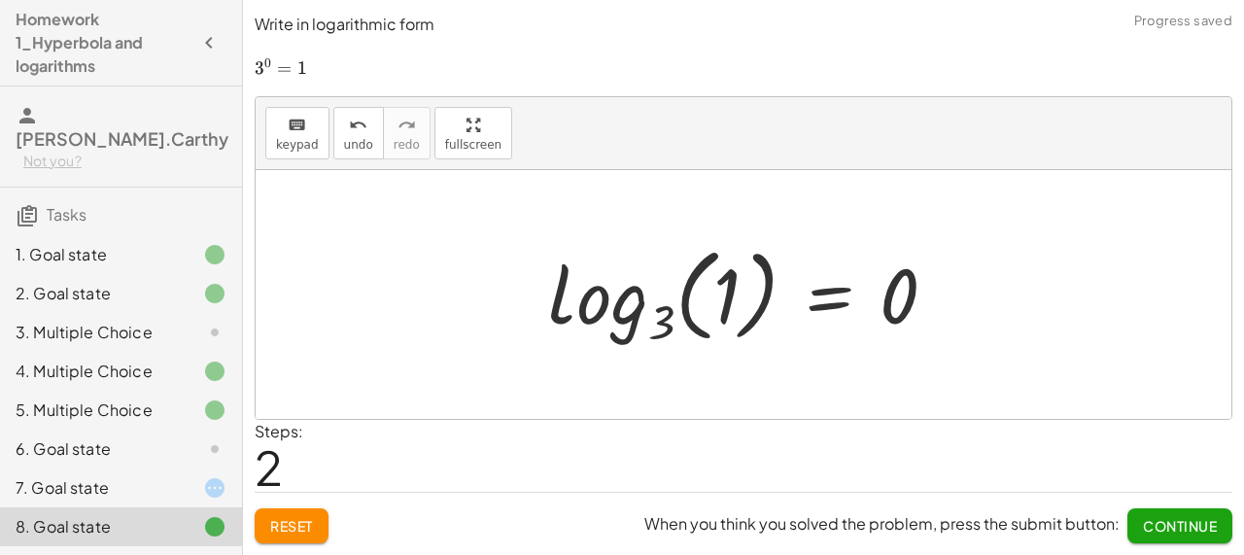
click at [163, 546] on div "9. Goal state" at bounding box center [121, 565] width 242 height 39
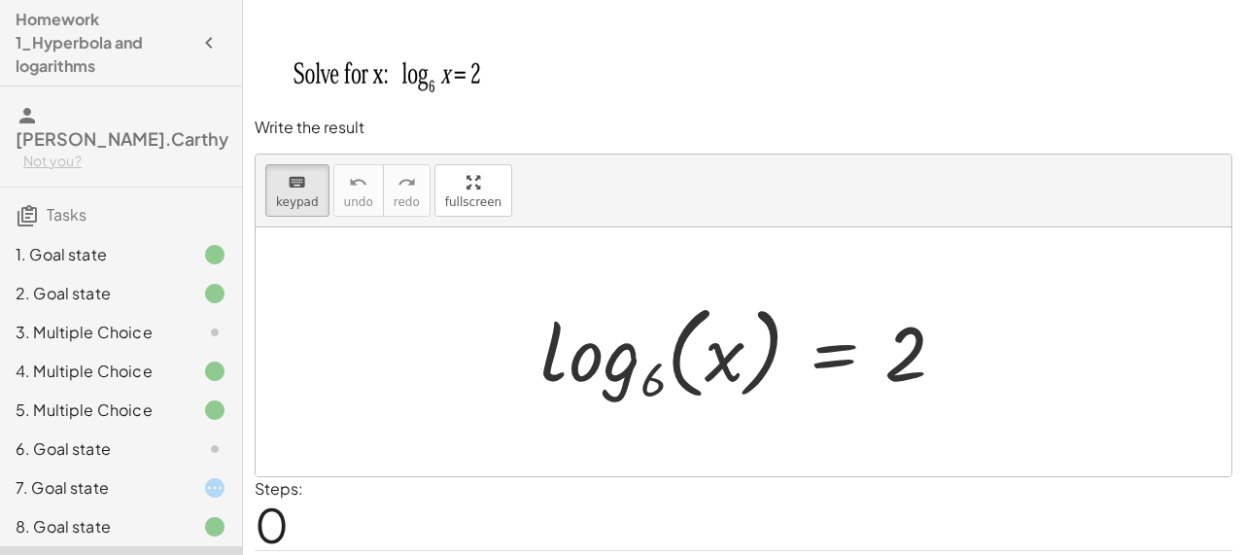
click at [190, 391] on div "3. Multiple Choice" at bounding box center [121, 410] width 242 height 39
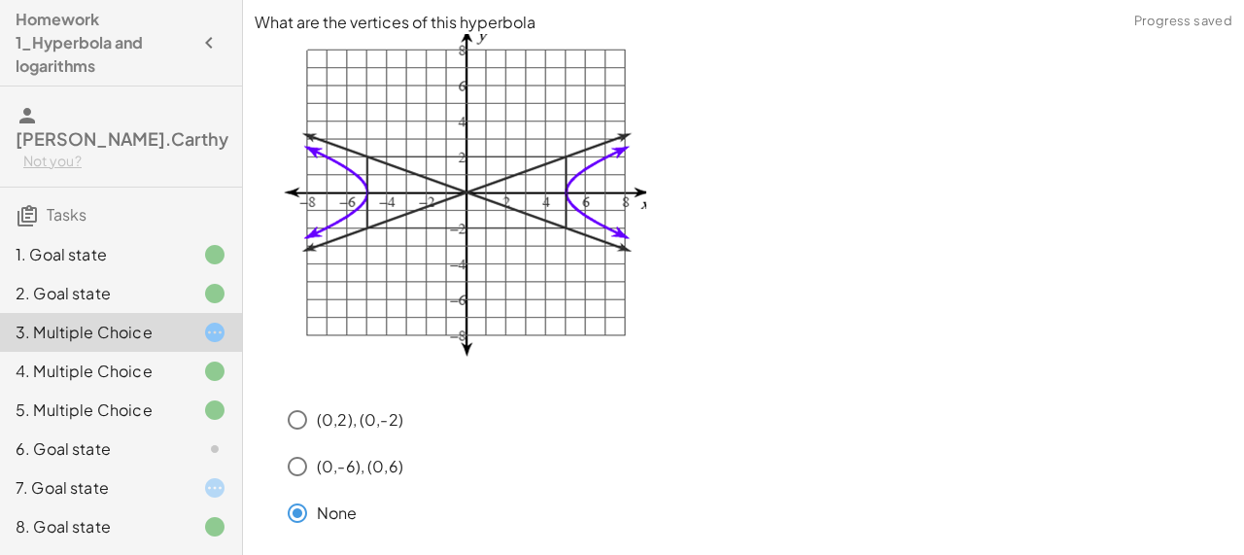
click at [523, 422] on div "(0,2), (0,-2)" at bounding box center [755, 419] width 954 height 39
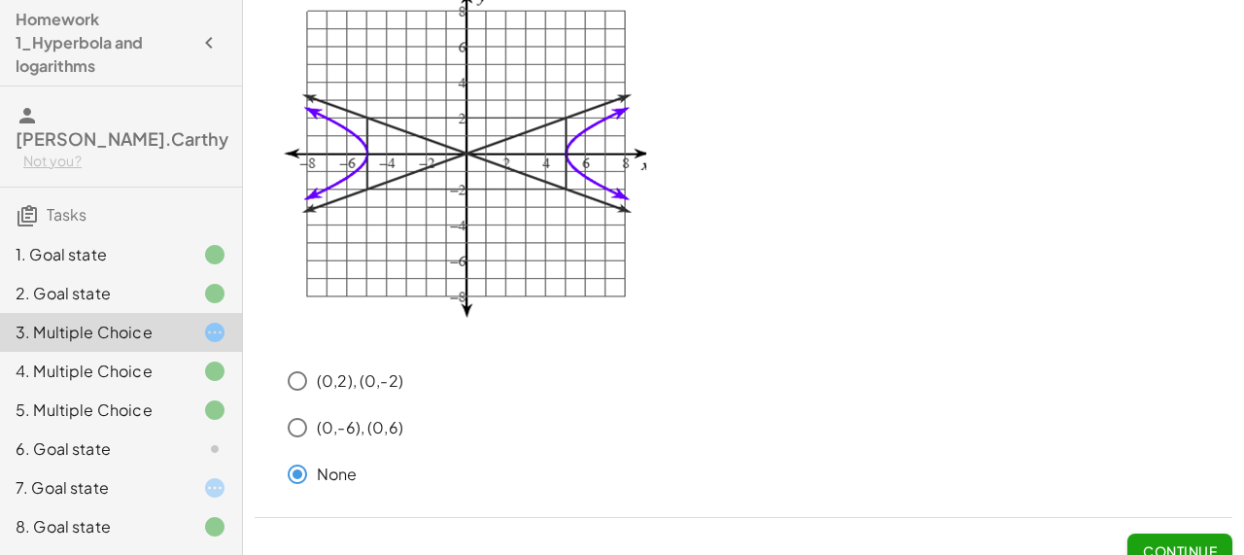
scroll to position [64, 0]
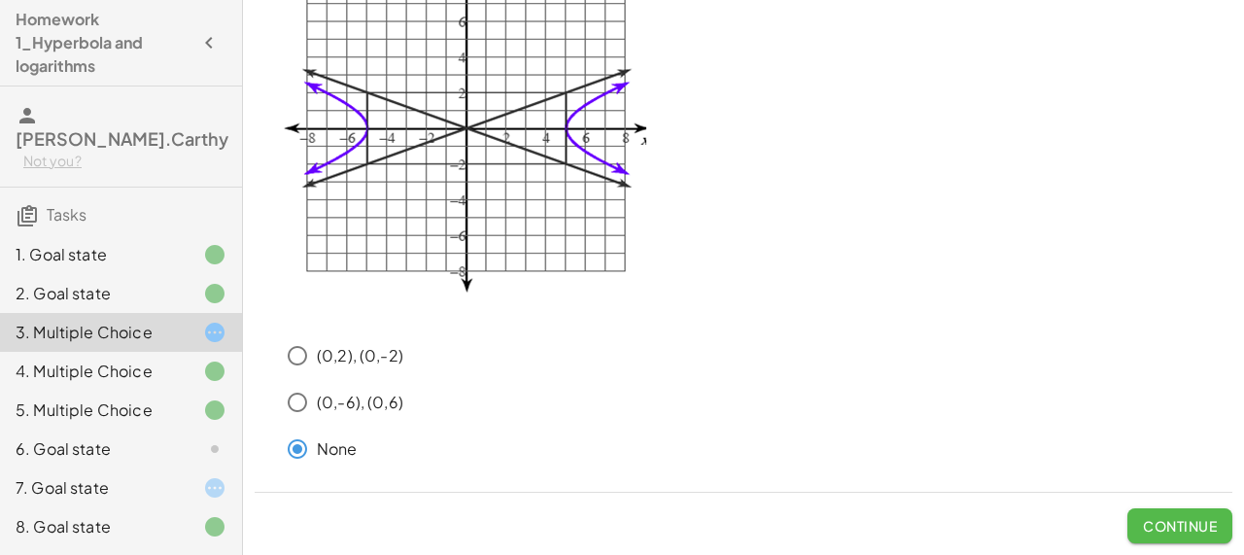
click at [1152, 513] on button "Continue" at bounding box center [1179, 525] width 105 height 35
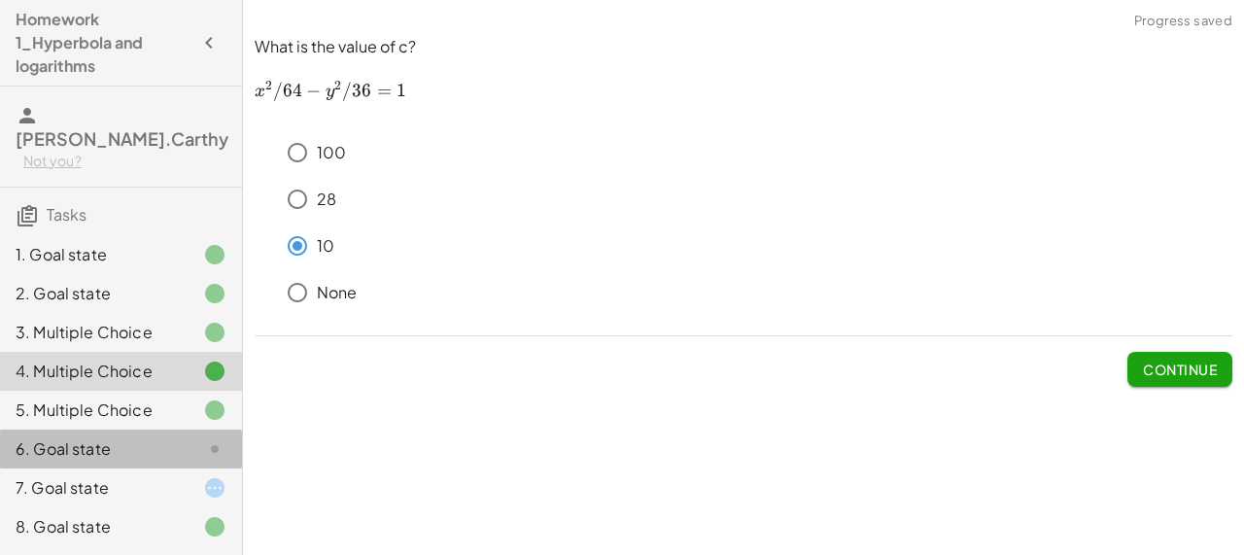
click at [195, 437] on div at bounding box center [199, 448] width 54 height 23
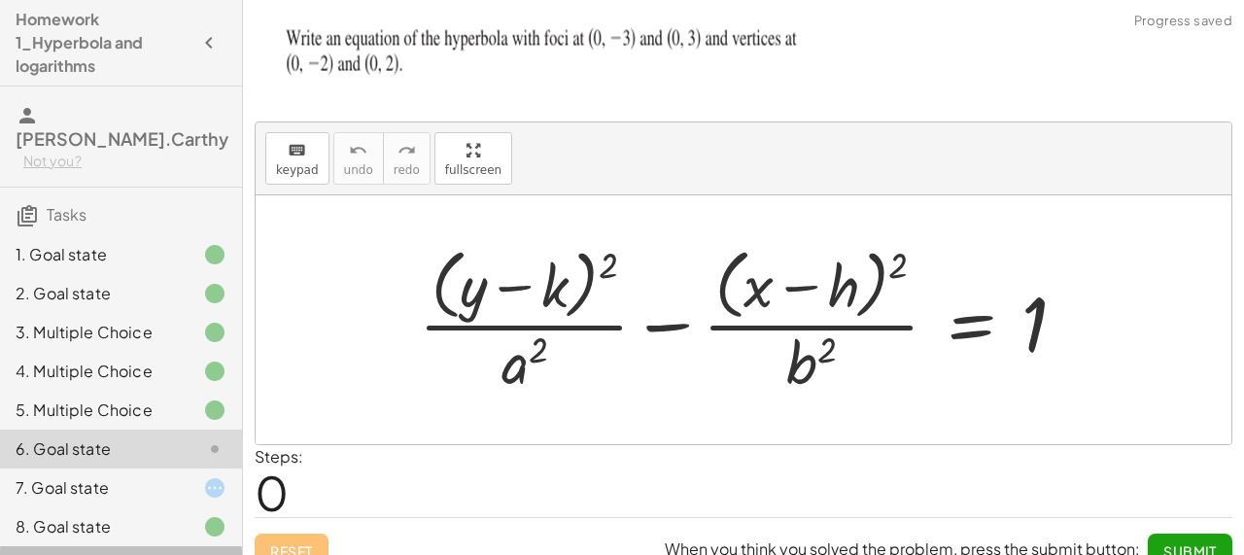
click at [167, 554] on div "9. Goal state" at bounding box center [94, 565] width 156 height 23
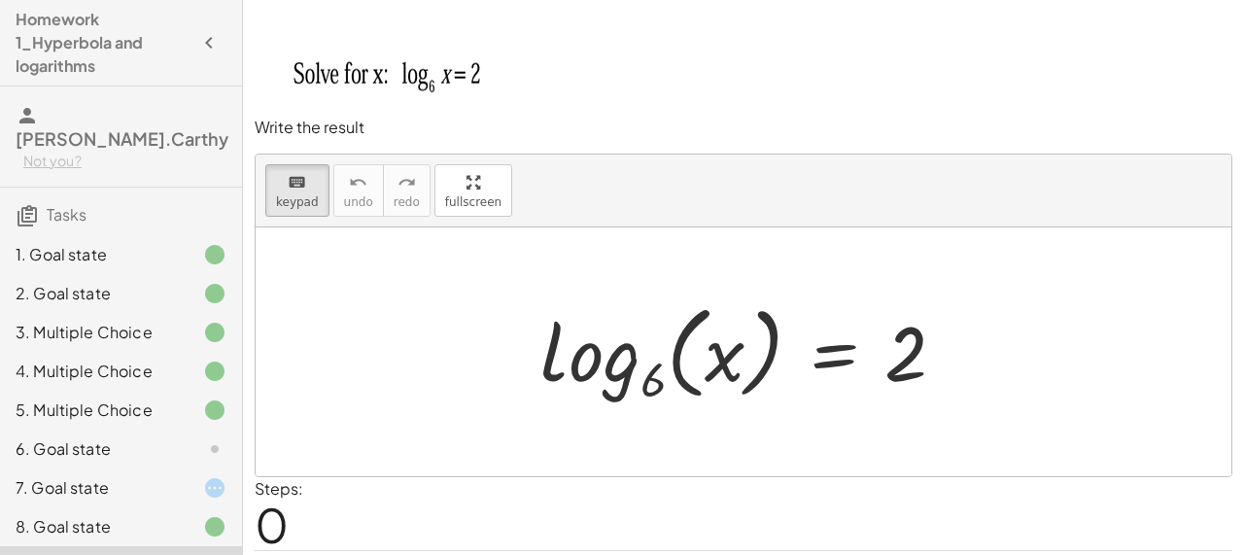
click at [167, 476] on div "7. Goal state" at bounding box center [94, 487] width 156 height 23
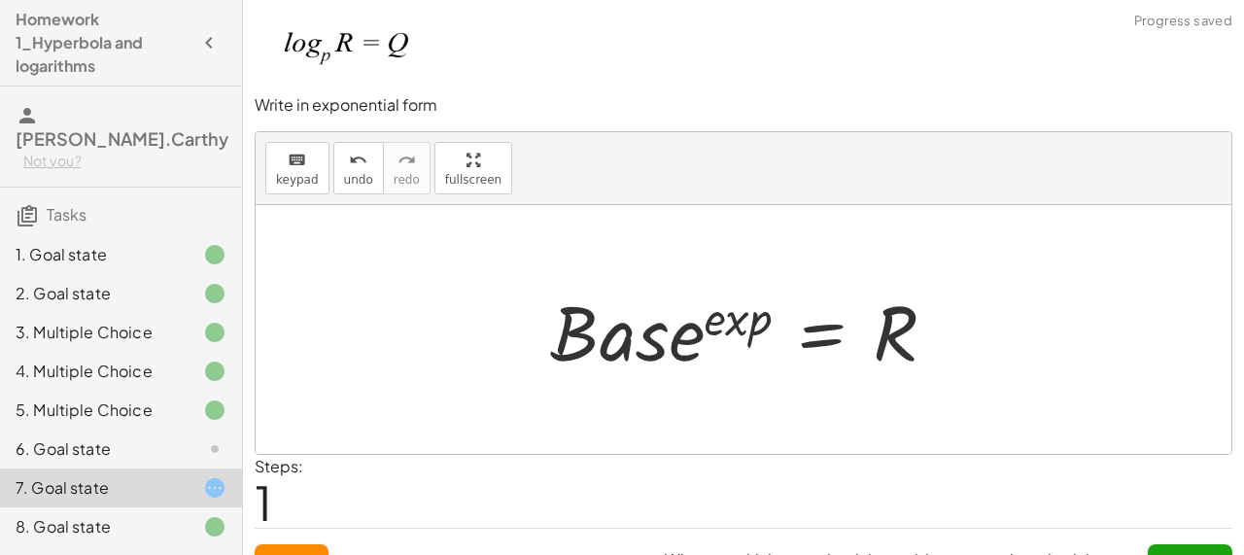
click at [160, 437] on div "6. Goal state" at bounding box center [94, 448] width 156 height 23
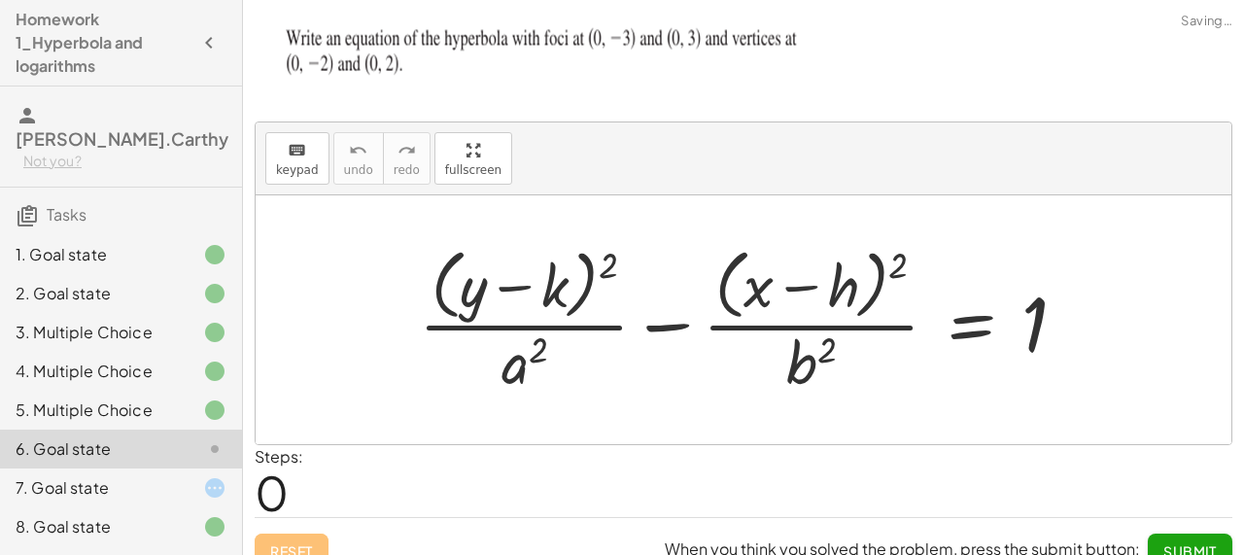
click at [161, 476] on div "7. Goal state" at bounding box center [94, 487] width 156 height 23
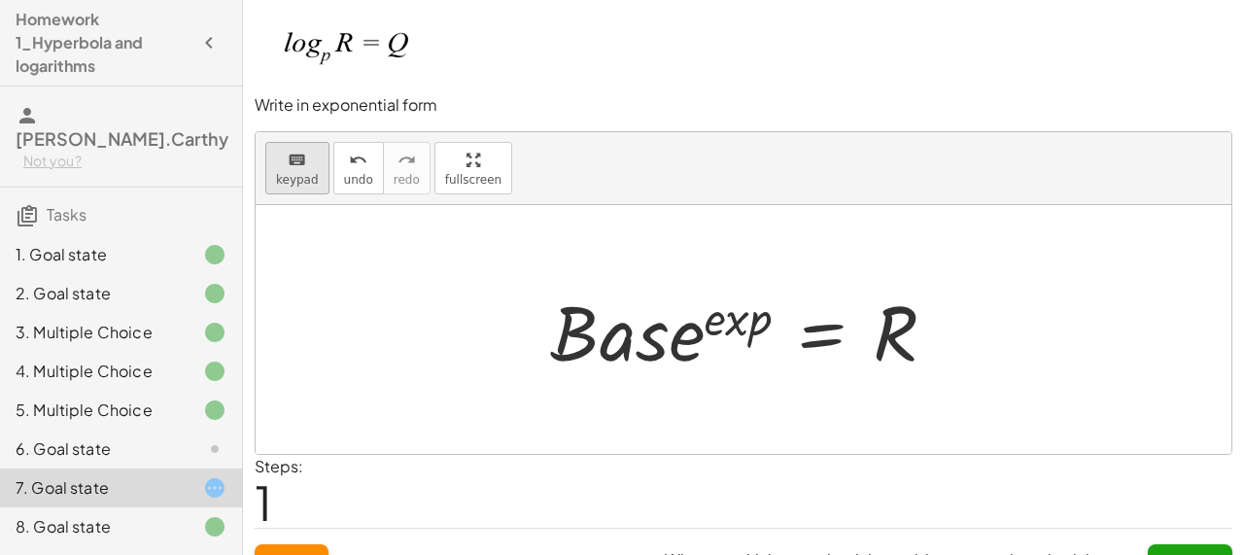
click at [294, 175] on span "keypad" at bounding box center [297, 180] width 43 height 14
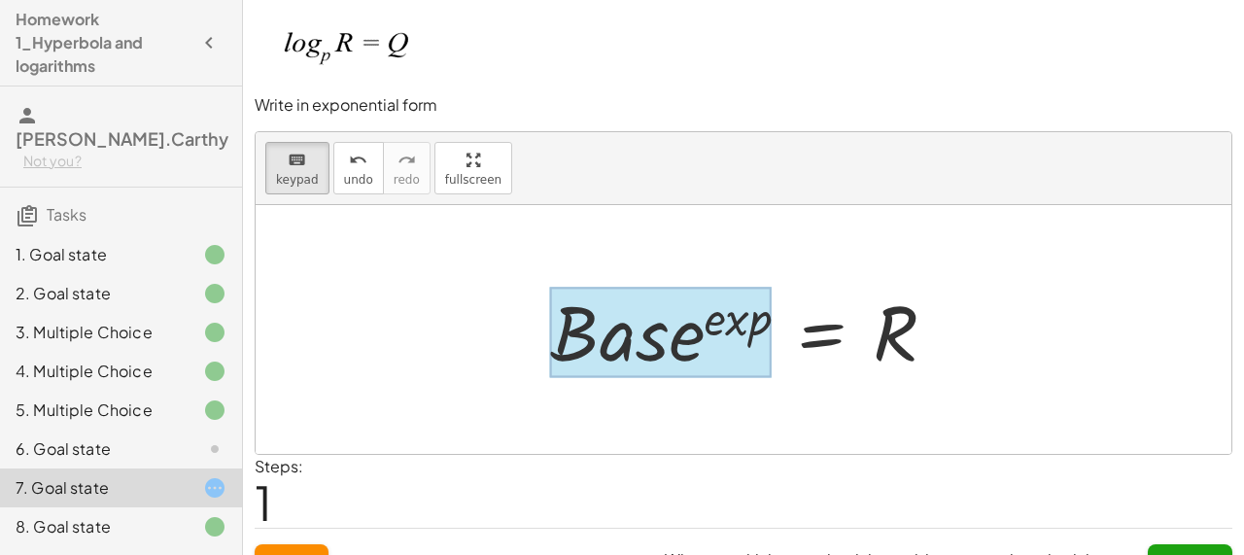
click at [706, 338] on div at bounding box center [661, 332] width 222 height 90
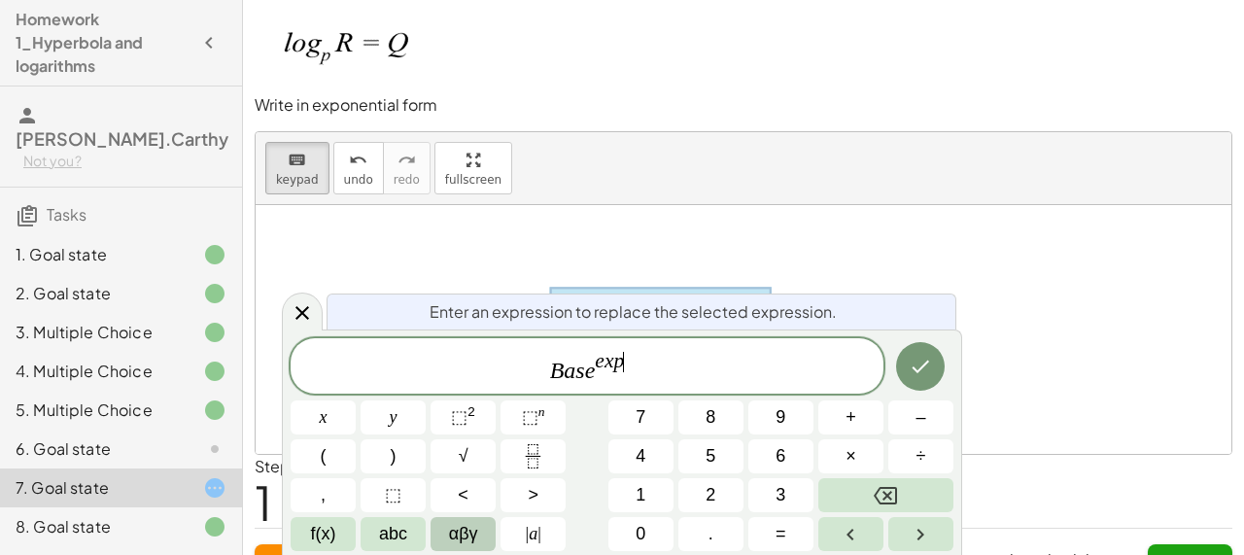
click at [473, 536] on span "αβγ" at bounding box center [463, 534] width 29 height 26
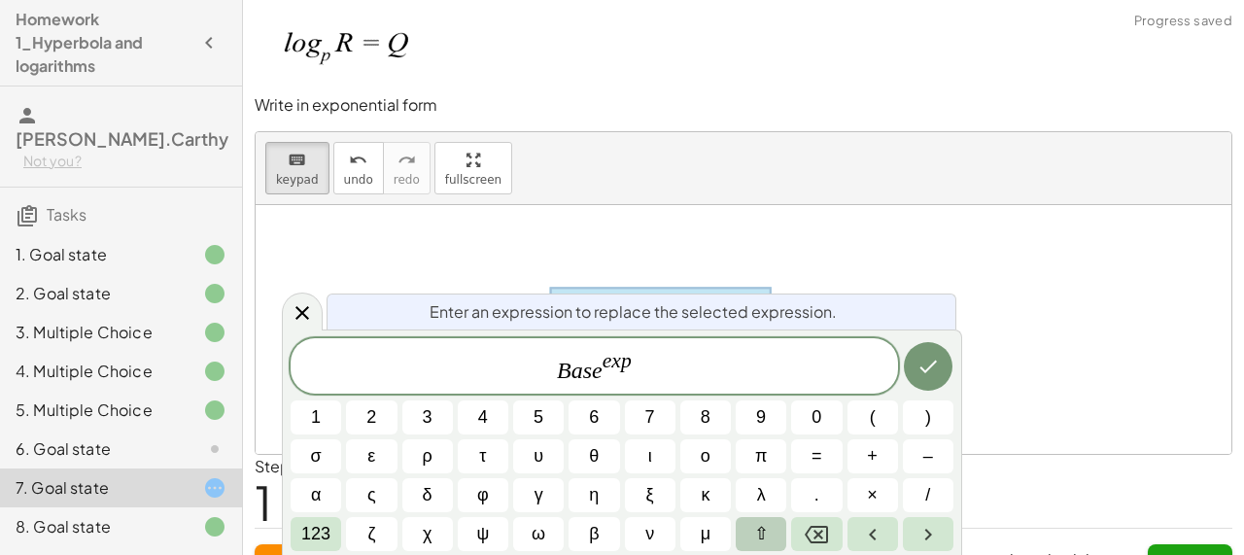
click at [779, 539] on button "⇧" at bounding box center [761, 534] width 51 height 34
click at [777, 538] on button "⇧" at bounding box center [761, 534] width 51 height 34
click at [325, 531] on span "123" at bounding box center [315, 534] width 29 height 26
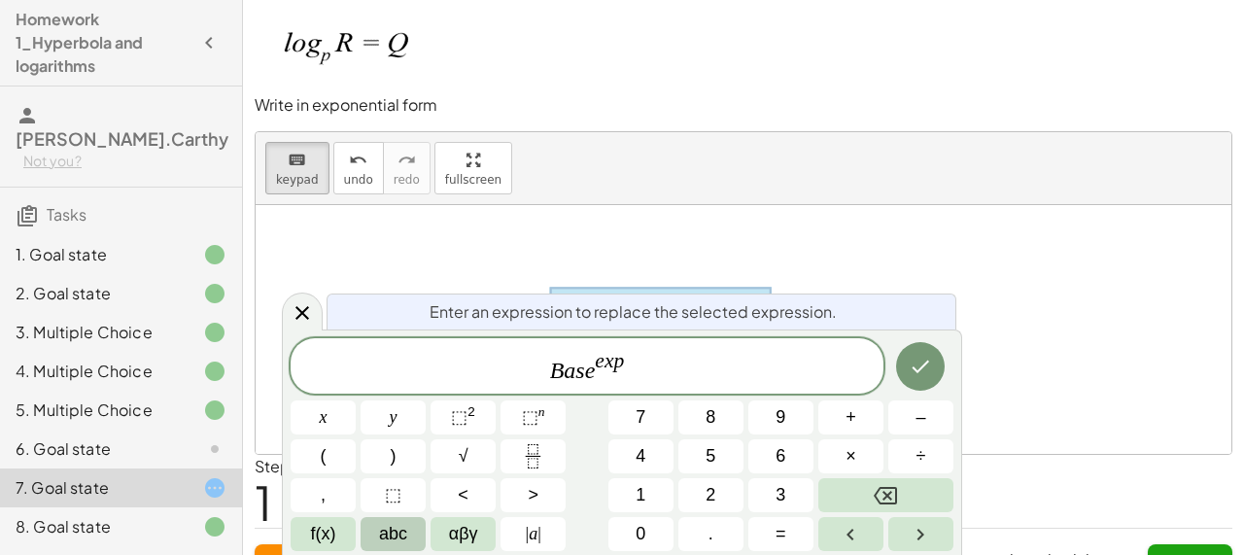
click at [389, 537] on span "abc" at bounding box center [393, 534] width 28 height 26
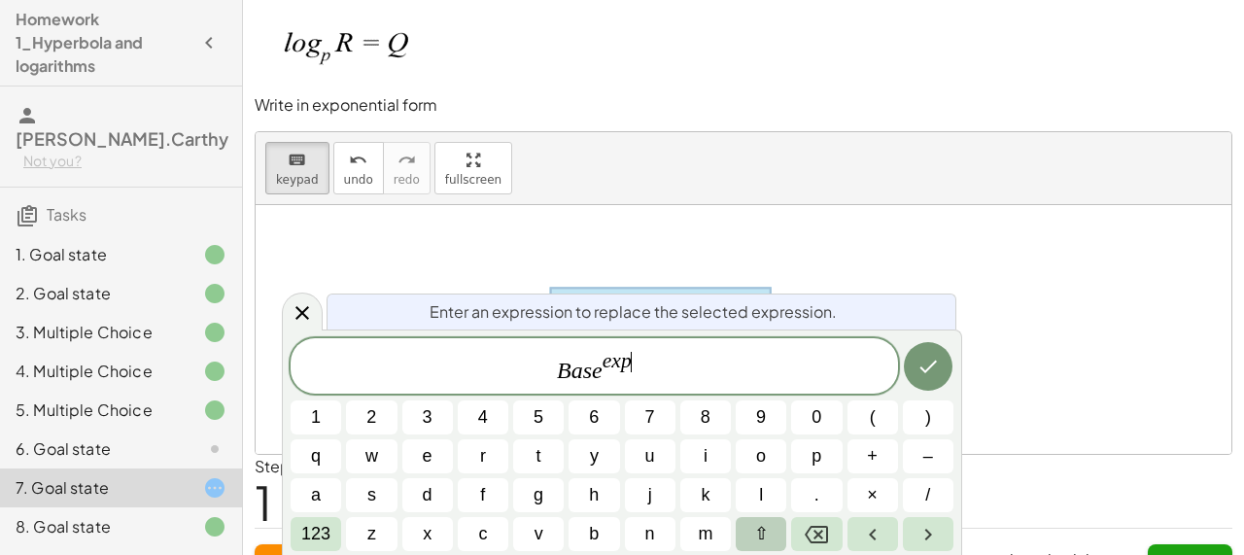
click at [754, 527] on span "⇧" at bounding box center [761, 534] width 15 height 26
click at [328, 445] on button "q" at bounding box center [316, 456] width 51 height 34
click at [628, 364] on var "Q" at bounding box center [632, 360] width 16 height 23
click at [611, 375] on span "B a s e ​ Q" at bounding box center [594, 367] width 607 height 35
click at [590, 375] on var "s" at bounding box center [594, 370] width 9 height 25
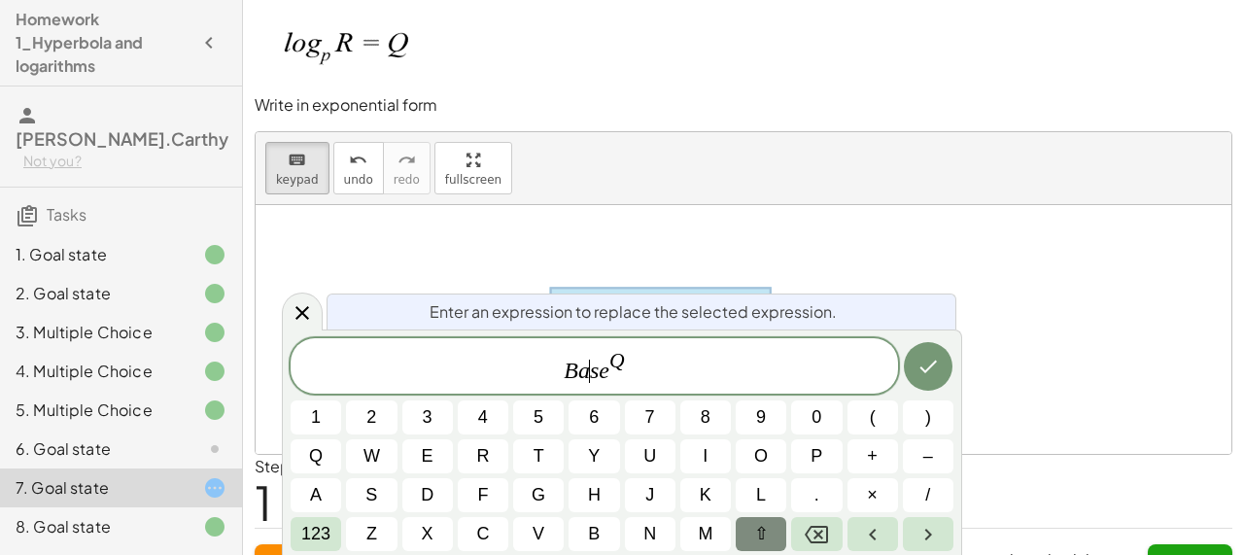
click at [590, 372] on var "s" at bounding box center [594, 370] width 9 height 25
click at [326, 522] on span "123" at bounding box center [315, 534] width 29 height 26
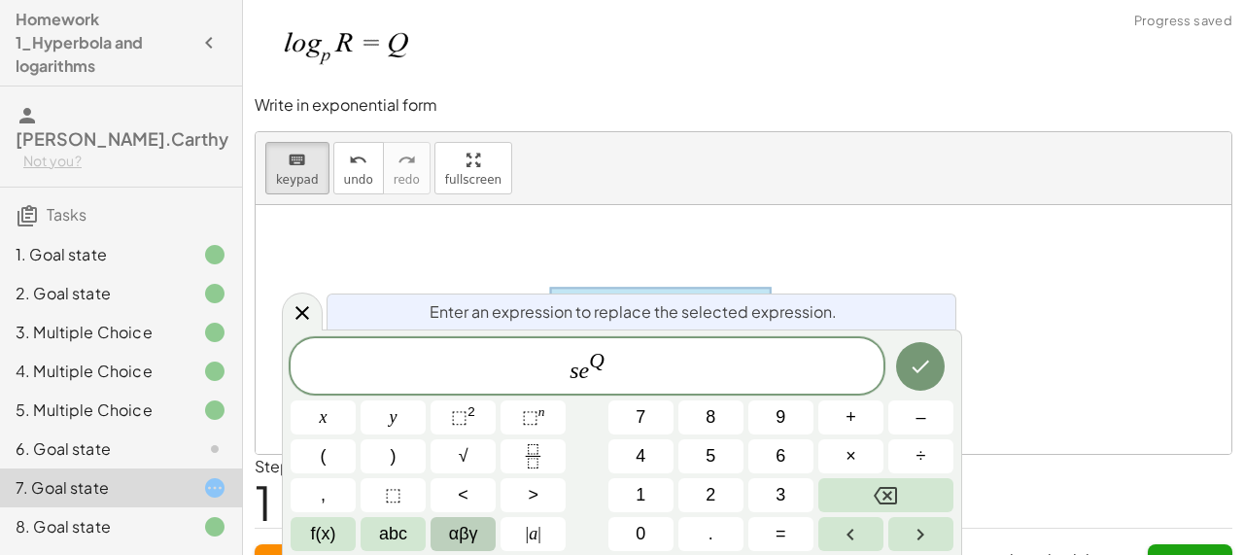
click at [445, 521] on button "αβγ" at bounding box center [462, 534] width 65 height 34
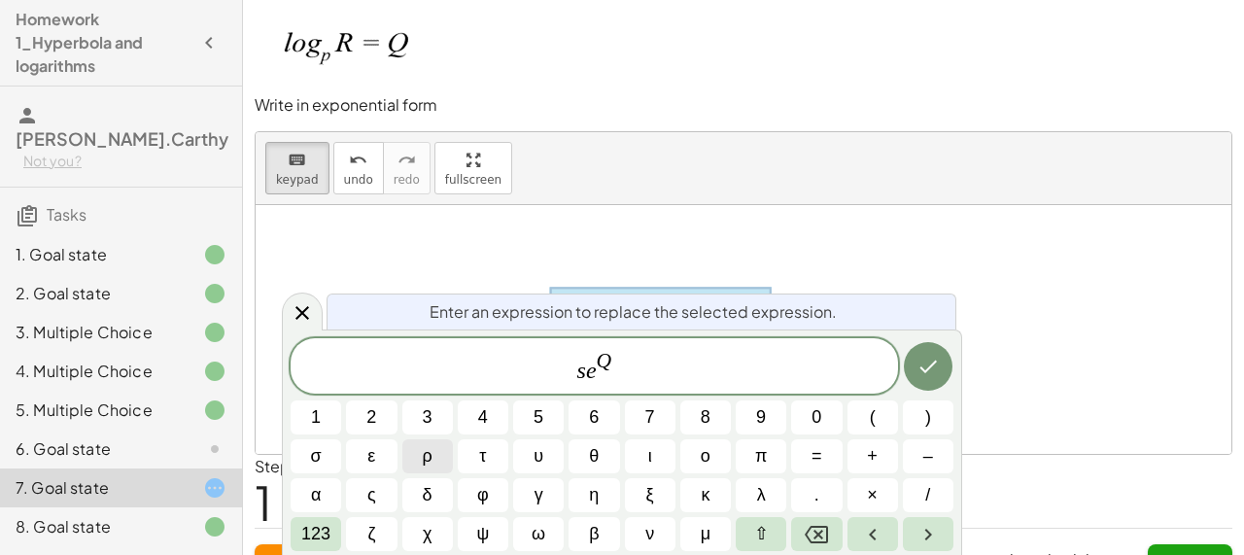
click at [437, 464] on button "ρ" at bounding box center [427, 456] width 51 height 34
click at [322, 524] on span "123" at bounding box center [315, 534] width 29 height 26
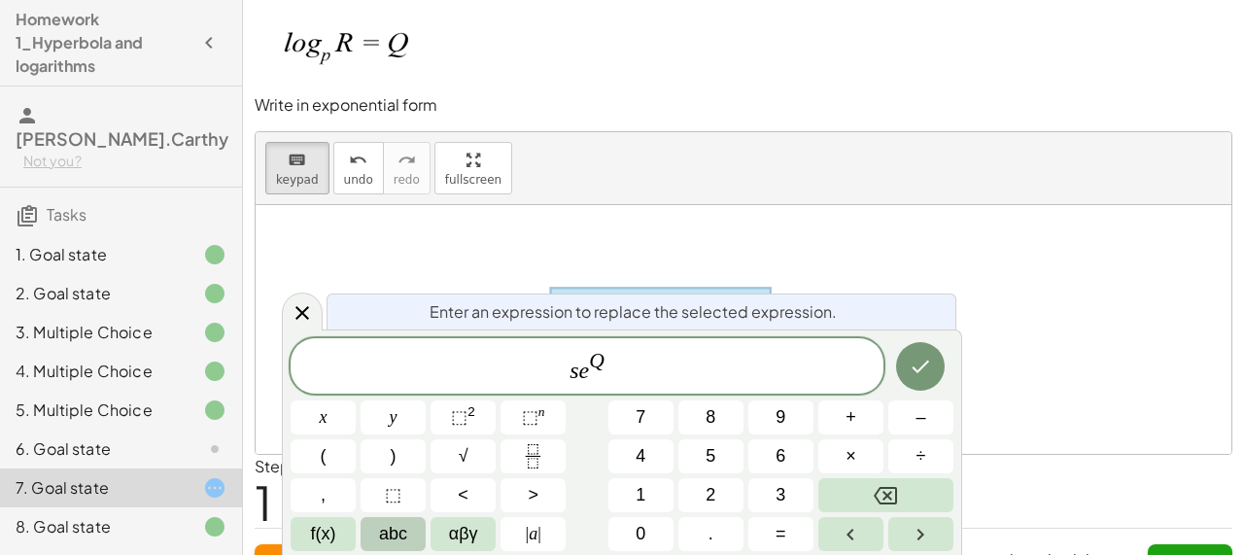
click at [400, 528] on span "abc" at bounding box center [393, 534] width 28 height 26
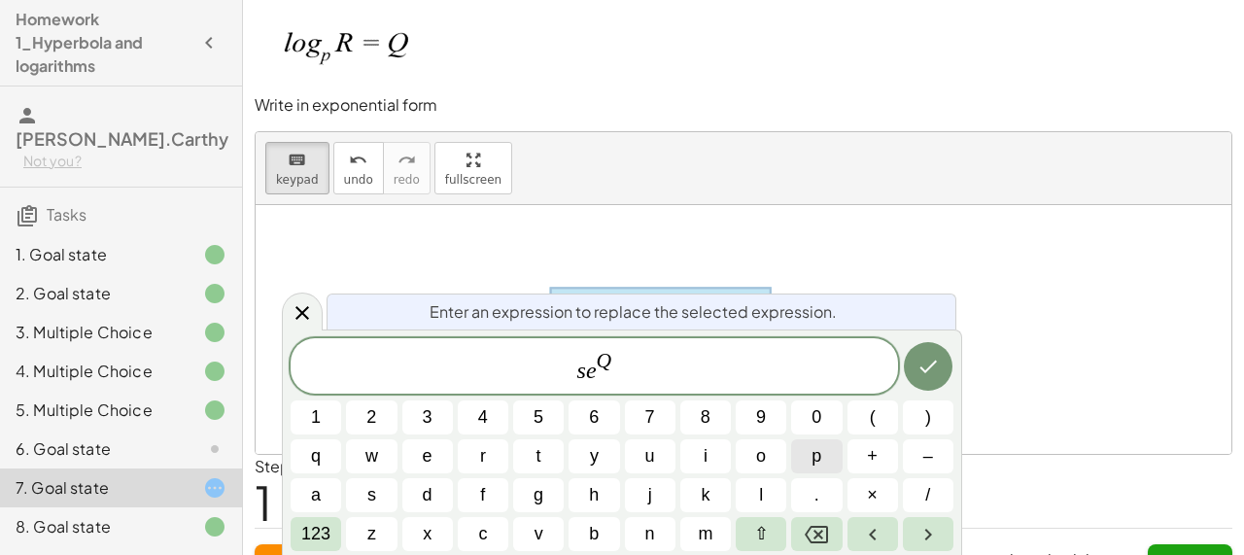
click at [797, 459] on button "p" at bounding box center [816, 456] width 51 height 34
click at [601, 372] on span "p ​ s e Q" at bounding box center [594, 367] width 607 height 35
click at [939, 372] on icon "Done" at bounding box center [927, 366] width 23 height 23
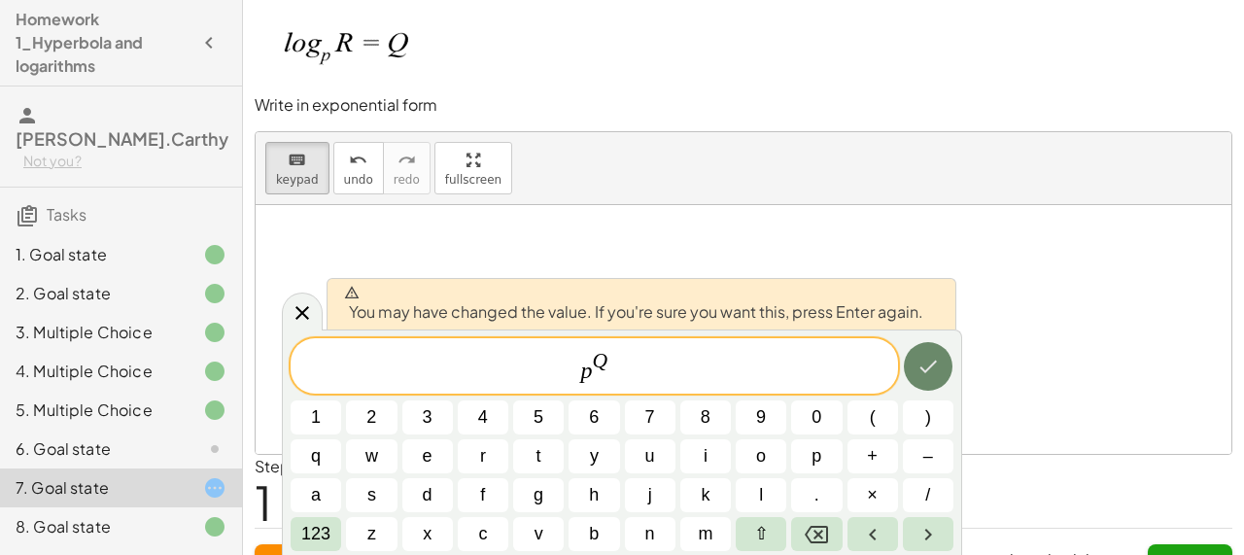
click at [939, 372] on icon "Done" at bounding box center [927, 366] width 23 height 23
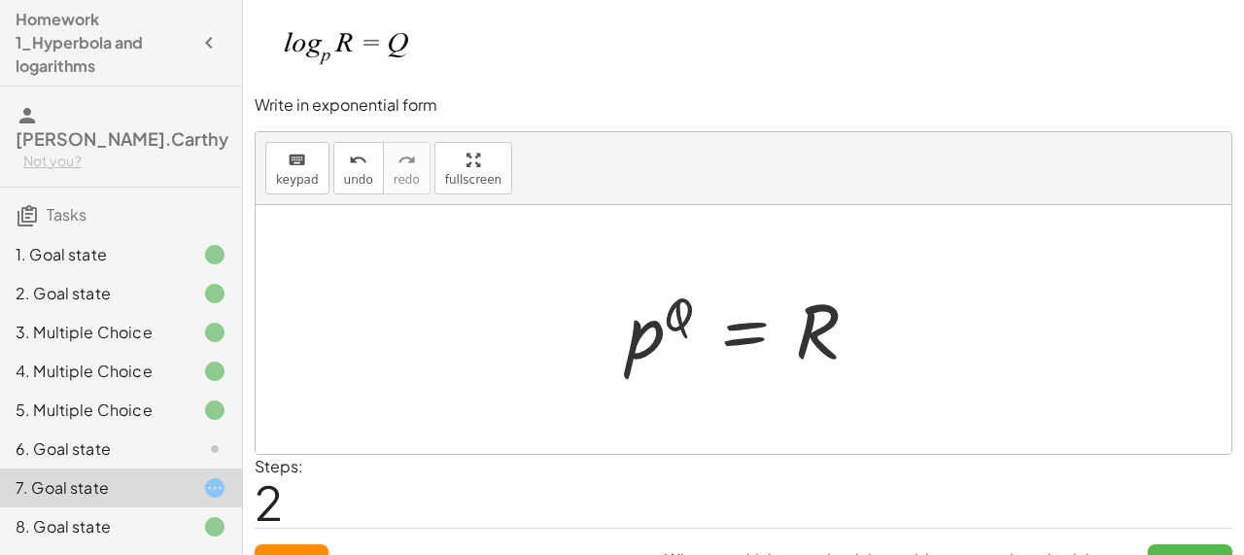
click at [1187, 546] on button "Submit" at bounding box center [1190, 561] width 85 height 35
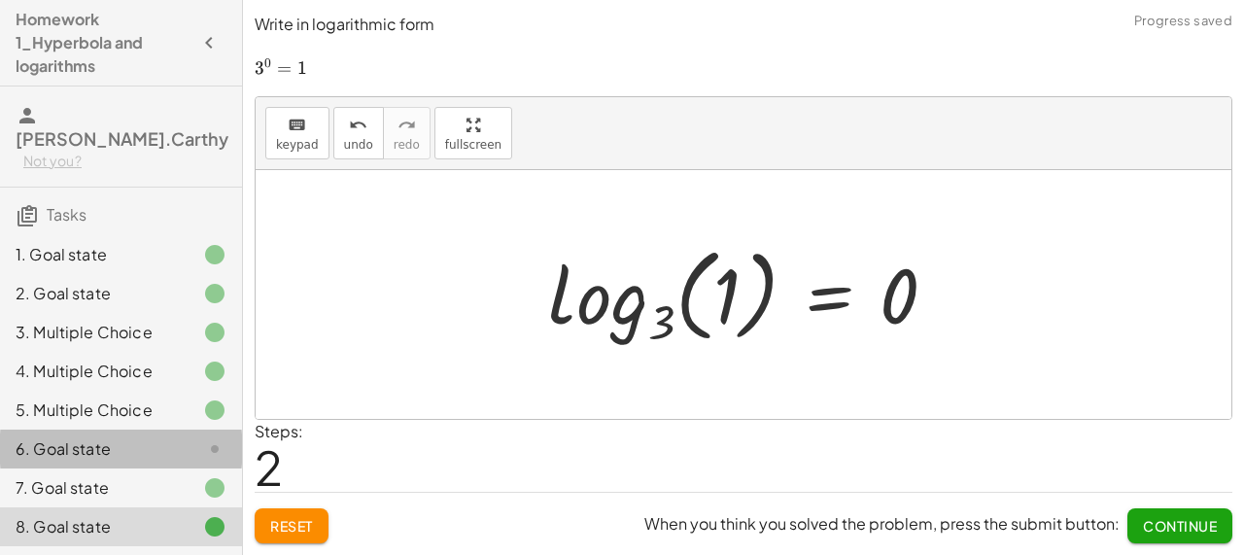
click at [219, 437] on icon at bounding box center [214, 448] width 23 height 23
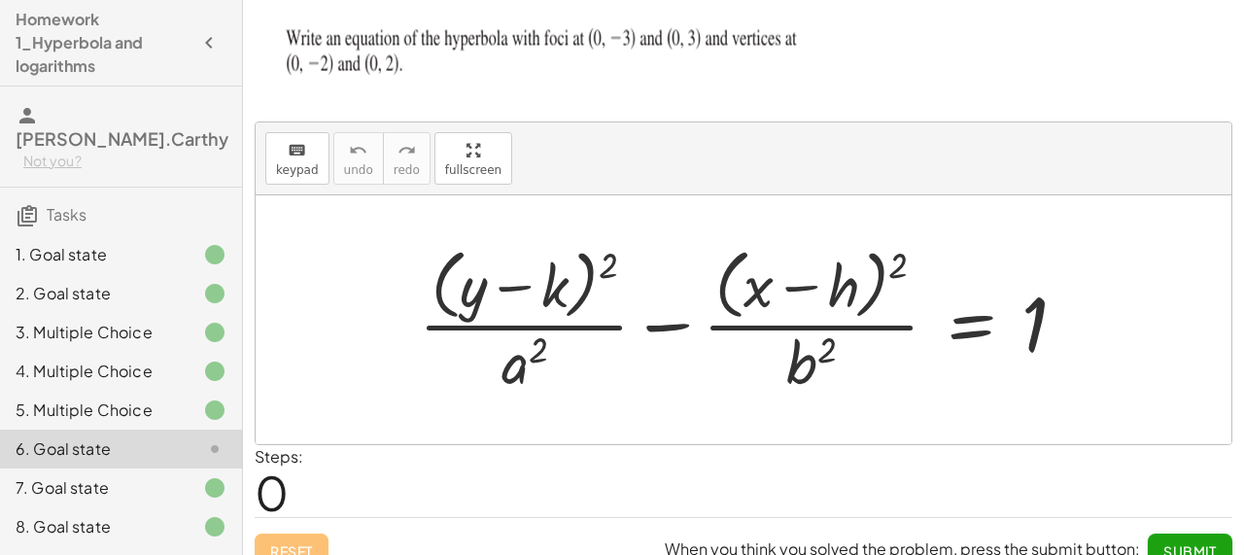
click at [232, 431] on div "6. Goal state" at bounding box center [121, 448] width 242 height 39
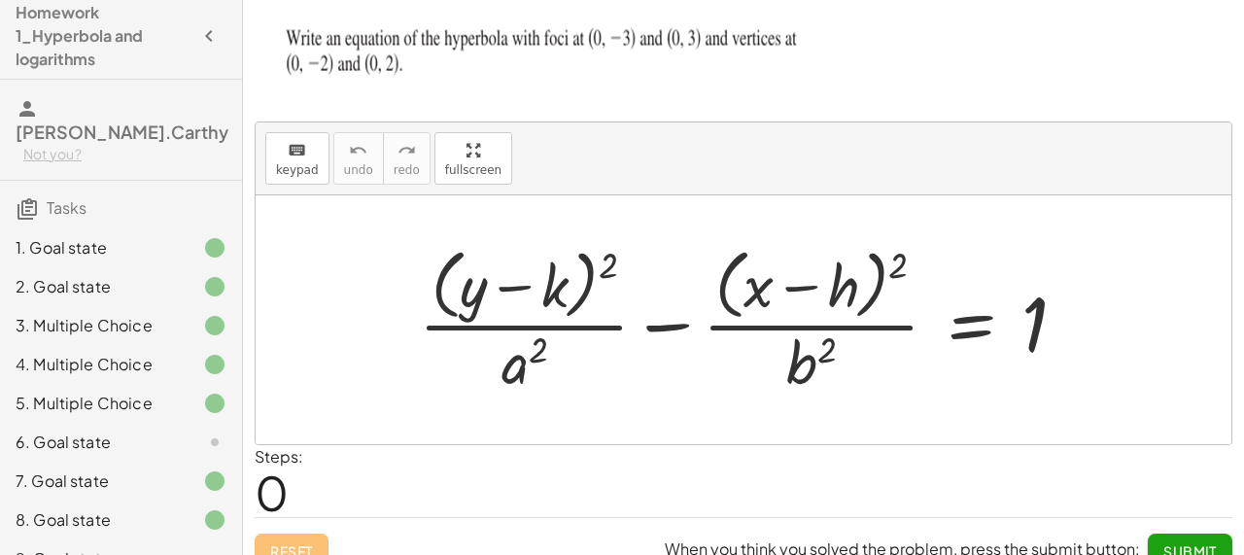
scroll to position [88, 0]
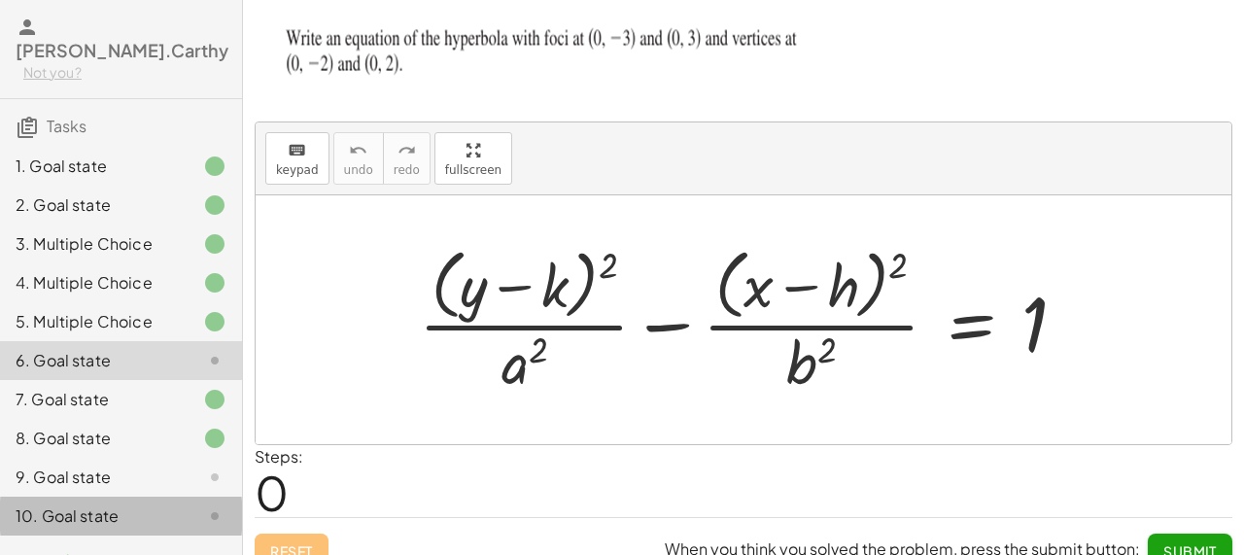
click at [207, 504] on icon at bounding box center [214, 515] width 23 height 23
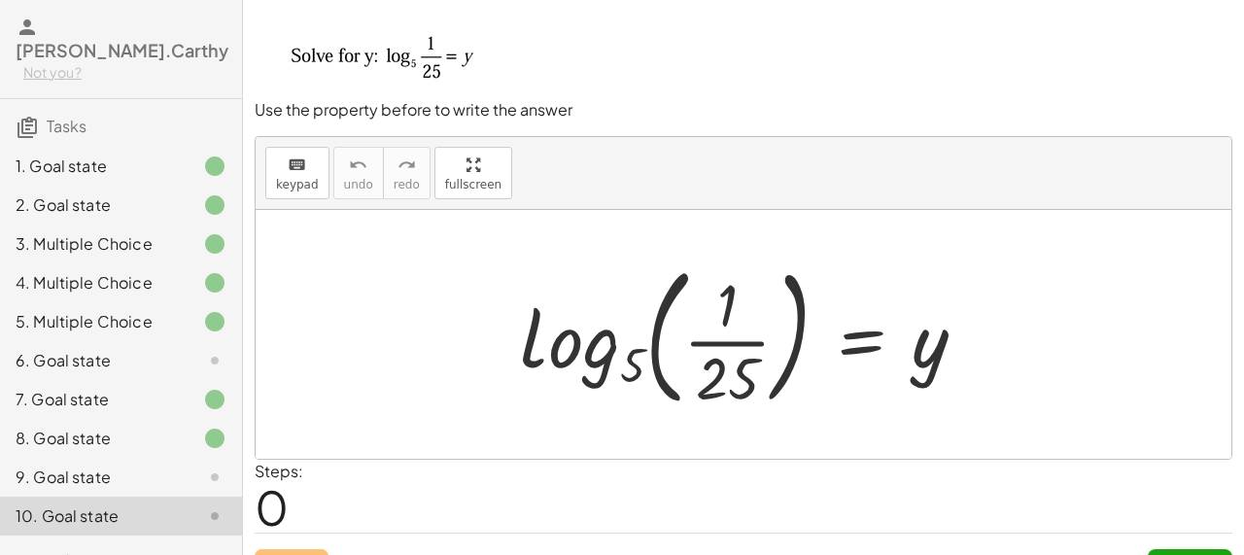
click at [136, 349] on div "6. Goal state" at bounding box center [94, 360] width 156 height 23
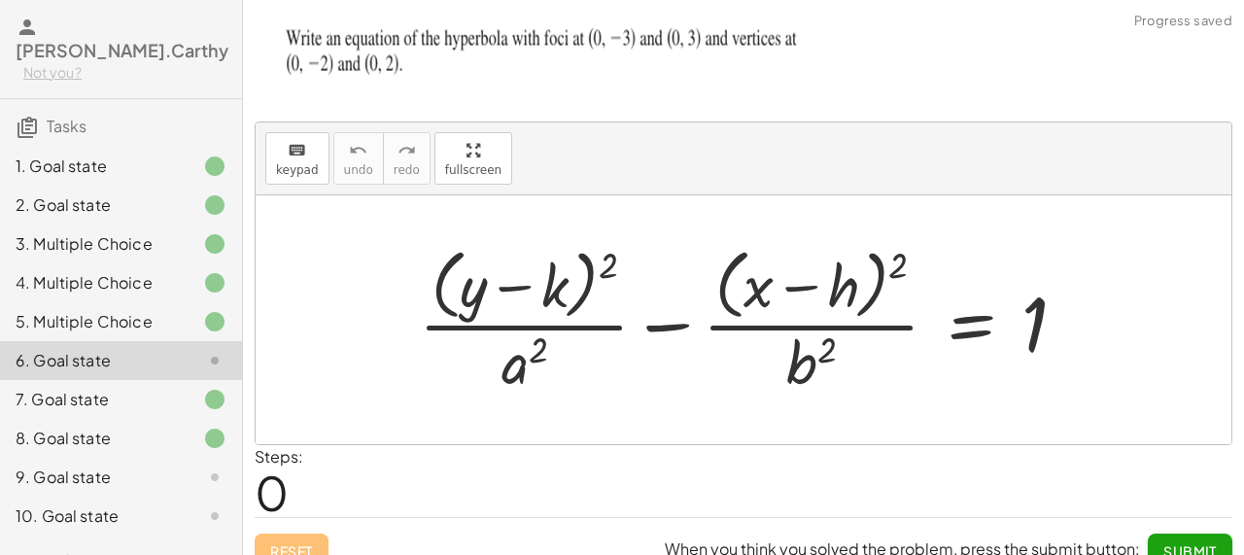
click at [121, 388] on div "7. Goal state" at bounding box center [94, 399] width 156 height 23
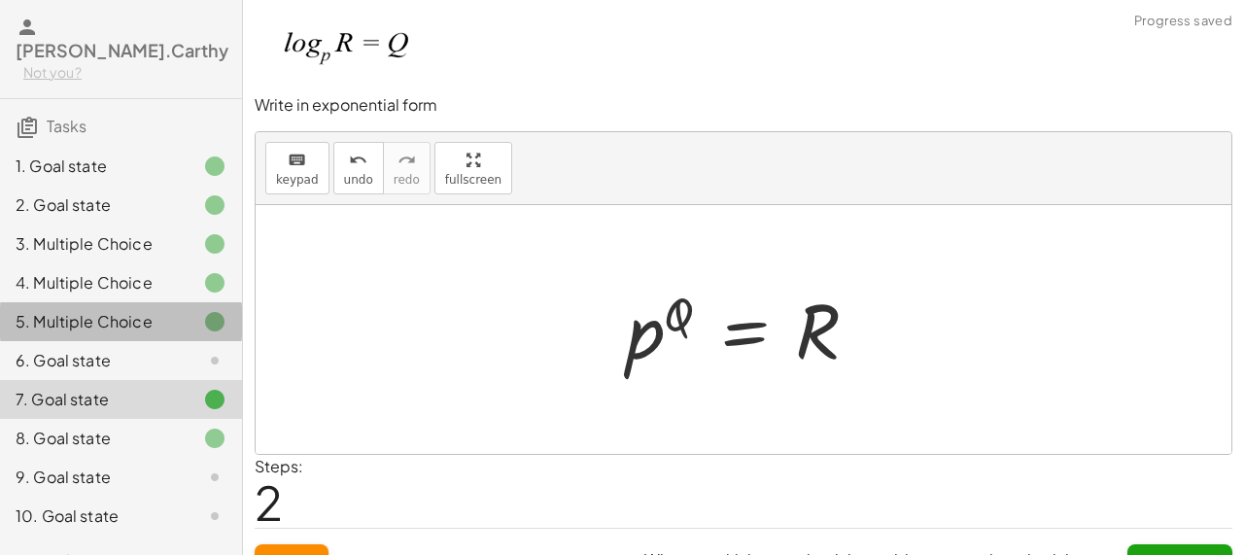
click at [138, 310] on div "5. Multiple Choice" at bounding box center [94, 321] width 156 height 23
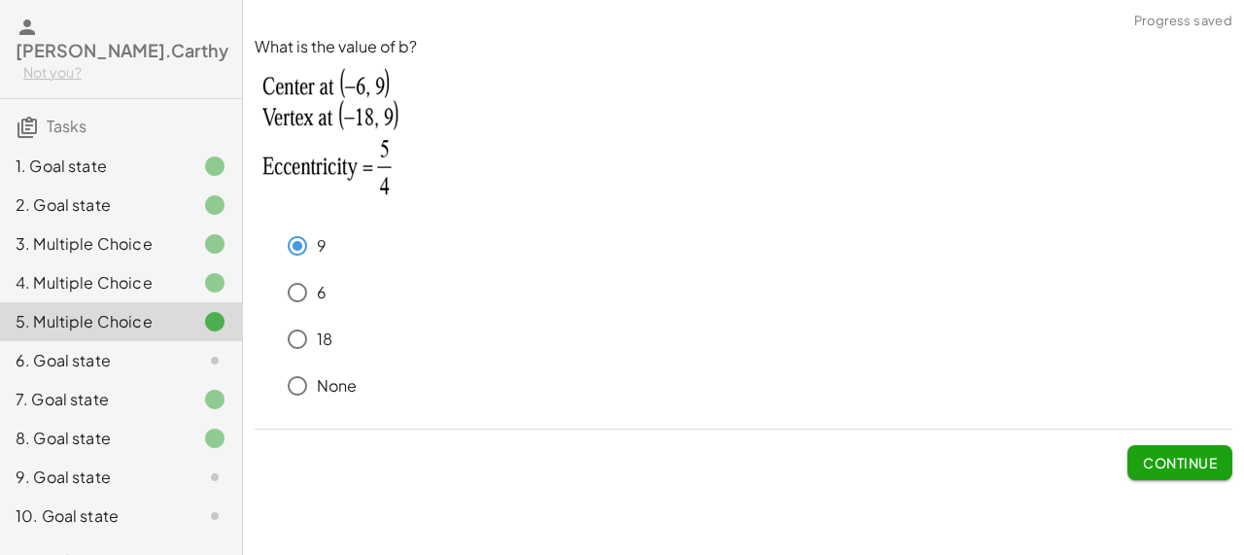
click at [177, 271] on div at bounding box center [199, 282] width 54 height 23
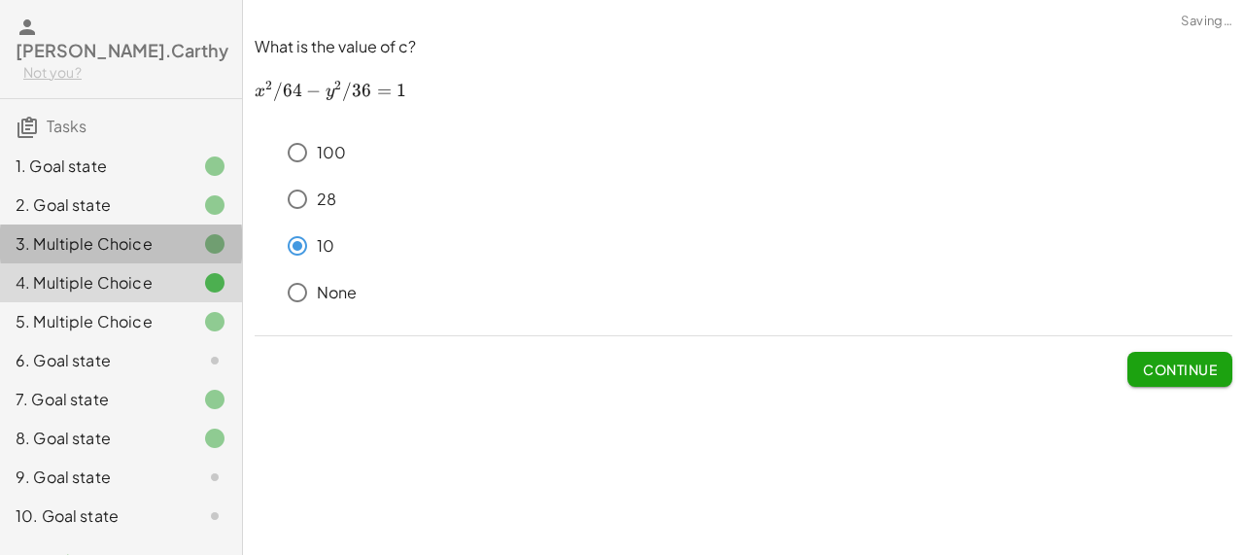
click at [189, 232] on div at bounding box center [199, 243] width 54 height 23
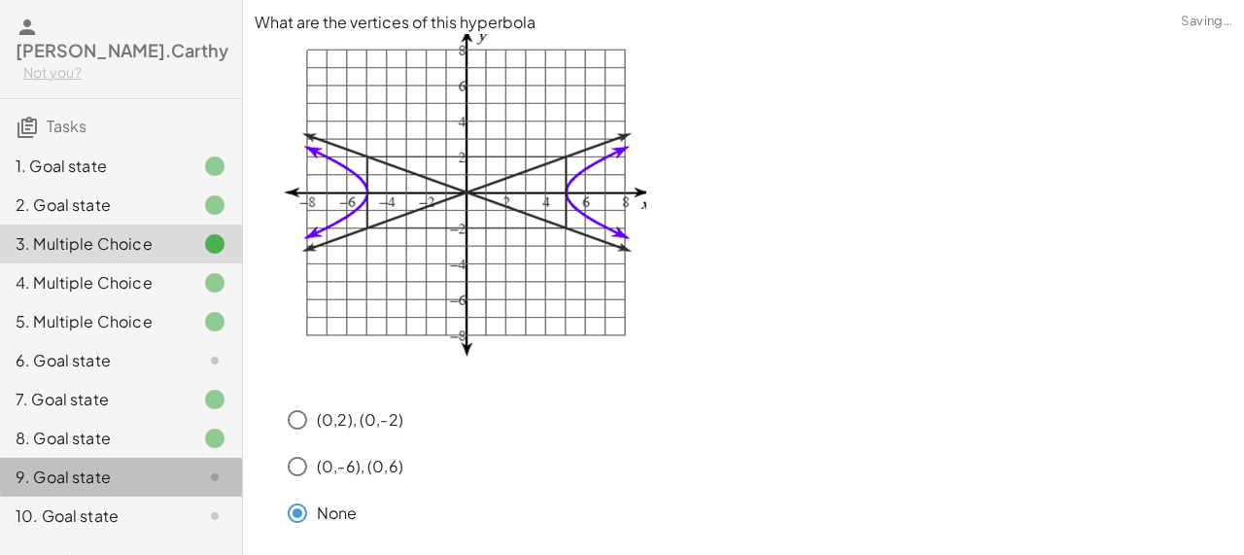
click at [180, 465] on div at bounding box center [199, 476] width 54 height 23
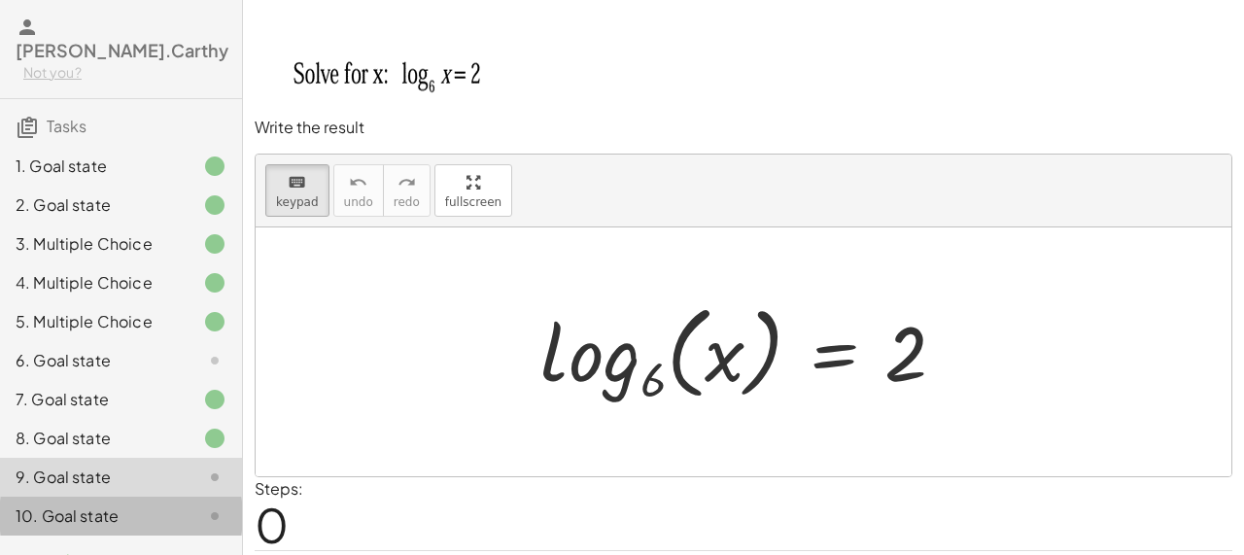
click at [163, 497] on div "10. Goal state" at bounding box center [121, 516] width 242 height 39
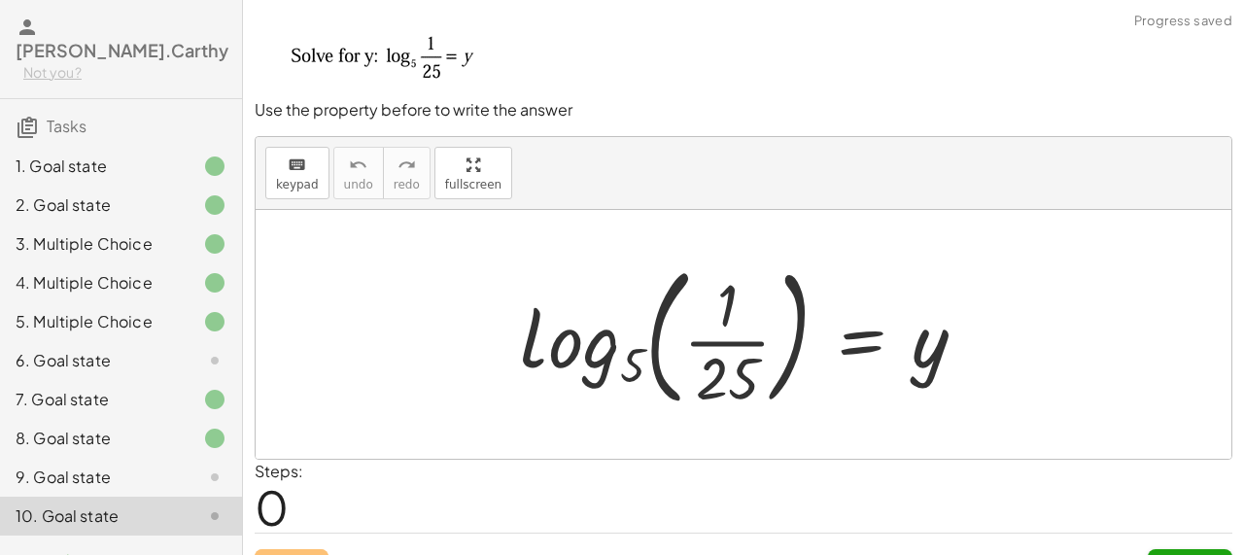
click at [169, 349] on div "6. Goal state" at bounding box center [94, 360] width 156 height 23
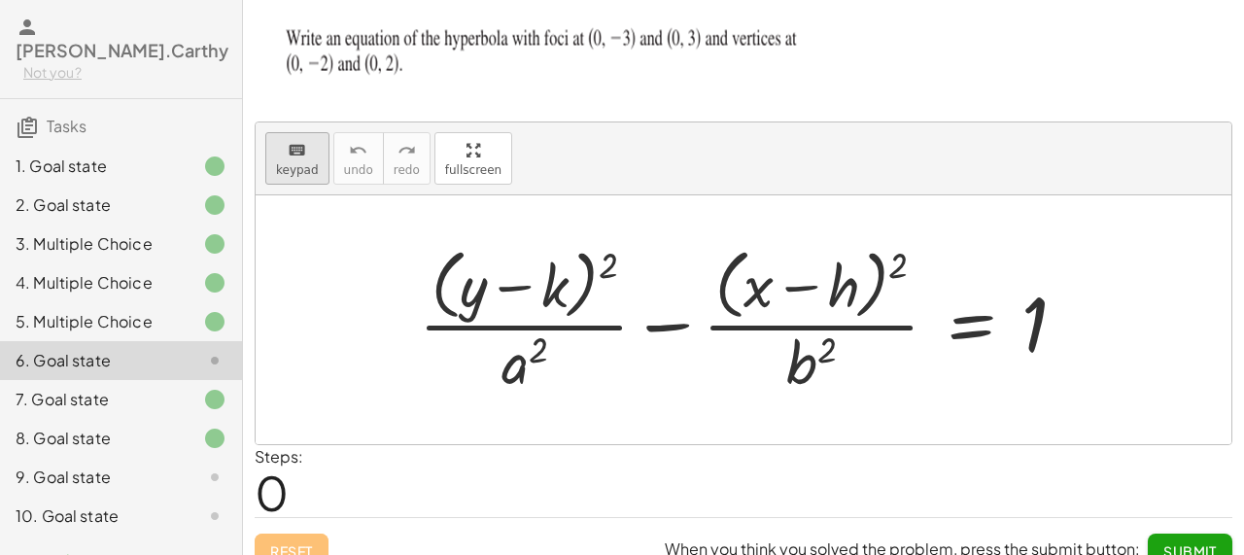
click at [316, 158] on button "keyboard keypad" at bounding box center [297, 158] width 64 height 52
click at [567, 291] on div at bounding box center [528, 287] width 82 height 65
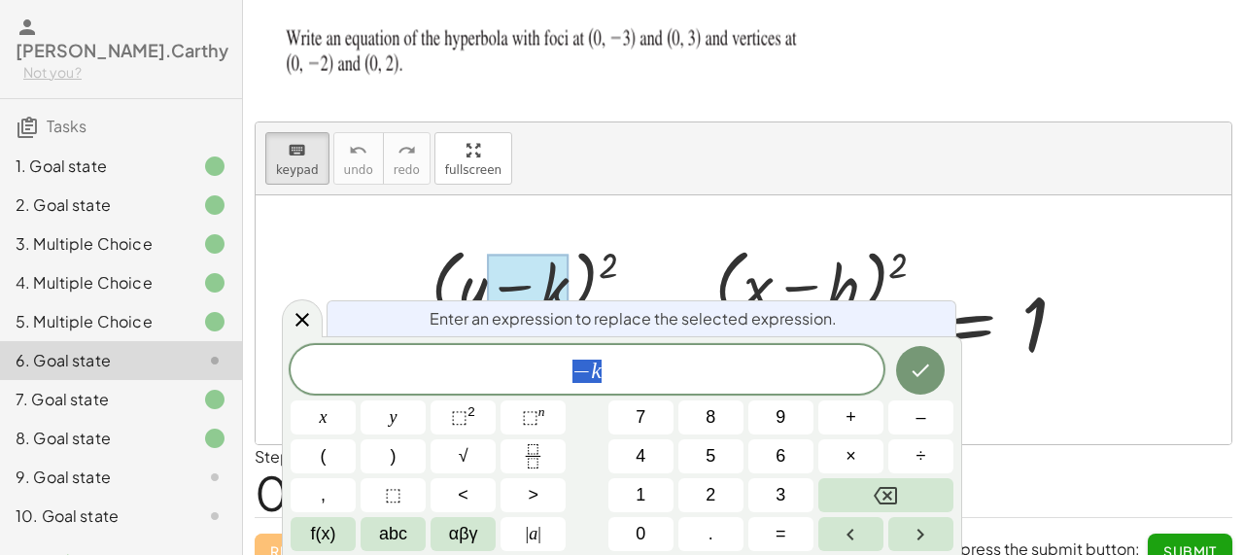
scroll to position [14, 0]
click at [918, 433] on button "–" at bounding box center [920, 417] width 65 height 34
click at [652, 526] on button "0" at bounding box center [640, 534] width 65 height 34
click at [912, 372] on icon "Done" at bounding box center [920, 370] width 23 height 23
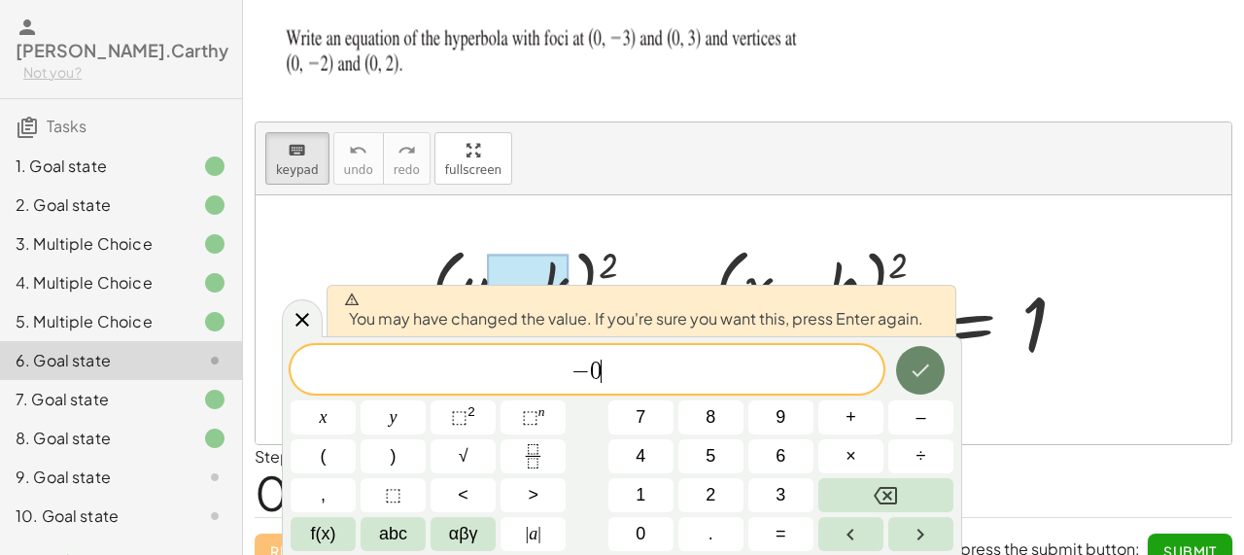
click at [924, 376] on icon "Done" at bounding box center [920, 370] width 23 height 23
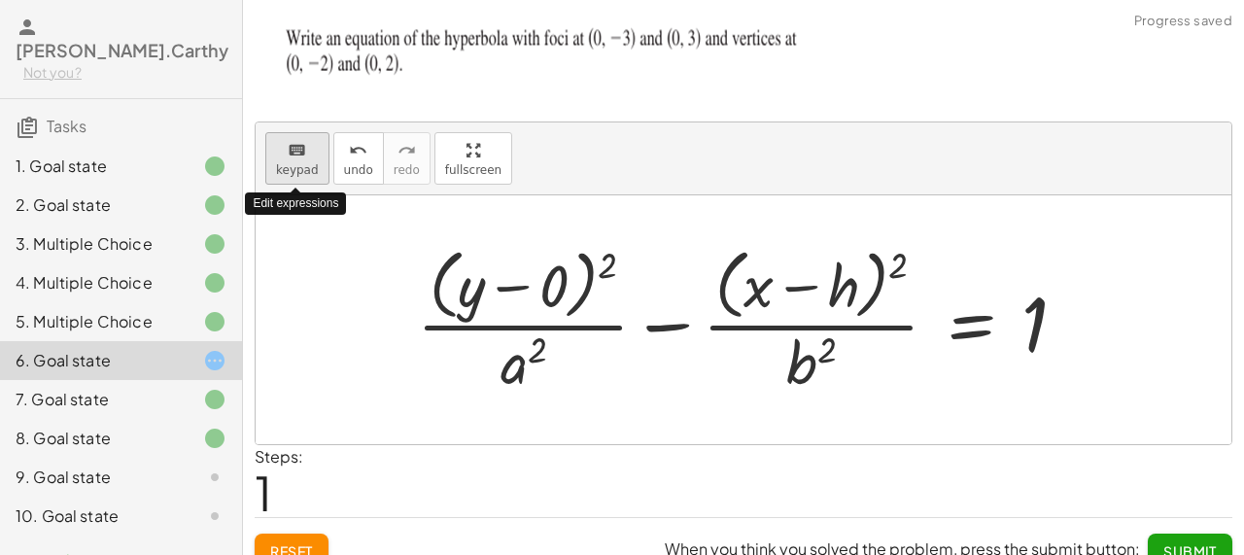
click at [293, 158] on icon "keyboard" at bounding box center [297, 150] width 18 height 23
click at [805, 359] on div at bounding box center [811, 361] width 50 height 68
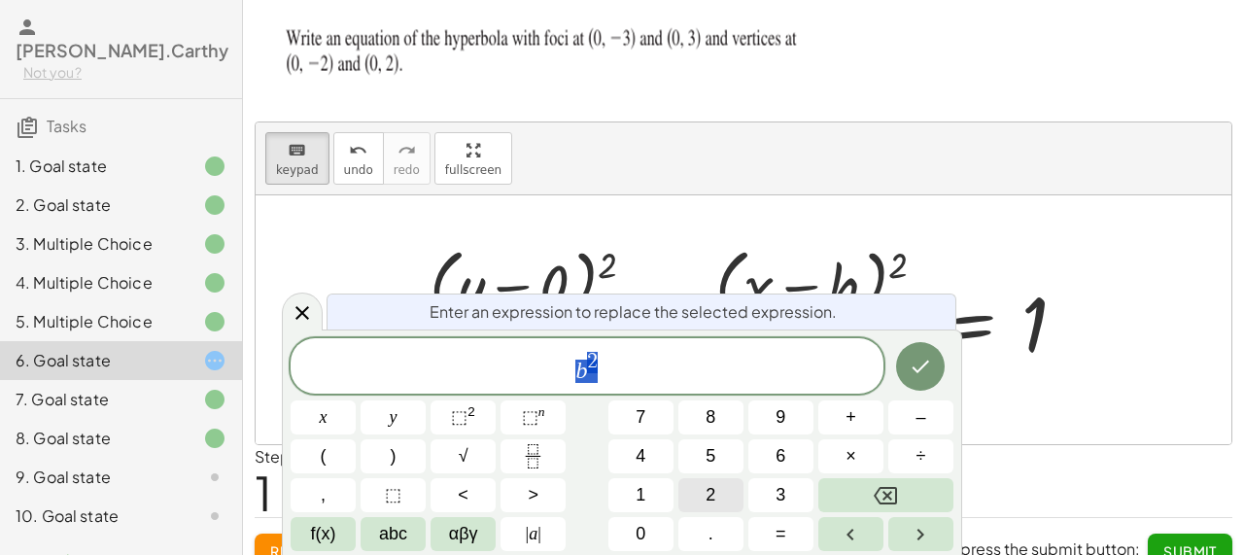
click at [709, 489] on span "2" at bounding box center [710, 495] width 10 height 26
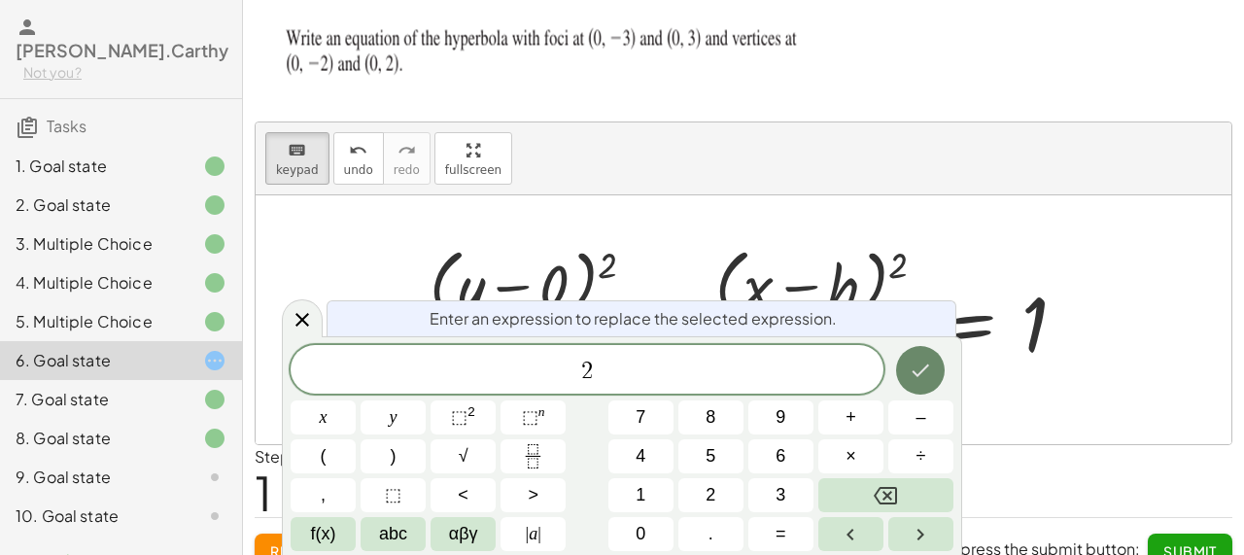
click at [907, 384] on button "Done" at bounding box center [920, 370] width 49 height 49
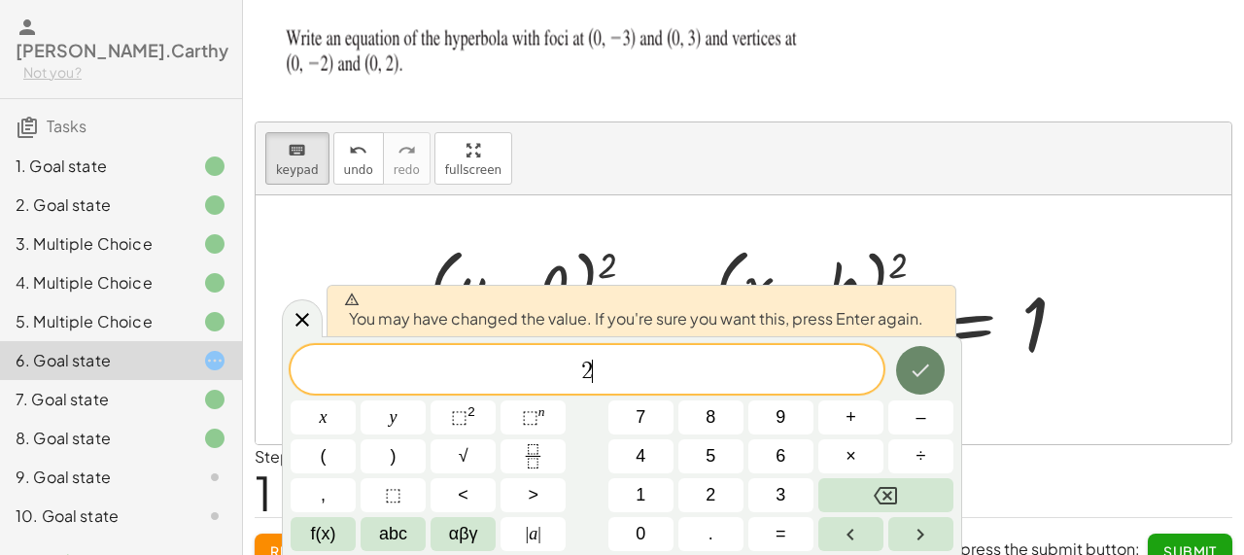
click at [907, 384] on button "Done" at bounding box center [920, 370] width 49 height 49
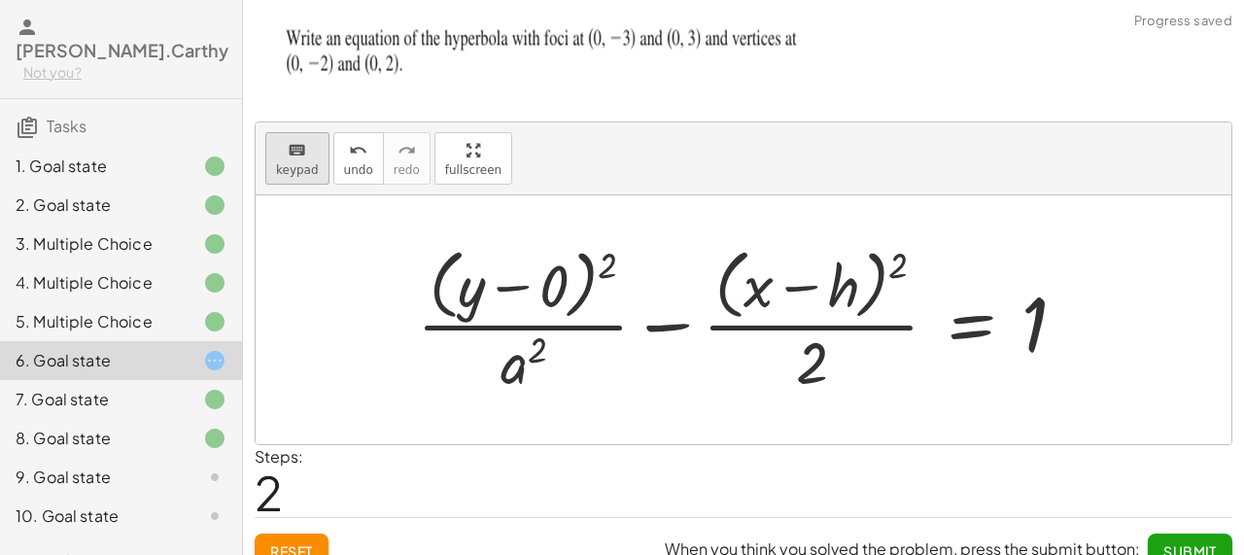
click at [298, 169] on span "keypad" at bounding box center [297, 170] width 43 height 14
click at [509, 361] on div at bounding box center [523, 361] width 47 height 68
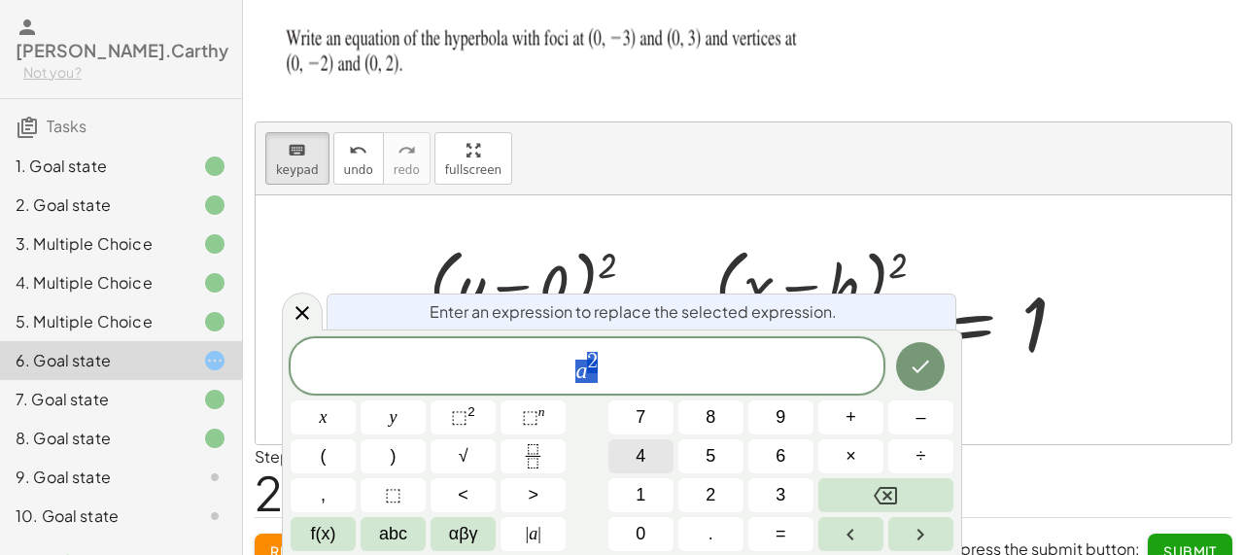
click at [637, 455] on span "4" at bounding box center [640, 456] width 10 height 26
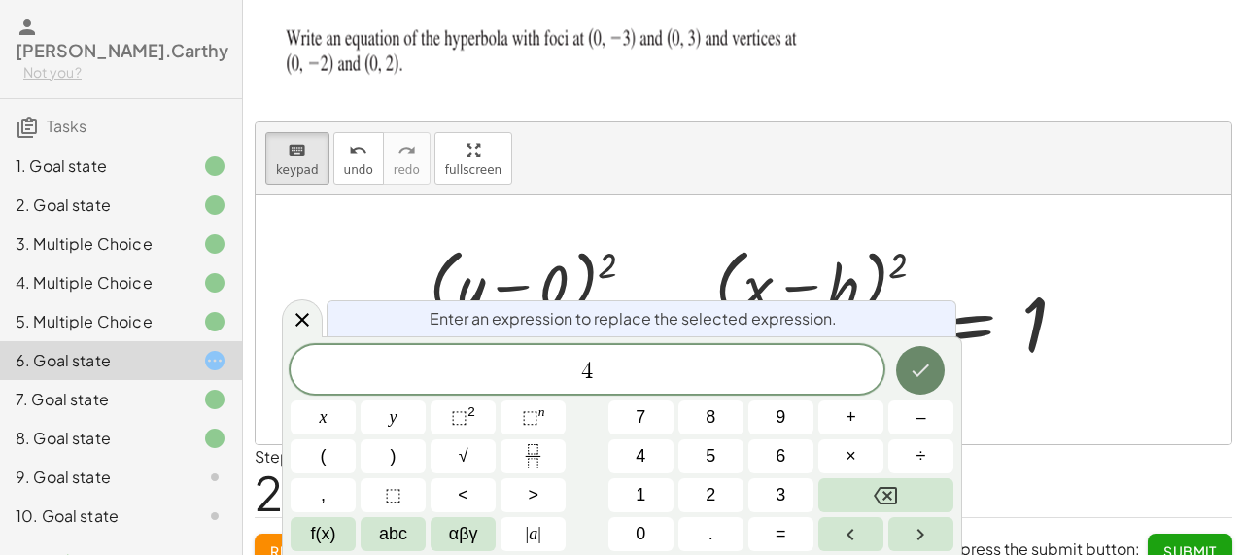
click at [916, 373] on icon "Done" at bounding box center [920, 370] width 17 height 13
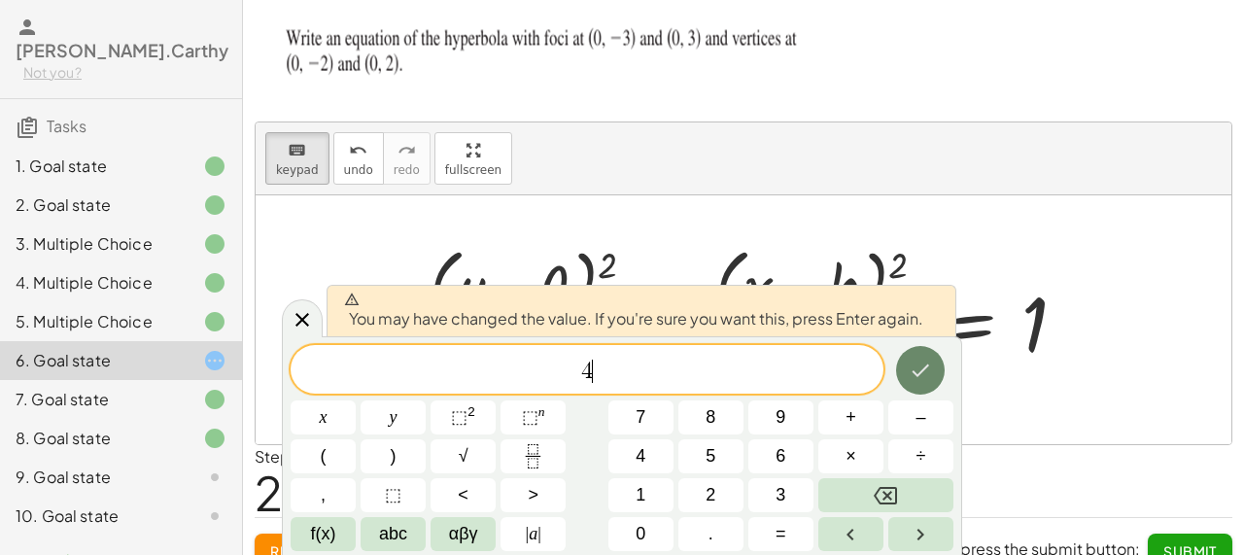
click at [916, 373] on icon "Done" at bounding box center [920, 370] width 17 height 13
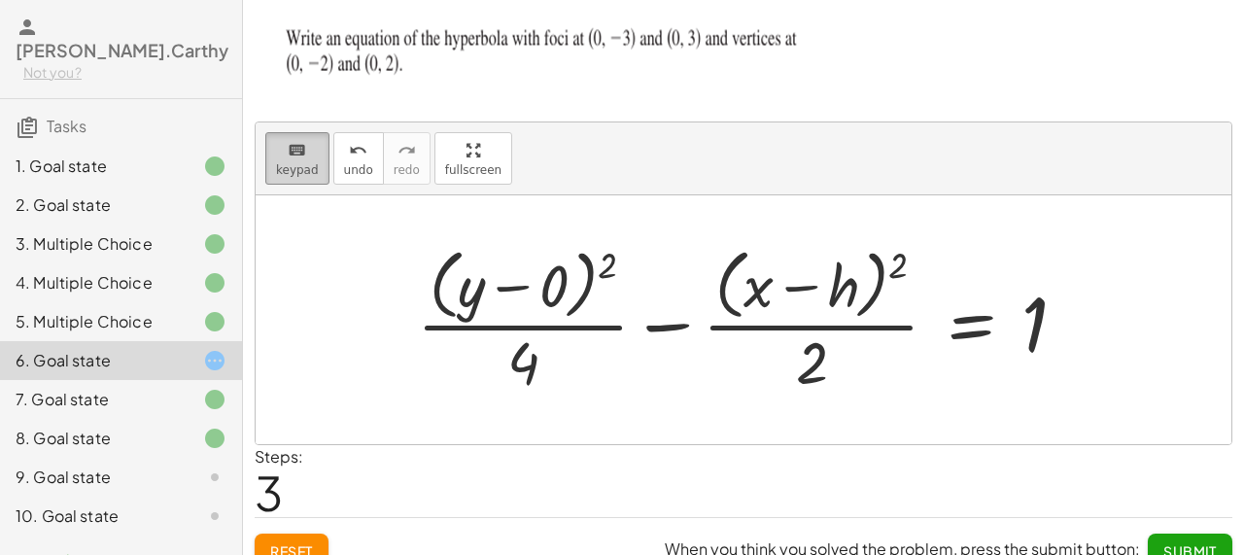
click at [311, 163] on span "keypad" at bounding box center [297, 170] width 43 height 14
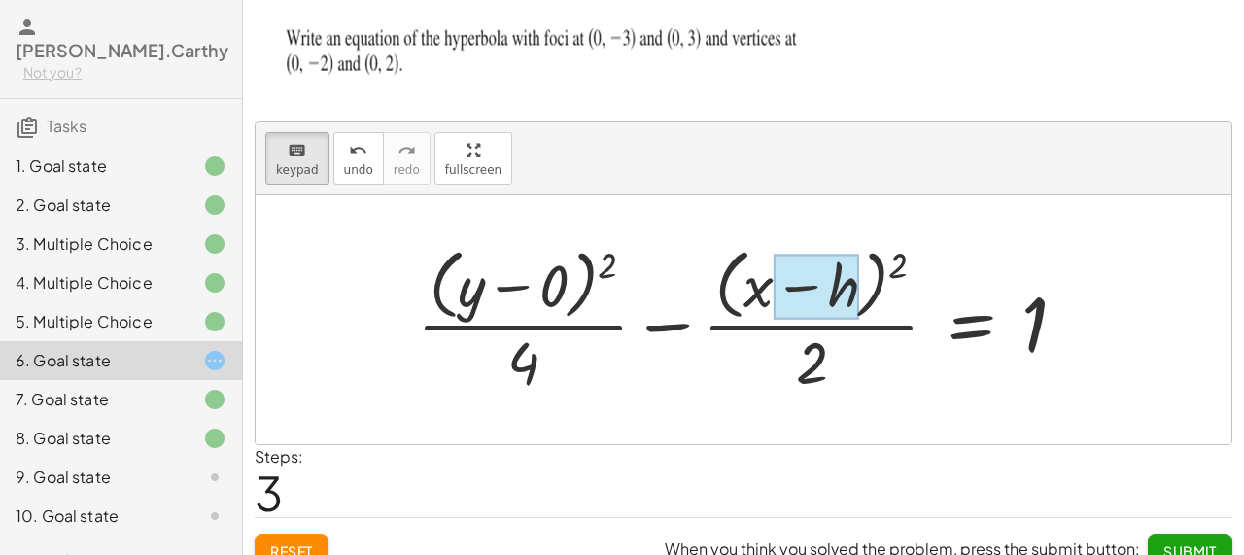
click at [844, 293] on div at bounding box center [816, 287] width 86 height 65
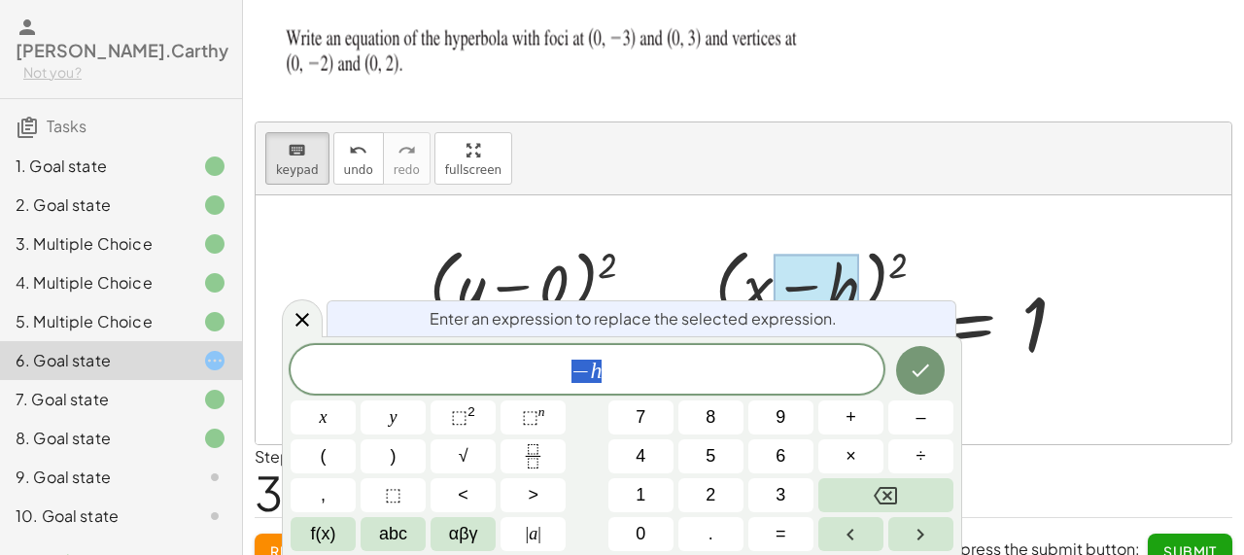
scroll to position [15, 0]
click at [911, 429] on button "–" at bounding box center [920, 417] width 65 height 34
click at [661, 529] on button "0" at bounding box center [640, 534] width 65 height 34
click at [927, 373] on icon "Done" at bounding box center [920, 370] width 23 height 23
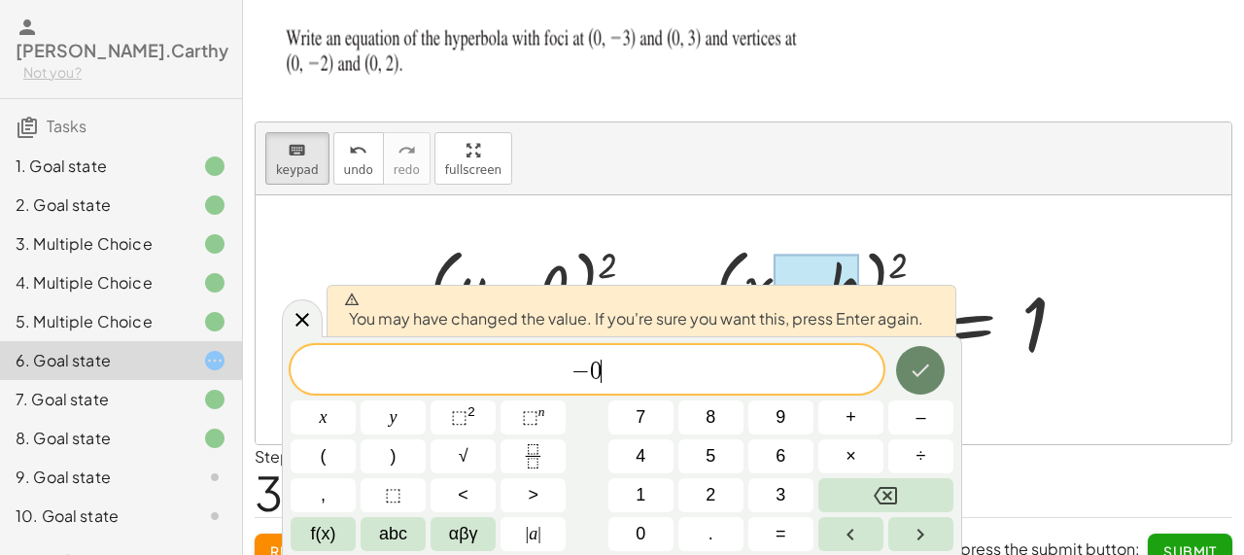
click at [927, 373] on icon "Done" at bounding box center [920, 370] width 23 height 23
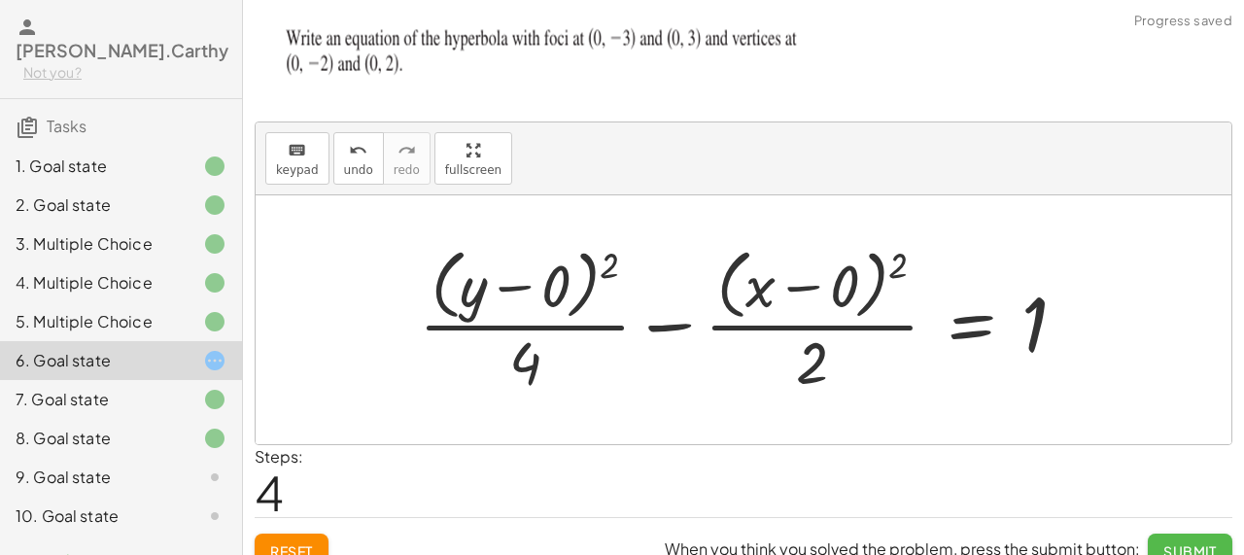
click at [1215, 545] on span "Submit" at bounding box center [1189, 550] width 53 height 17
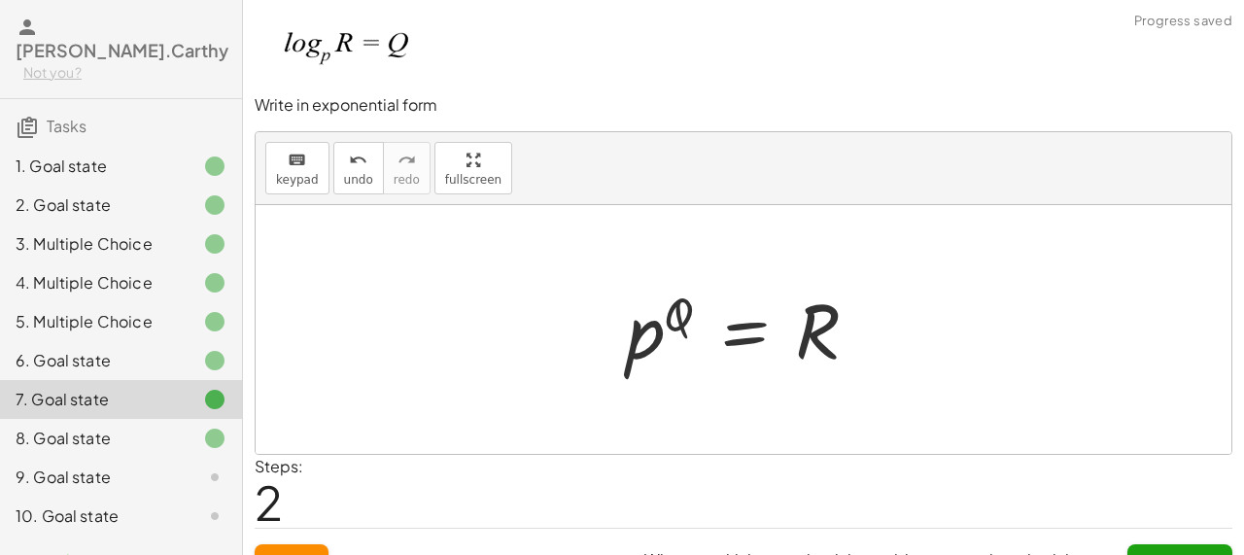
click at [204, 465] on icon at bounding box center [214, 476] width 23 height 23
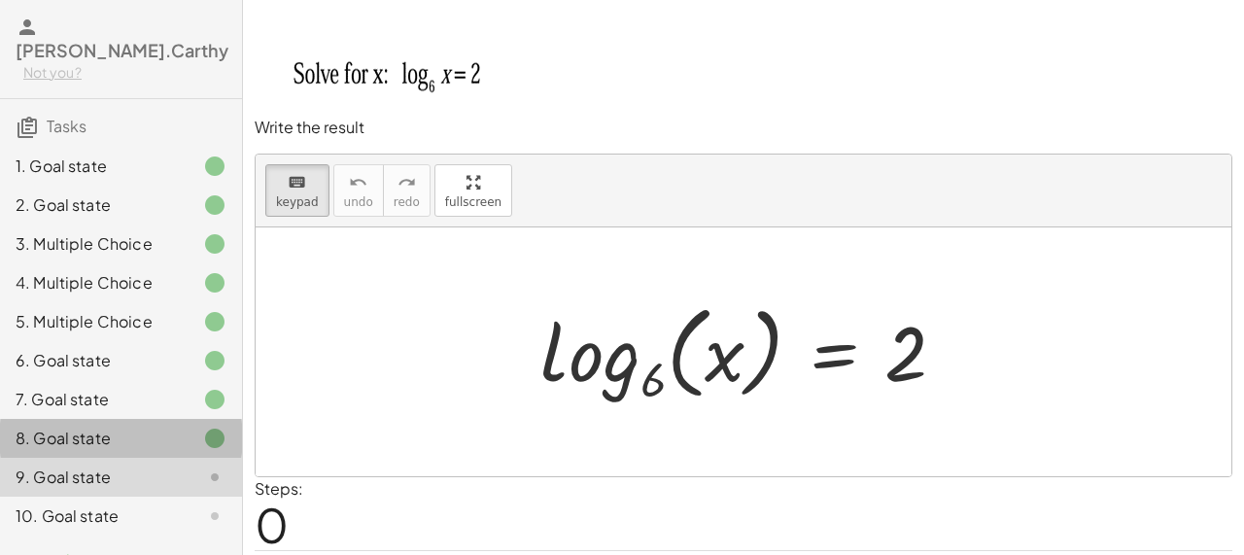
click at [187, 427] on div at bounding box center [199, 438] width 54 height 23
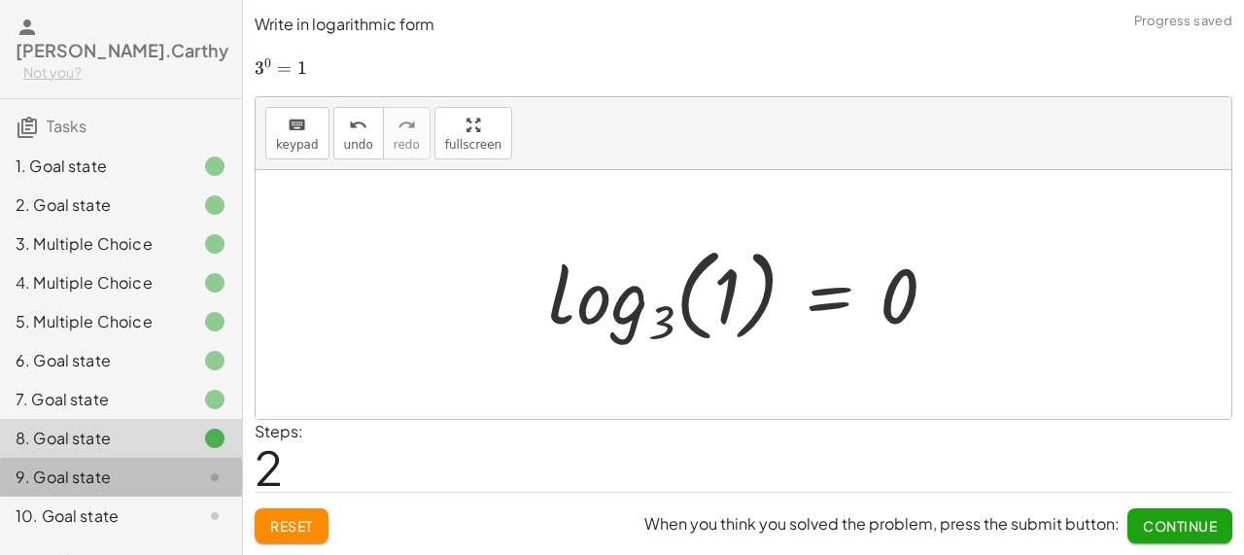
click at [159, 465] on div "9. Goal state" at bounding box center [94, 476] width 156 height 23
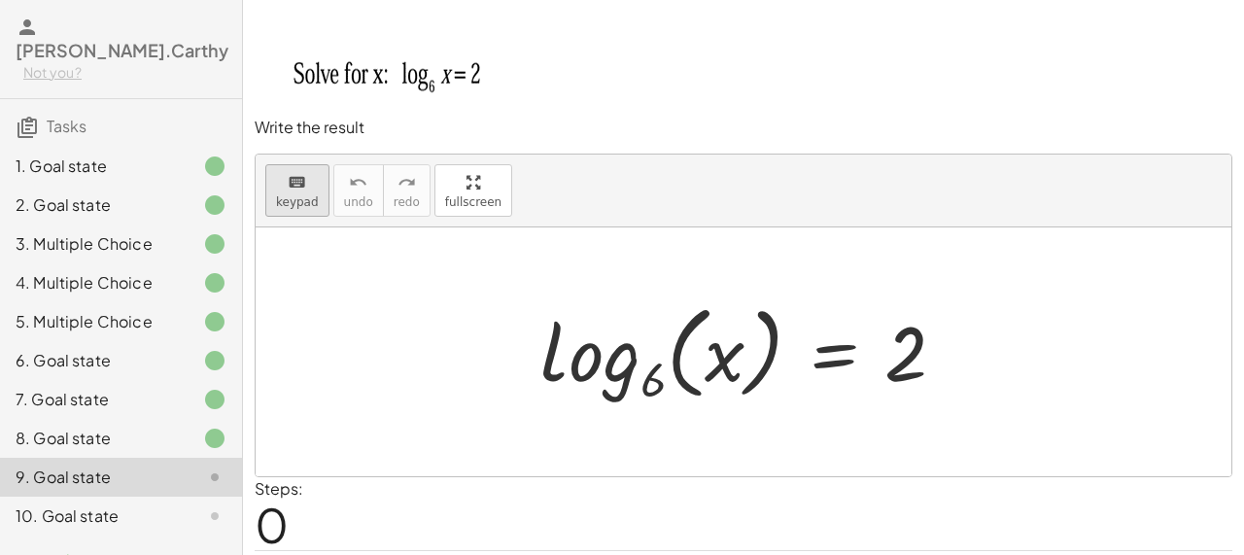
click at [315, 195] on span "keypad" at bounding box center [297, 202] width 43 height 14
click at [909, 356] on div at bounding box center [751, 351] width 440 height 115
click at [292, 180] on icon "keyboard" at bounding box center [297, 182] width 18 height 23
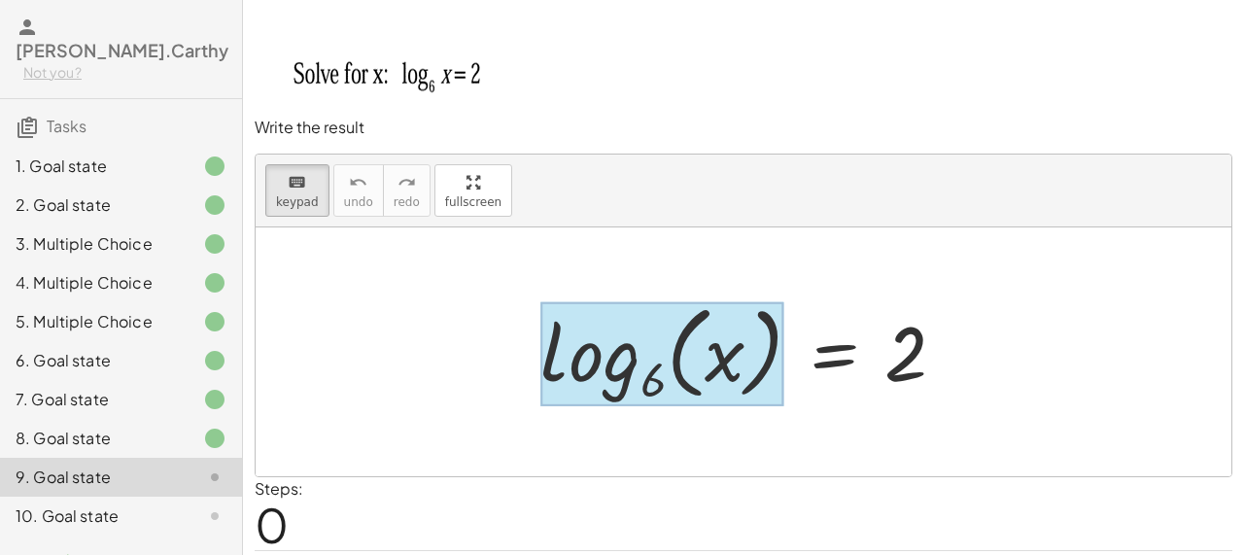
click at [635, 369] on div at bounding box center [661, 353] width 243 height 105
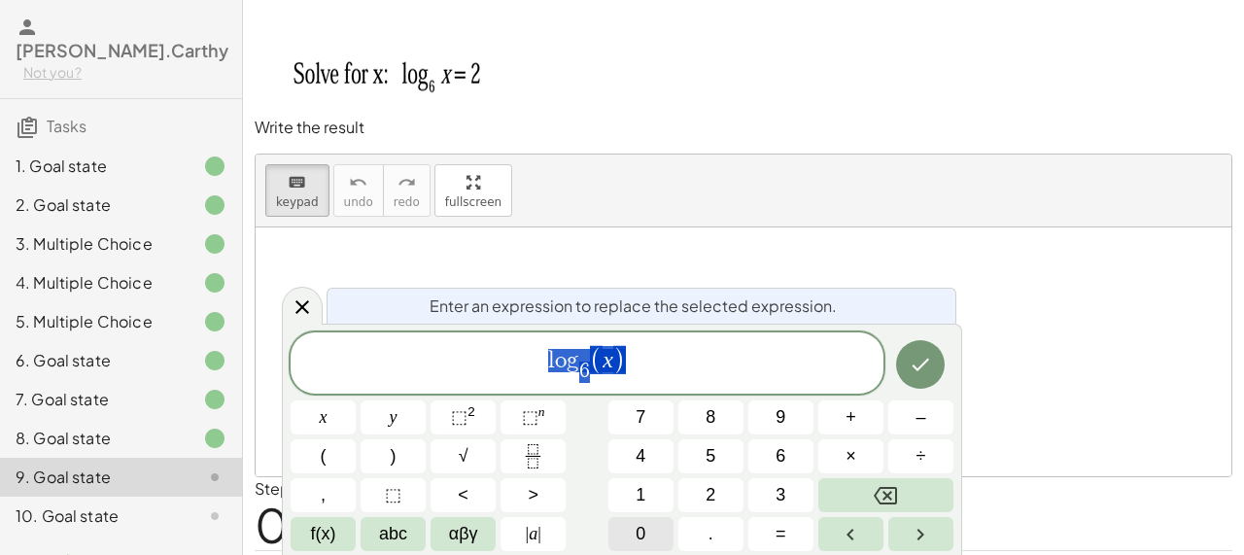
click at [669, 534] on button "0" at bounding box center [640, 534] width 65 height 34
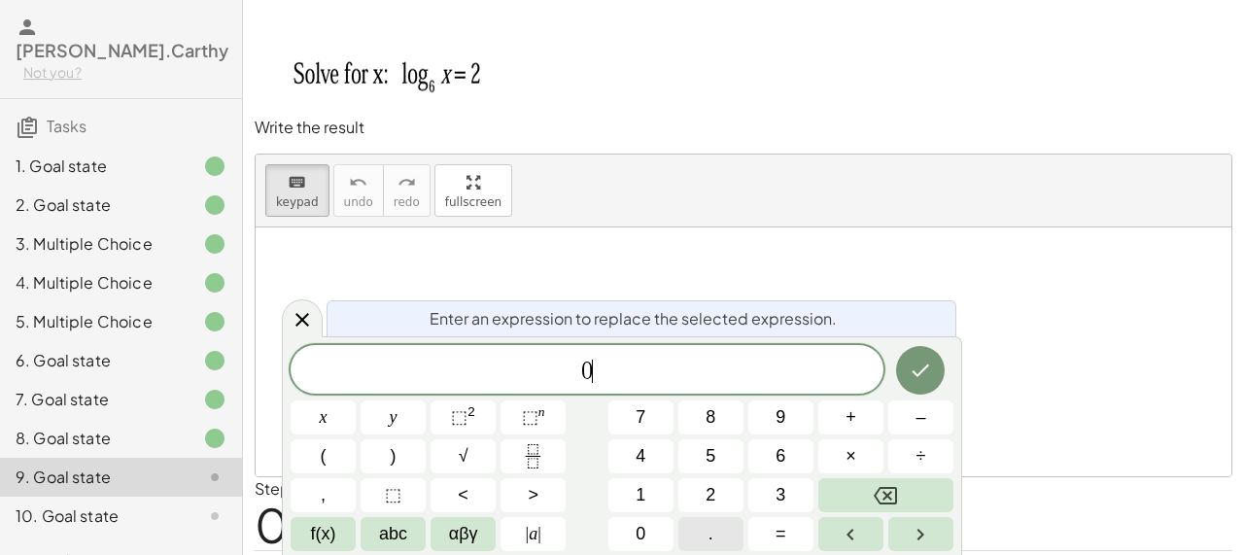
click at [701, 538] on button "." at bounding box center [710, 534] width 65 height 34
click at [651, 529] on button "0" at bounding box center [640, 534] width 65 height 34
click at [663, 419] on button "7" at bounding box center [640, 417] width 65 height 34
click at [689, 472] on button "5" at bounding box center [710, 456] width 65 height 34
click at [926, 365] on icon "Done" at bounding box center [920, 370] width 17 height 13
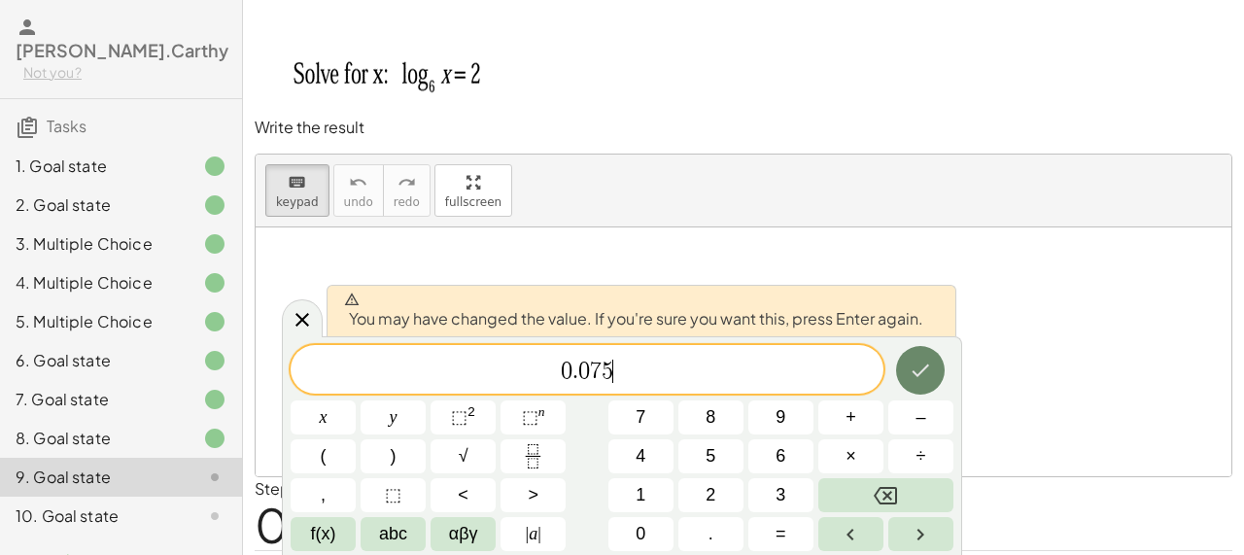
click at [926, 365] on icon "Done" at bounding box center [920, 370] width 17 height 13
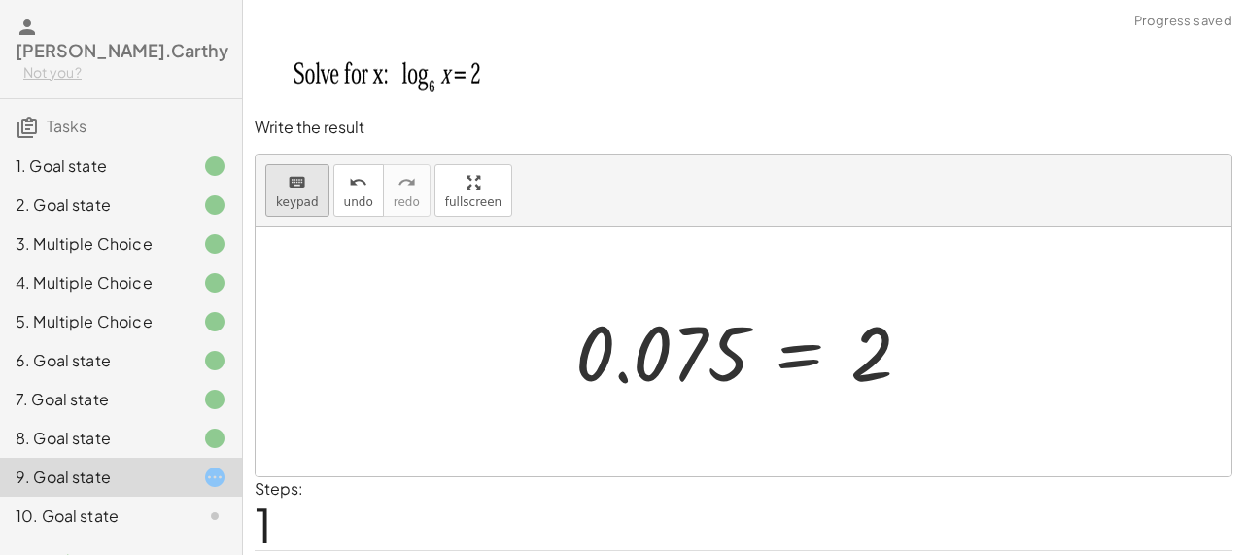
click at [318, 181] on button "keyboard keypad" at bounding box center [297, 190] width 64 height 52
click at [878, 361] on div at bounding box center [871, 354] width 43 height 86
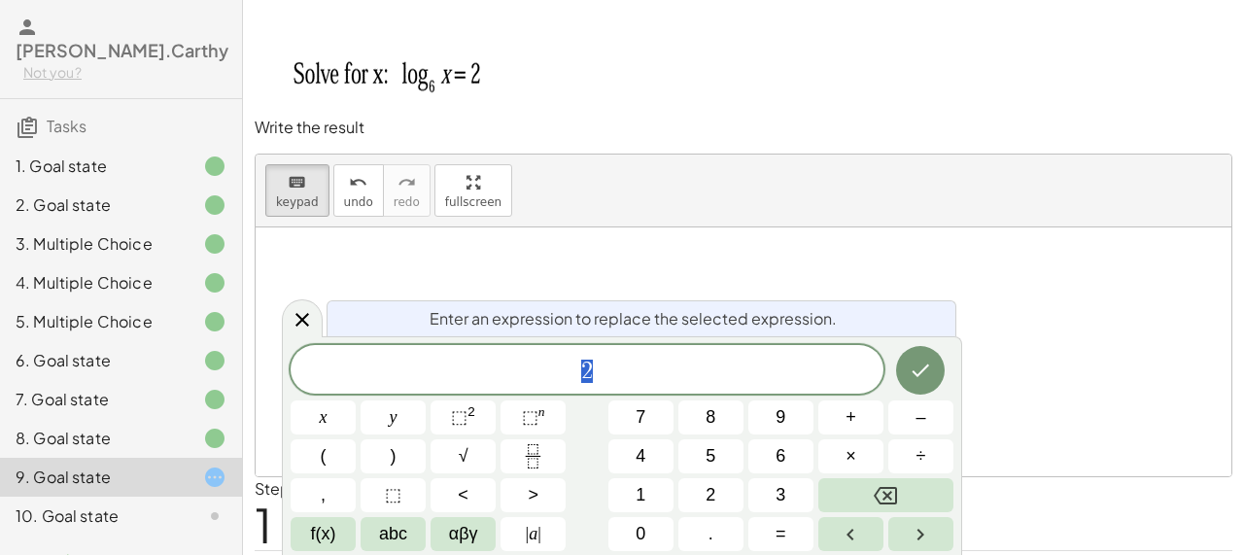
scroll to position [16, 0]
click at [653, 519] on button "0" at bounding box center [640, 534] width 65 height 34
click at [916, 348] on button "Done" at bounding box center [920, 370] width 49 height 49
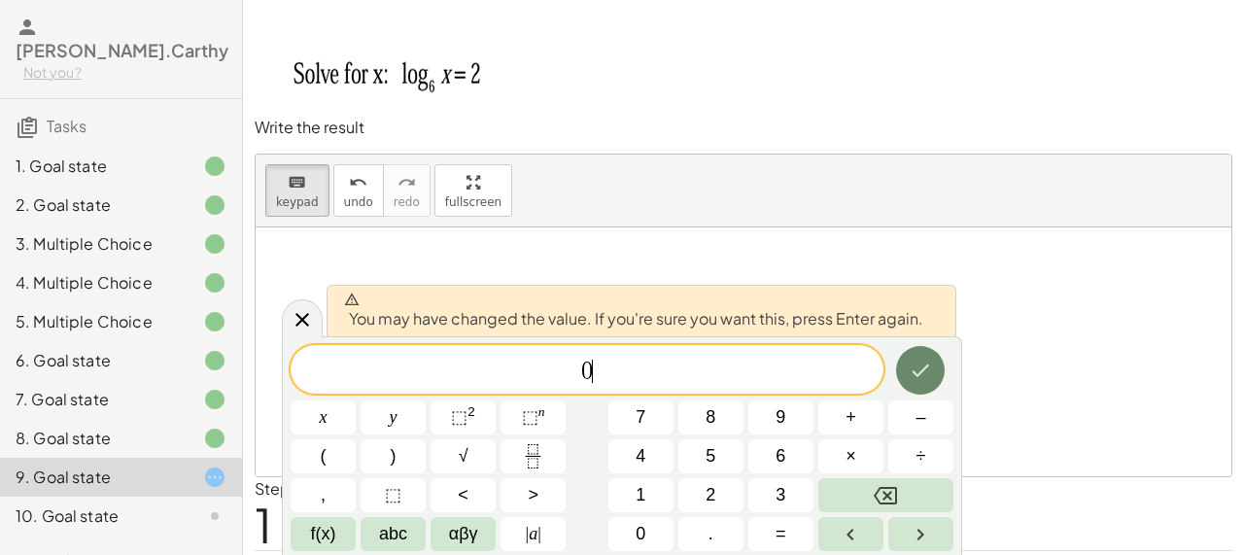
click at [919, 359] on icon "Done" at bounding box center [920, 370] width 23 height 23
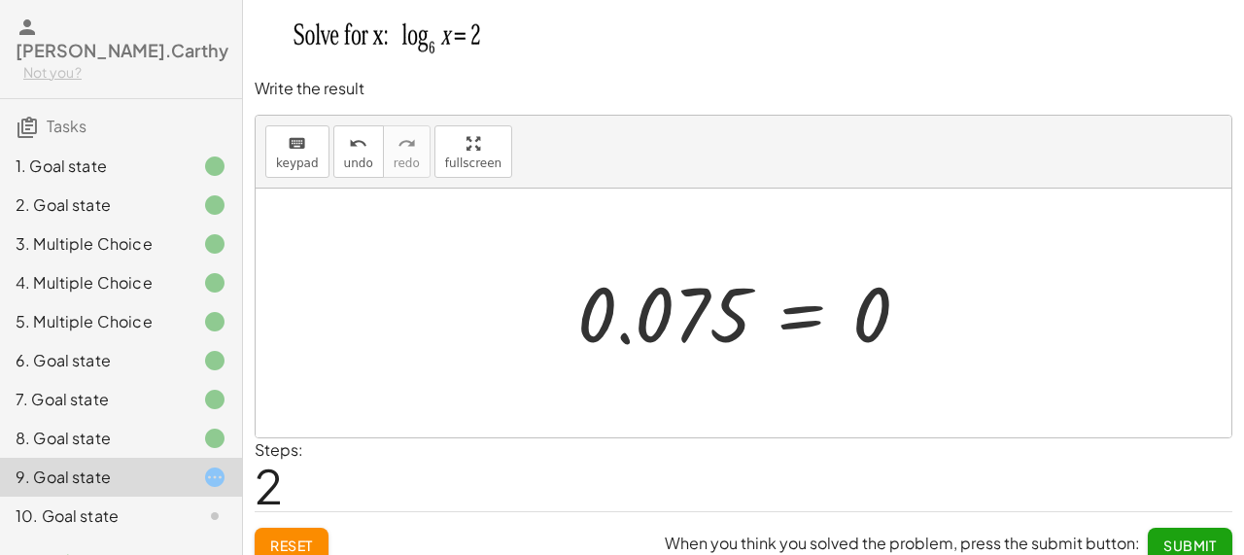
scroll to position [58, 0]
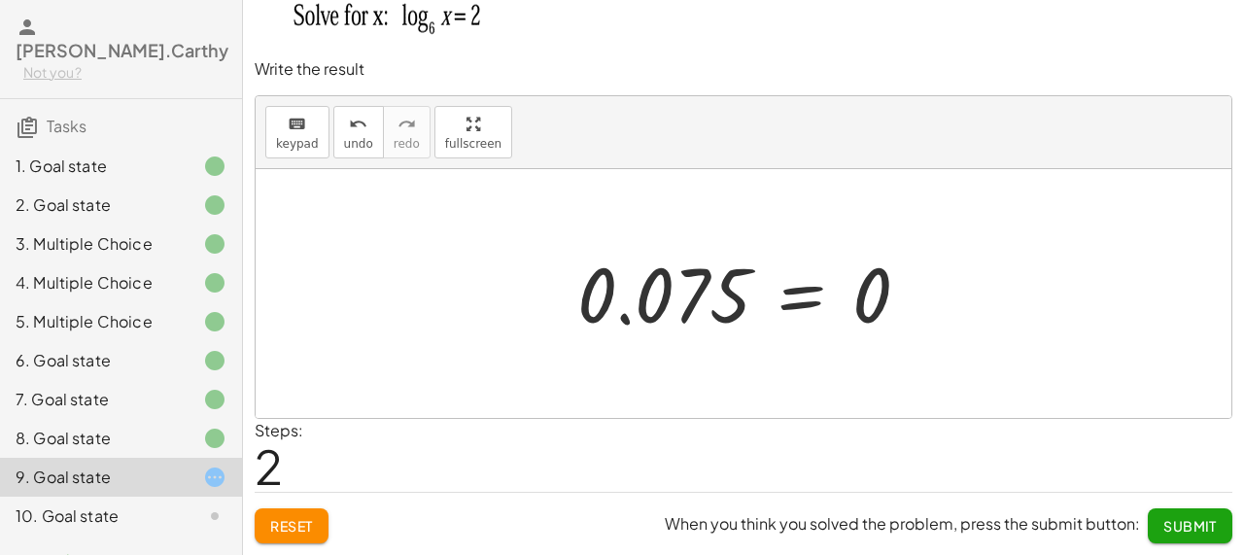
click at [1164, 510] on button "Submit" at bounding box center [1190, 525] width 85 height 35
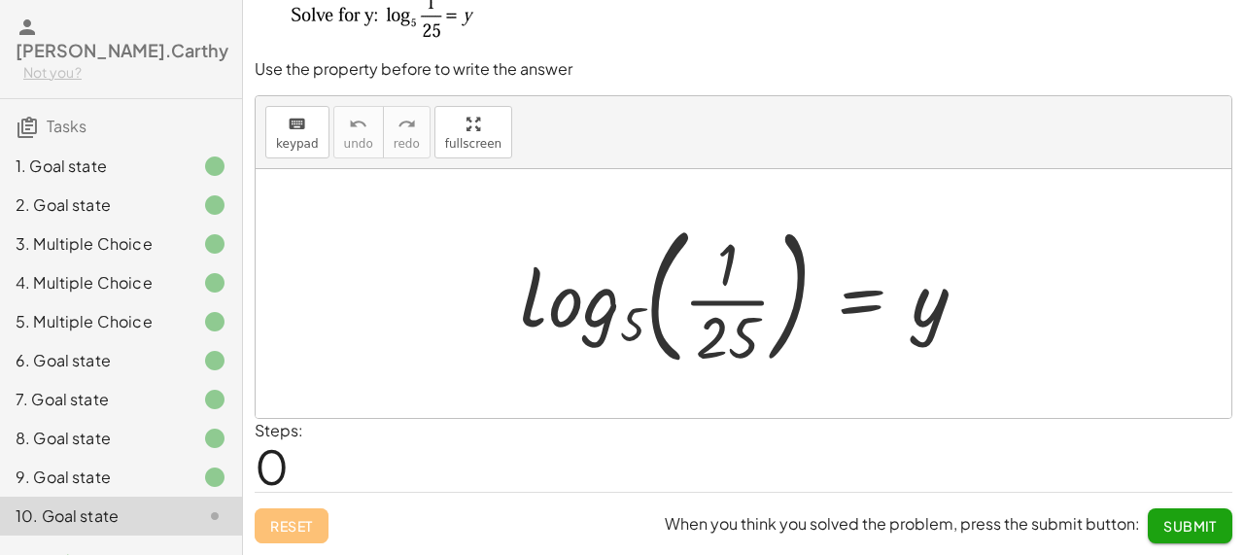
scroll to position [41, 0]
click at [317, 124] on button "keyboard keypad" at bounding box center [297, 132] width 64 height 52
click at [1184, 534] on button "Submit" at bounding box center [1190, 525] width 85 height 35
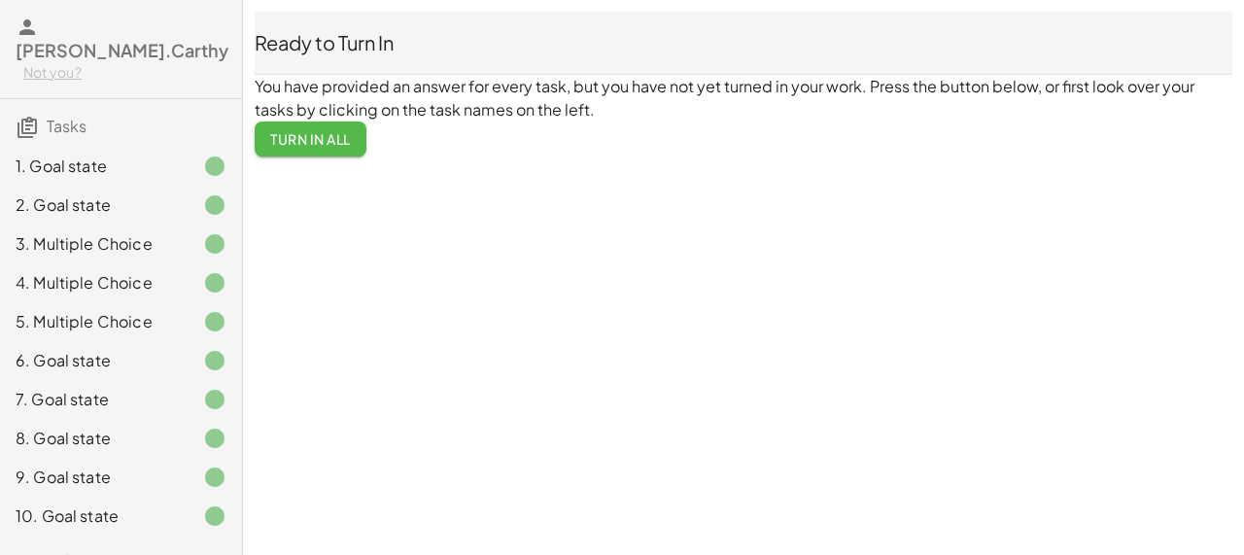
click at [346, 142] on span "Turn In All" at bounding box center [310, 138] width 81 height 17
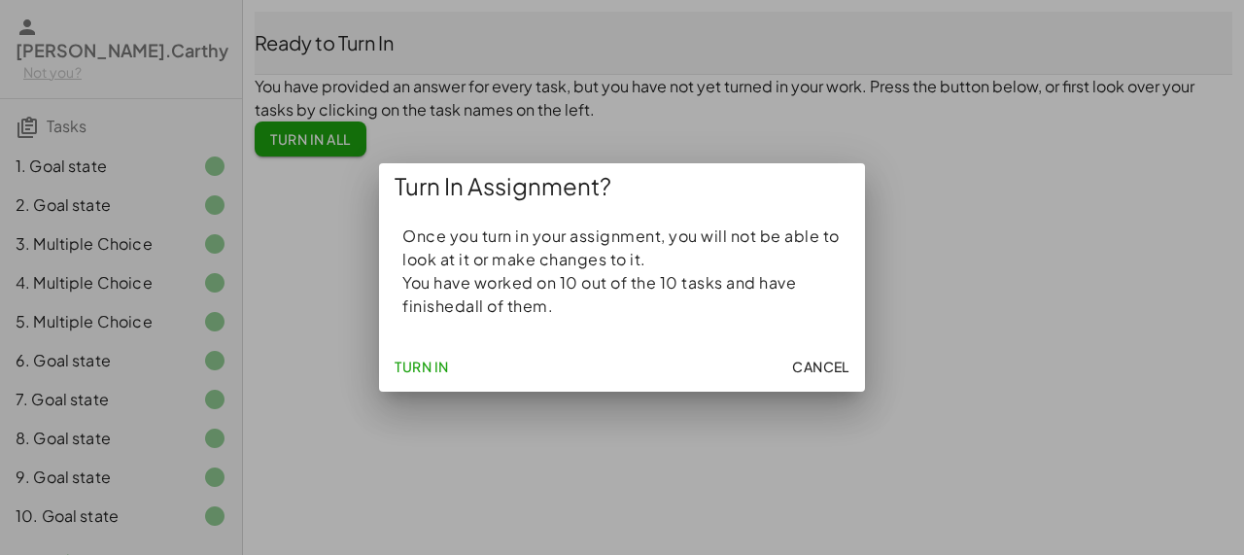
click at [444, 365] on span "Turn In" at bounding box center [422, 366] width 54 height 17
